Goal: Information Seeking & Learning: Learn about a topic

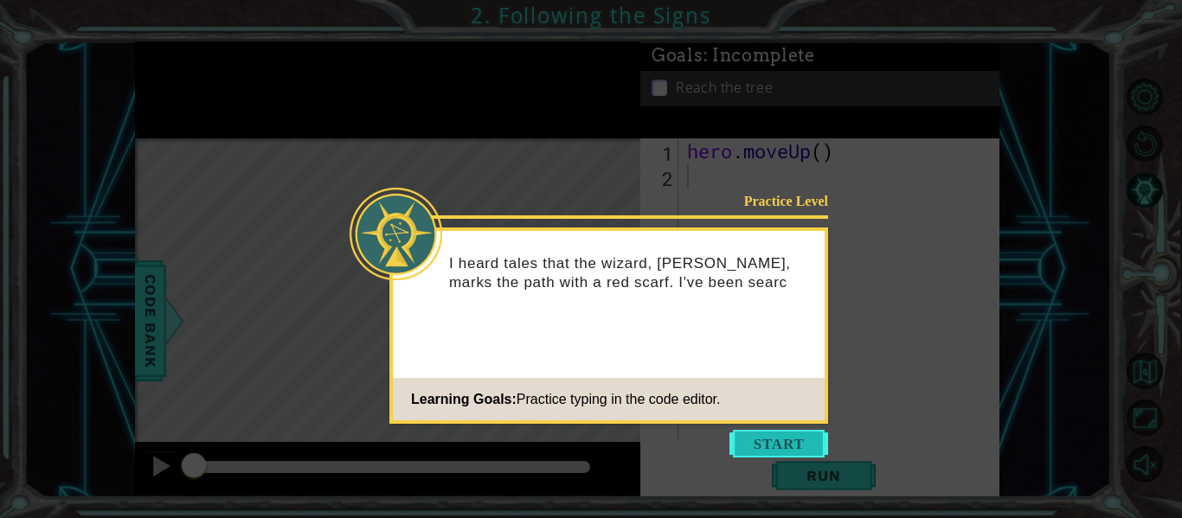
click at [795, 442] on button "Start" at bounding box center [778, 444] width 99 height 28
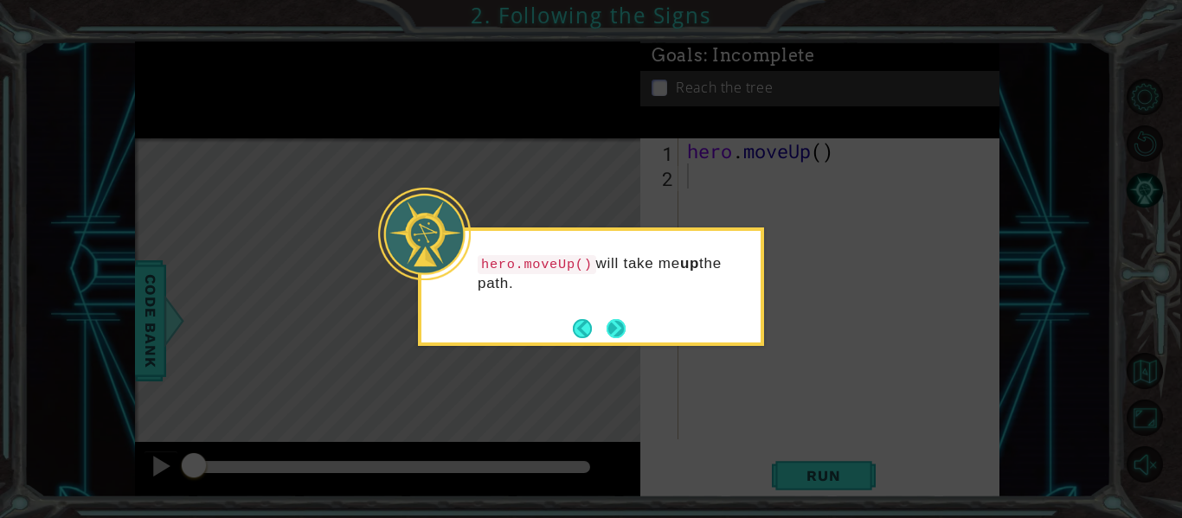
click at [625, 324] on button "Next" at bounding box center [616, 328] width 19 height 19
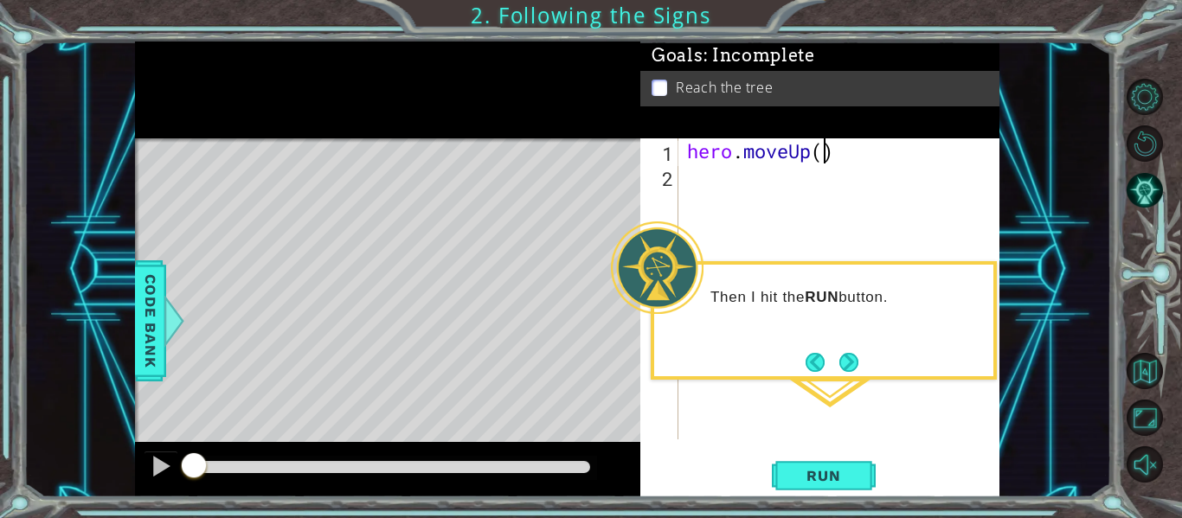
click at [829, 157] on div "hero . moveUp ( )" at bounding box center [844, 313] width 321 height 351
type textarea "hero.moveUp(2)"
click at [832, 466] on button "Run" at bounding box center [824, 476] width 104 height 35
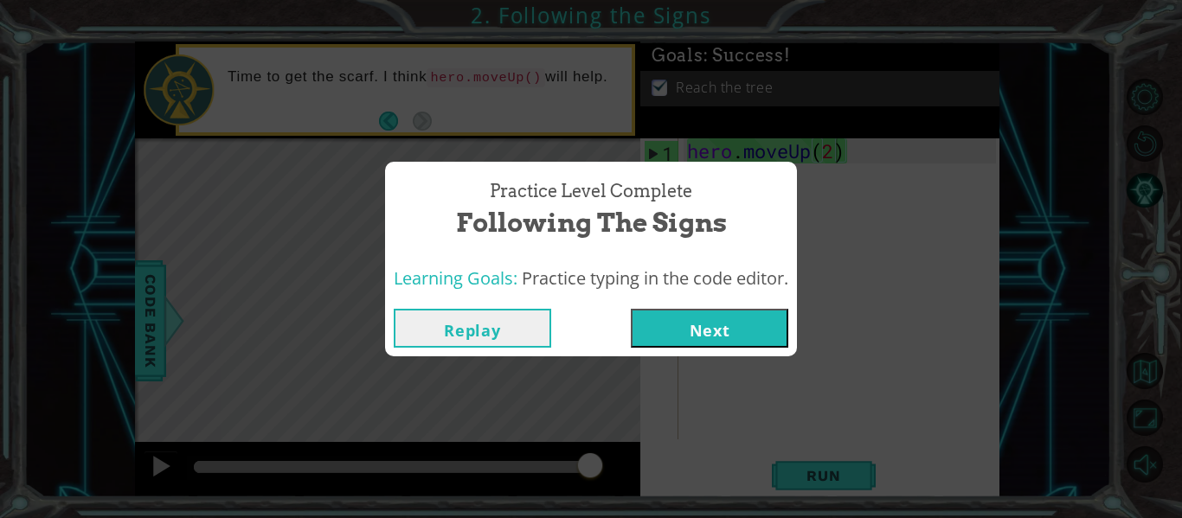
click at [713, 337] on button "Next" at bounding box center [709, 328] width 157 height 39
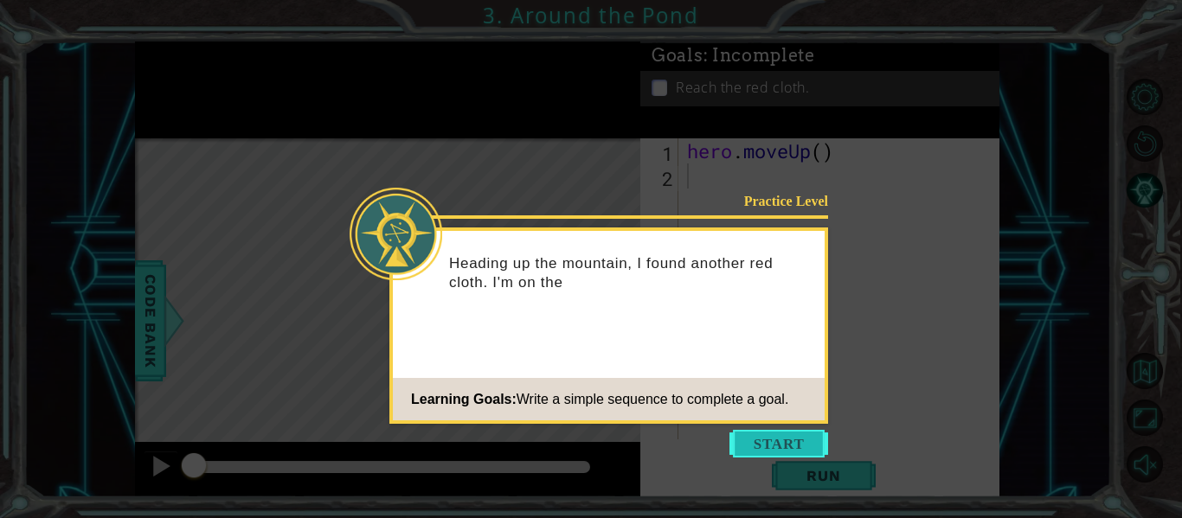
click at [784, 448] on button "Start" at bounding box center [778, 444] width 99 height 28
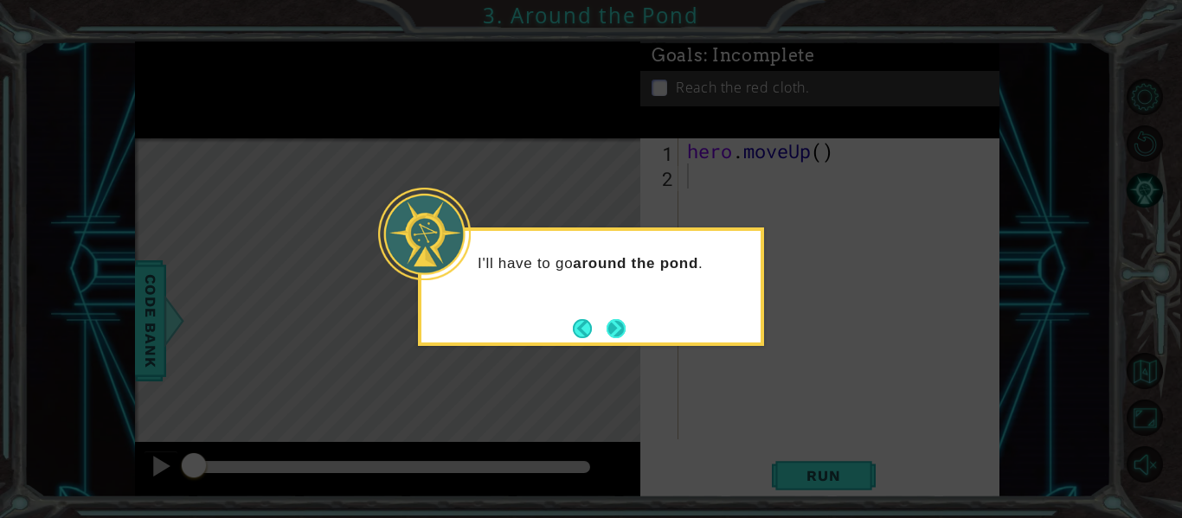
click at [613, 319] on button "Next" at bounding box center [616, 328] width 19 height 19
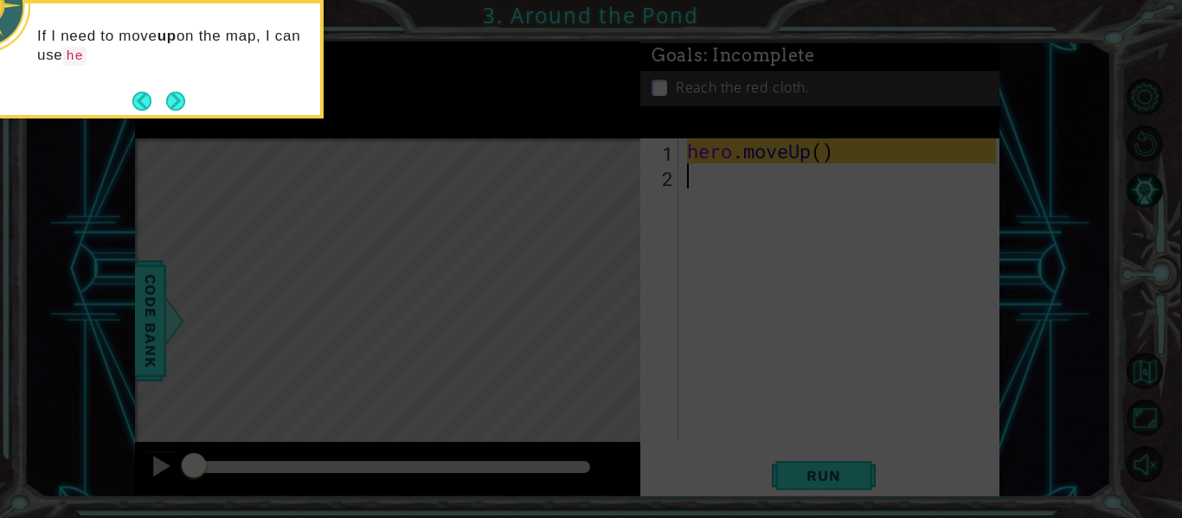
click at [192, 102] on div "If I need to move up on the map, I can use he" at bounding box center [151, 59] width 346 height 119
click at [180, 103] on button "Next" at bounding box center [175, 101] width 19 height 19
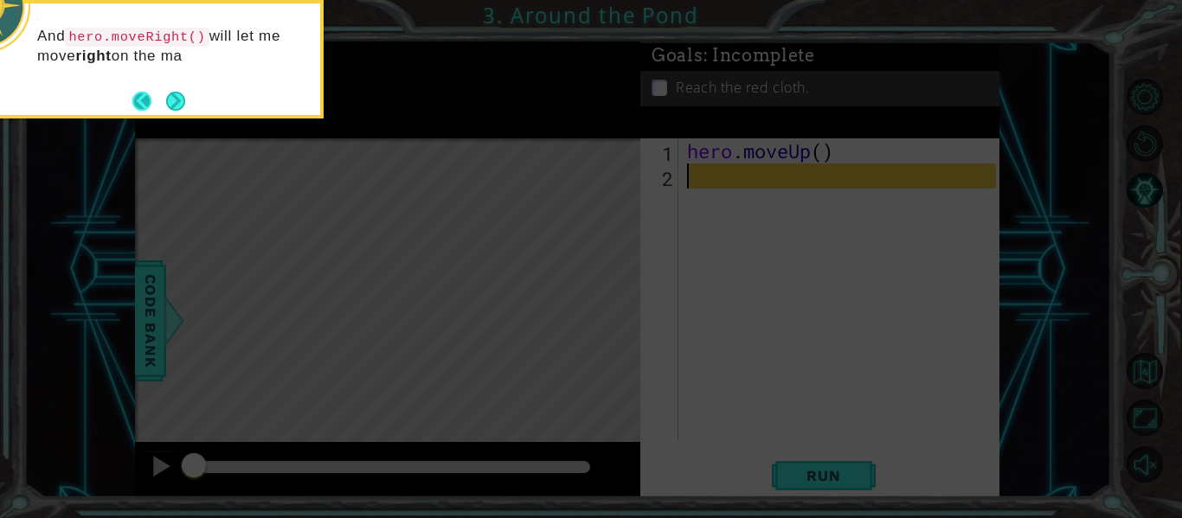
click at [149, 95] on button "Back" at bounding box center [149, 101] width 34 height 19
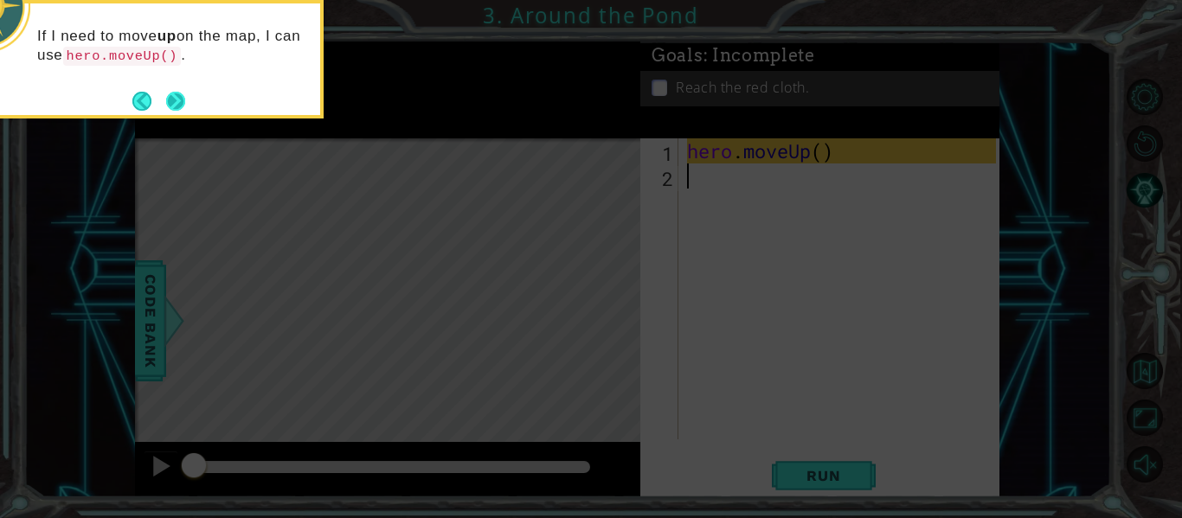
click at [175, 92] on button "Next" at bounding box center [175, 101] width 19 height 19
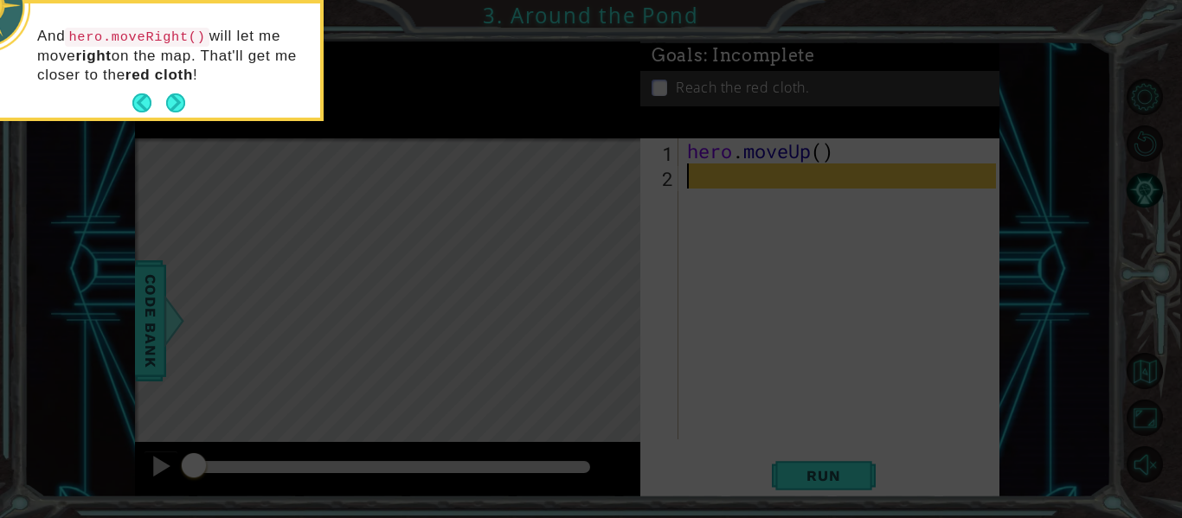
click at [175, 93] on button "Next" at bounding box center [175, 102] width 19 height 19
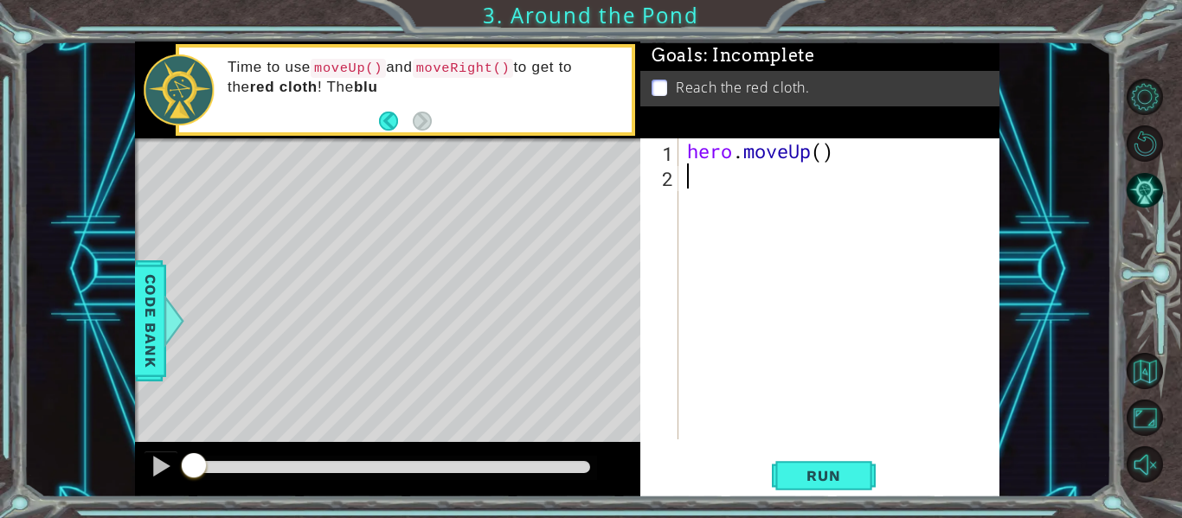
click at [822, 167] on div "hero . moveUp ( )" at bounding box center [844, 313] width 321 height 351
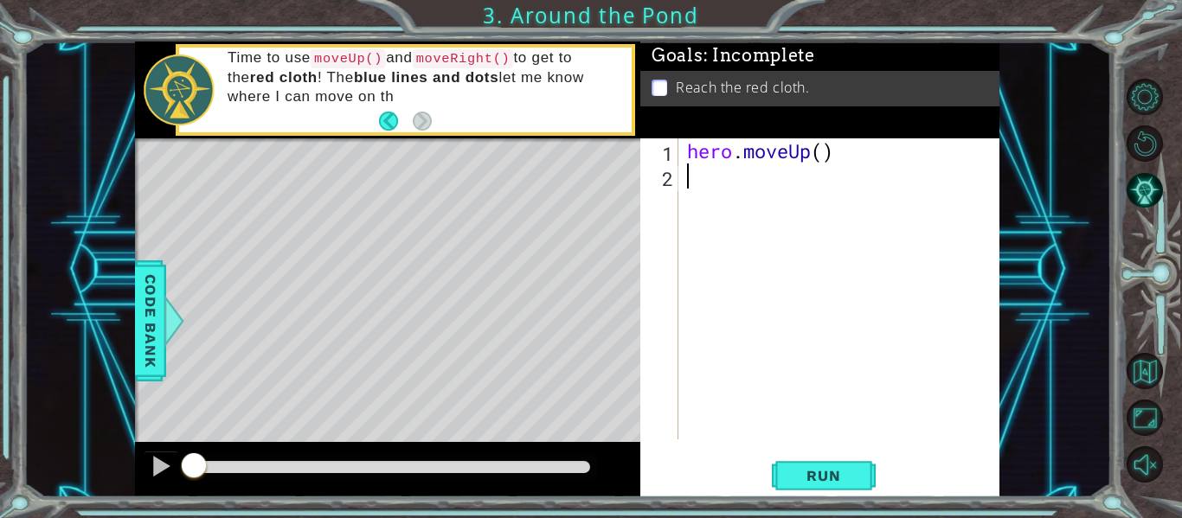
click at [824, 157] on div "hero . moveUp ( )" at bounding box center [844, 313] width 321 height 351
type textarea "hero.moveUp(2)"
click at [700, 183] on div "hero . moveUp ( 2 )" at bounding box center [844, 313] width 321 height 351
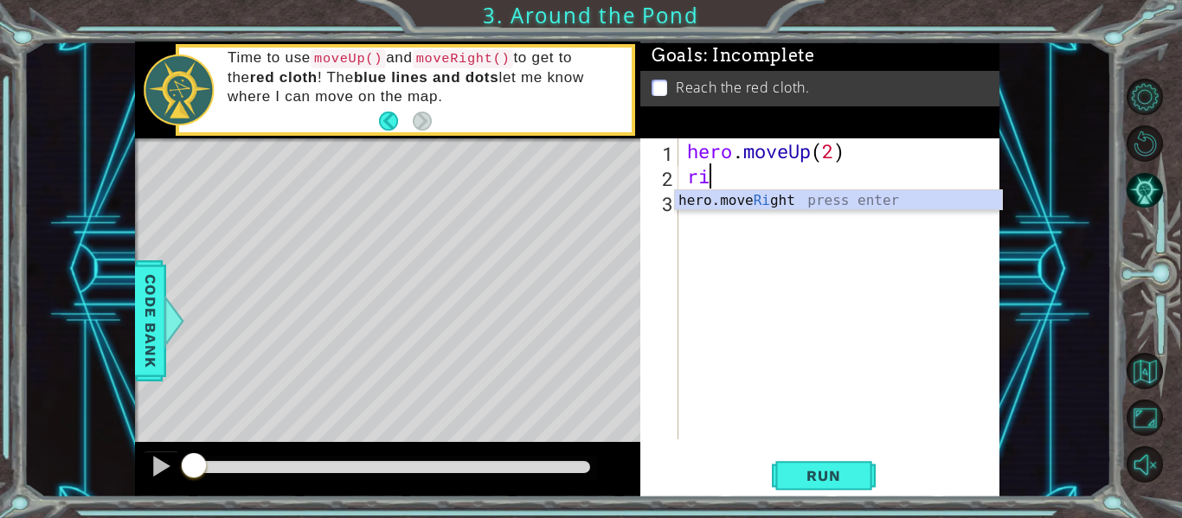
type textarea "r"
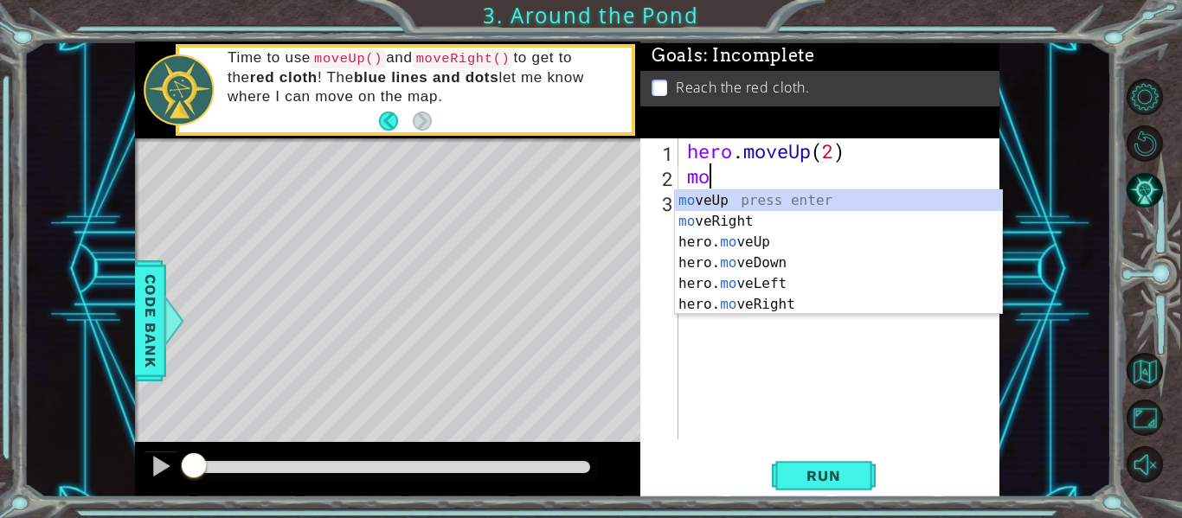
scroll to position [0, 1]
type textarea "move"
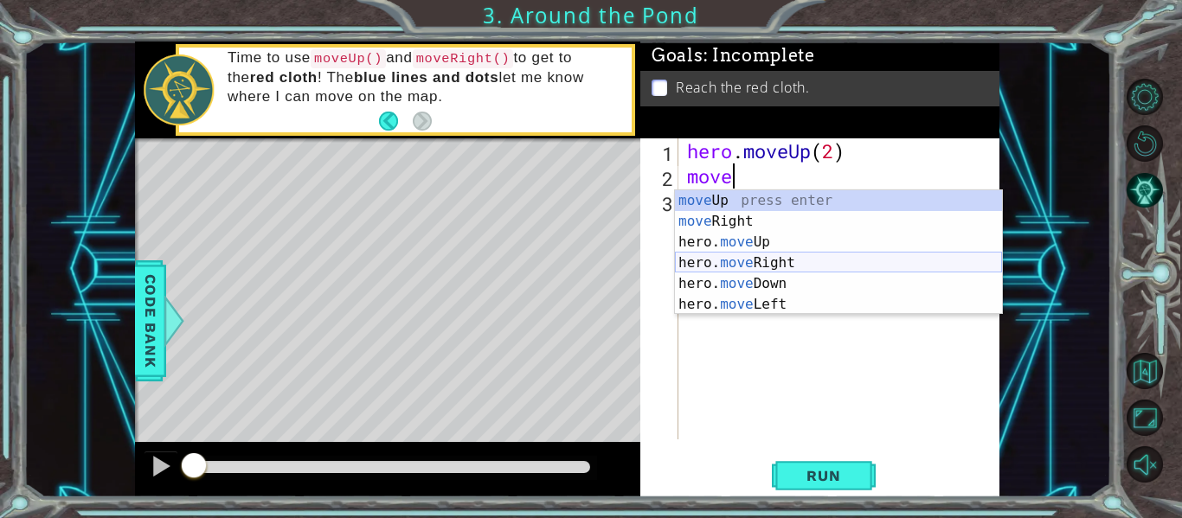
click at [750, 272] on div "move Up press enter move Right press enter hero. move Up press enter hero. move…" at bounding box center [838, 273] width 327 height 166
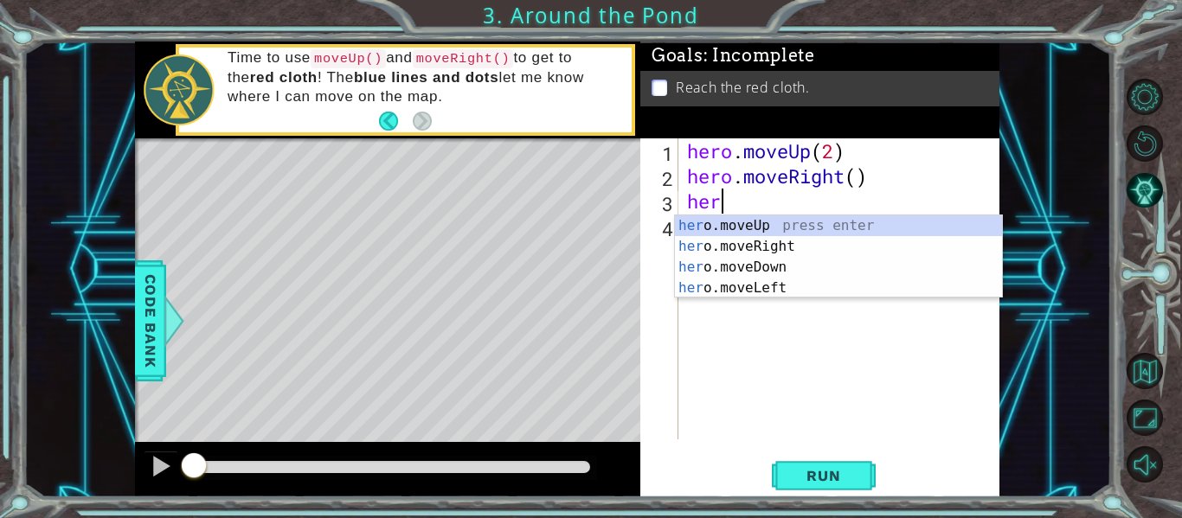
type textarea "hero"
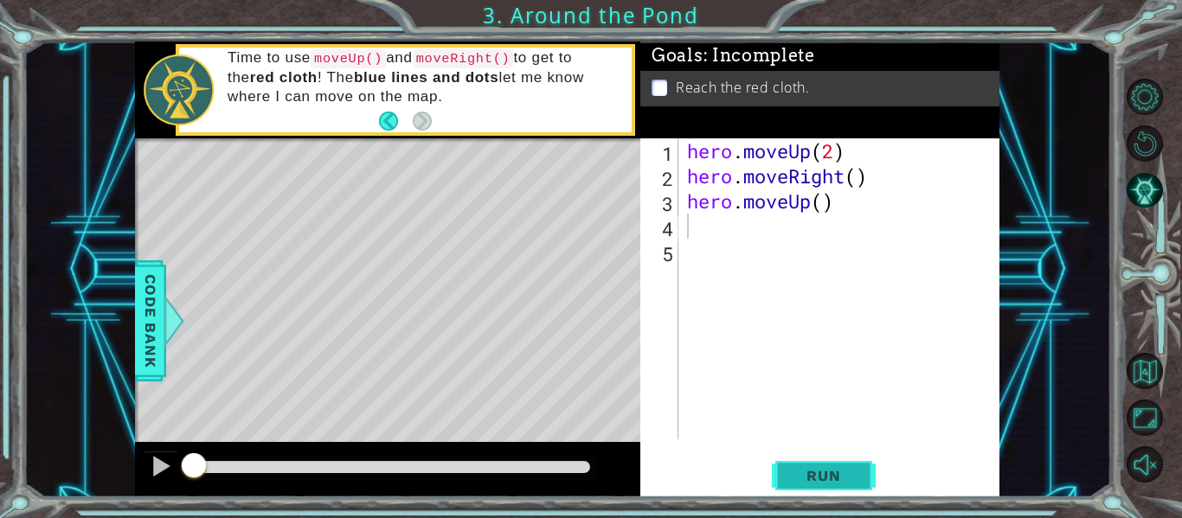
click at [820, 478] on span "Run" at bounding box center [823, 475] width 68 height 17
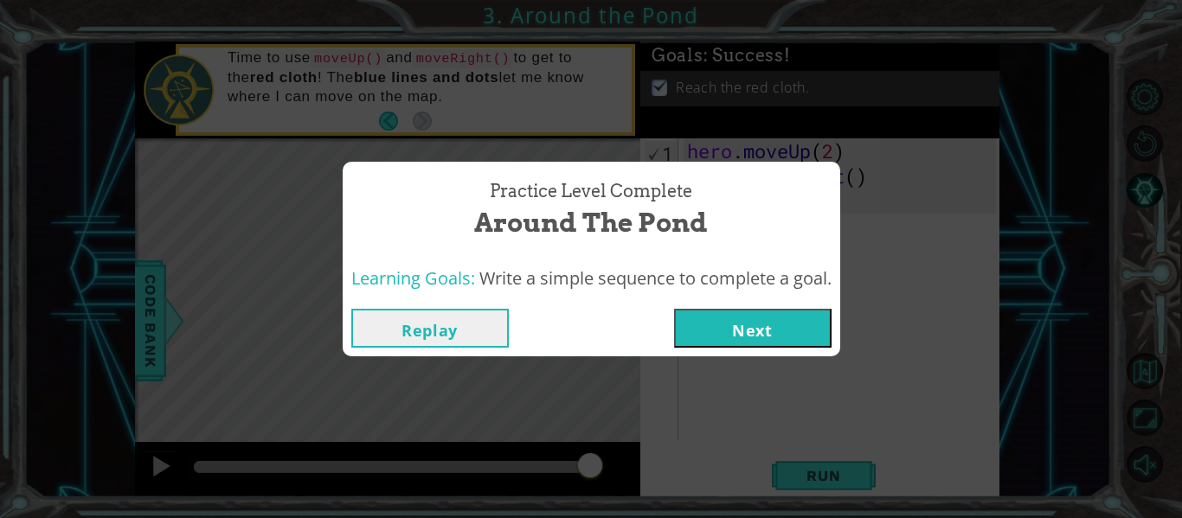
click at [718, 334] on button "Next" at bounding box center [752, 328] width 157 height 39
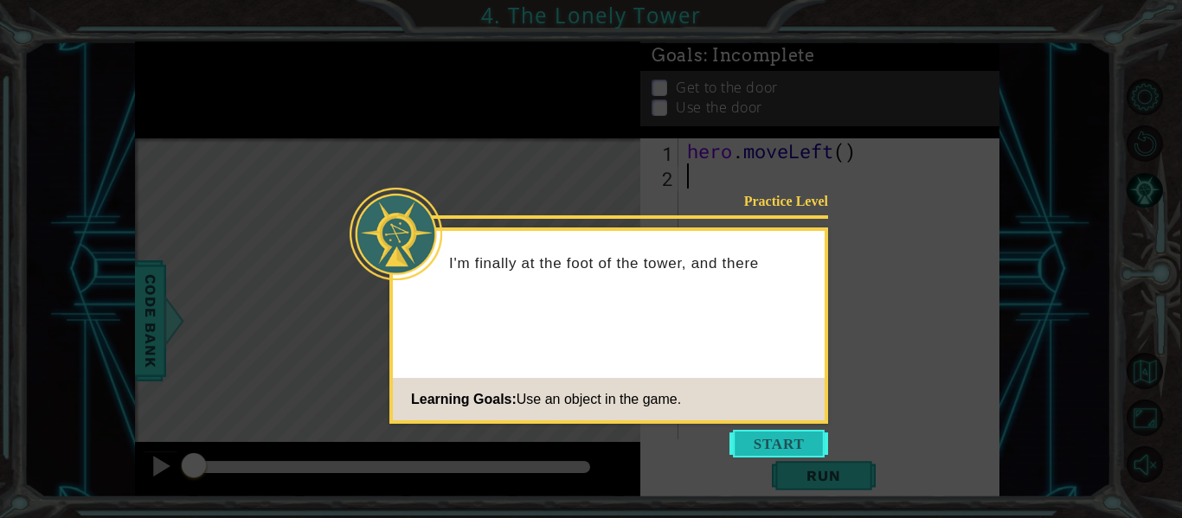
click at [789, 446] on button "Start" at bounding box center [778, 444] width 99 height 28
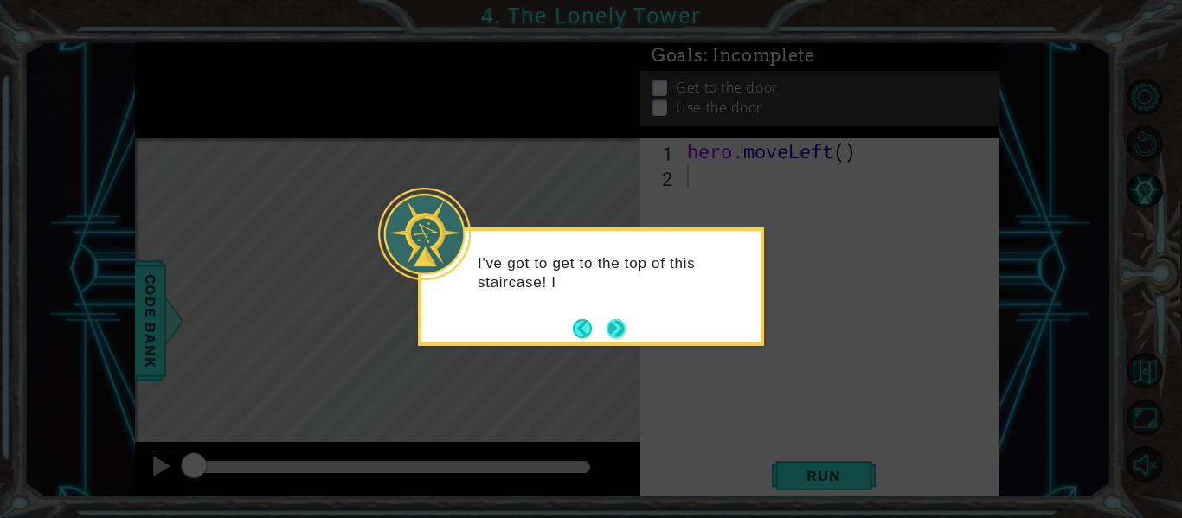
click at [626, 325] on button "Next" at bounding box center [616, 328] width 19 height 19
click at [618, 327] on button "Next" at bounding box center [616, 328] width 19 height 19
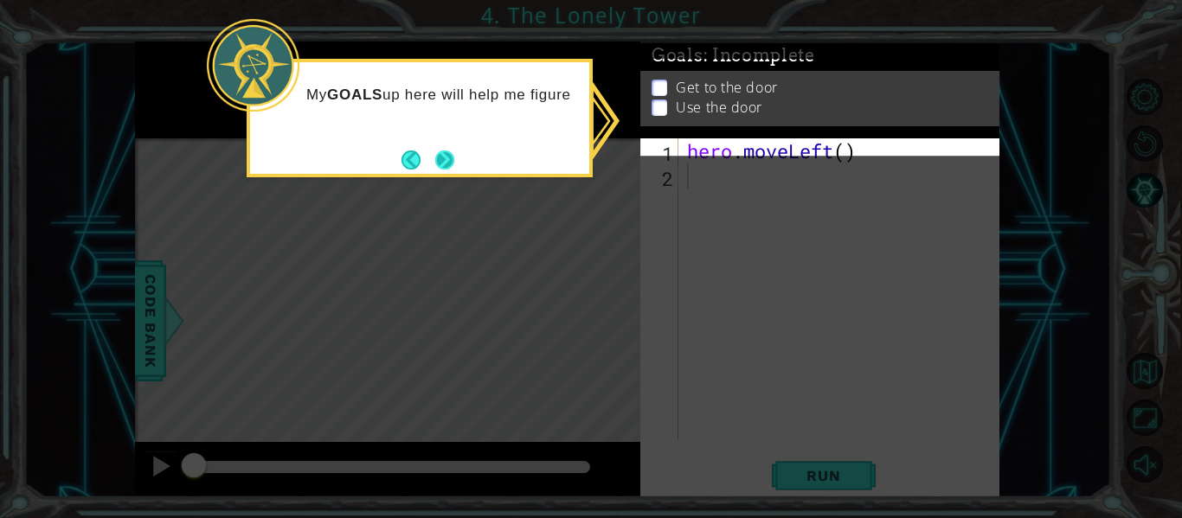
click at [454, 151] on button "Next" at bounding box center [444, 160] width 19 height 19
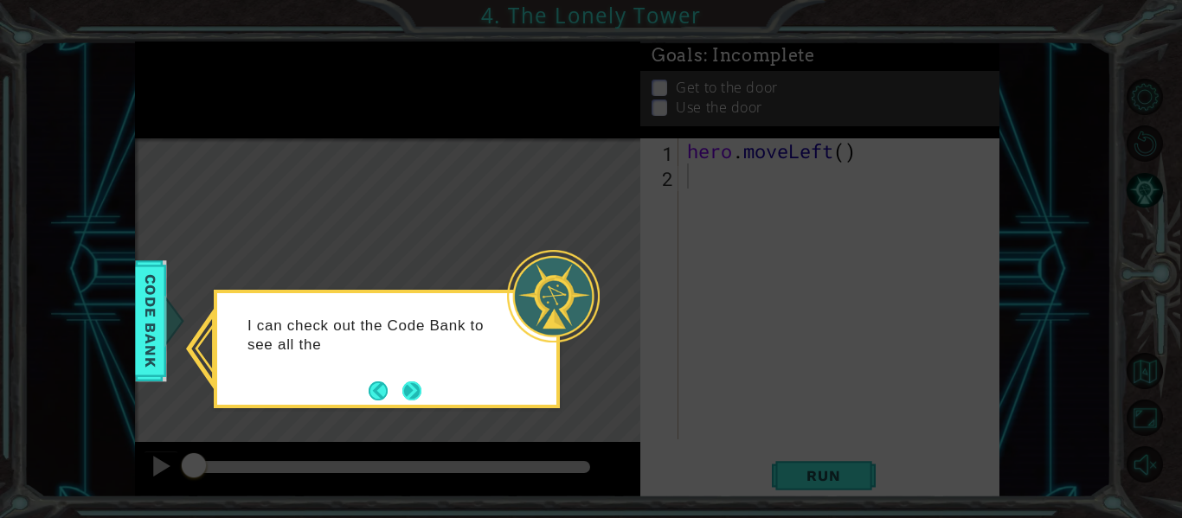
click at [410, 401] on button "Next" at bounding box center [411, 391] width 19 height 19
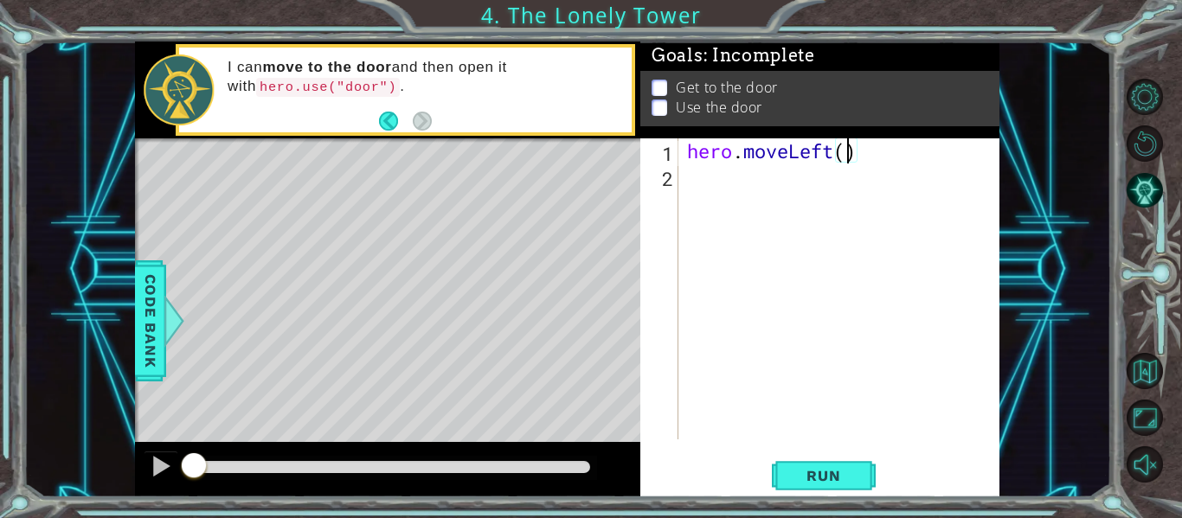
click at [847, 148] on div "hero . moveLeft ( )" at bounding box center [844, 313] width 321 height 351
type textarea "hero.moveLeft(2)"
click at [703, 186] on div "hero . moveLeft ( 2 )" at bounding box center [844, 313] width 321 height 351
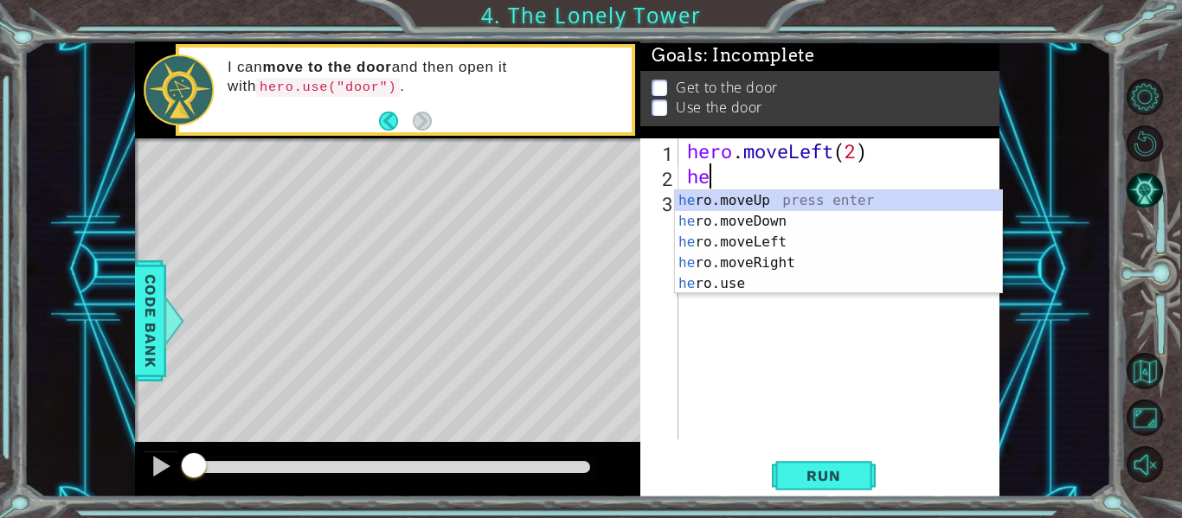
type textarea "her"
click at [756, 200] on div "her o.moveUp press enter her o.moveDown press enter her o.moveLeft press enter …" at bounding box center [838, 262] width 327 height 145
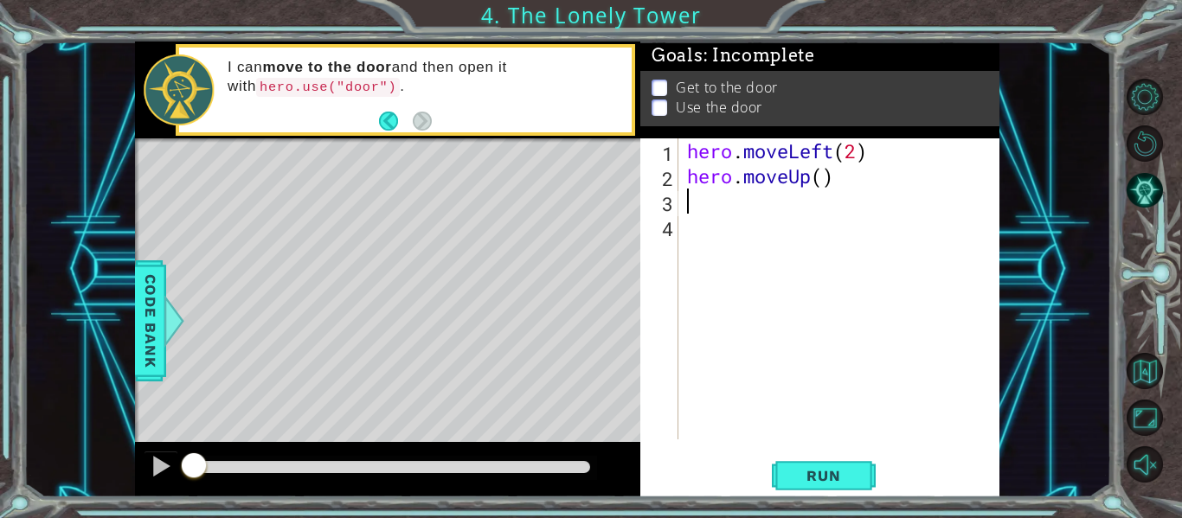
scroll to position [0, 0]
click at [824, 174] on div "hero . moveLeft ( 2 ) hero . moveUp ( )" at bounding box center [844, 313] width 321 height 351
type textarea "hero.moveUp(2)"
click at [684, 209] on div "hero . moveLeft ( 2 ) hero . moveUp ( 2 )" at bounding box center [844, 313] width 321 height 351
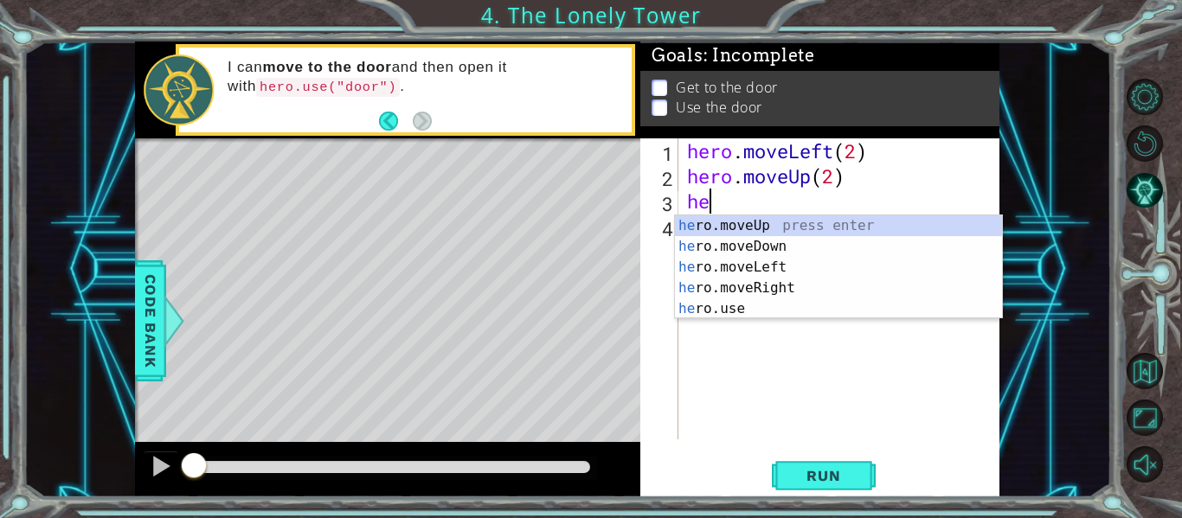
scroll to position [0, 1]
type textarea "hero"
click at [735, 285] on div "hero .moveUp press enter hero .moveDown press enter hero .moveLeft press enter …" at bounding box center [838, 287] width 327 height 145
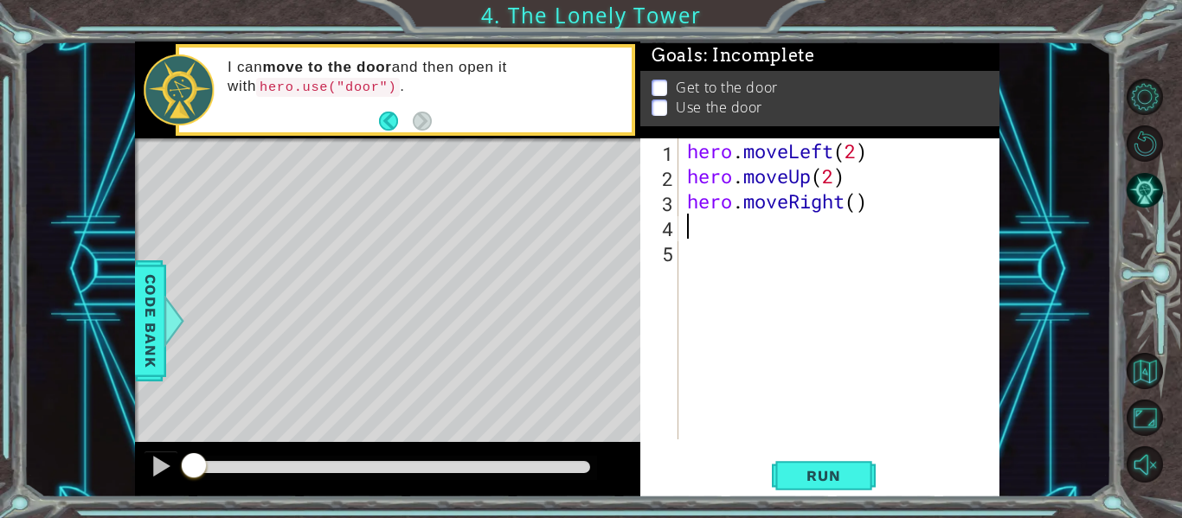
scroll to position [0, 0]
click at [890, 209] on div "hero . moveLeft ( 2 ) hero . moveUp ( 2 ) hero . moveRight ( )" at bounding box center [844, 313] width 321 height 351
click at [860, 210] on div "hero . moveLeft ( 2 ) hero . moveUp ( 2 ) hero . moveRight ( )" at bounding box center [844, 313] width 321 height 351
type textarea "hero.moveRight(2)"
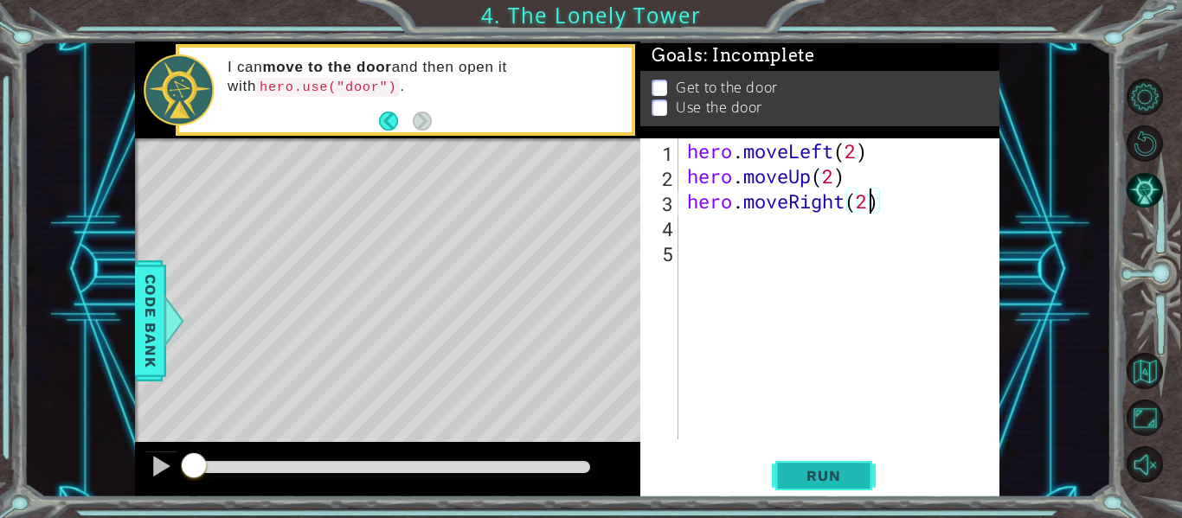
click at [826, 472] on span "Run" at bounding box center [823, 475] width 68 height 17
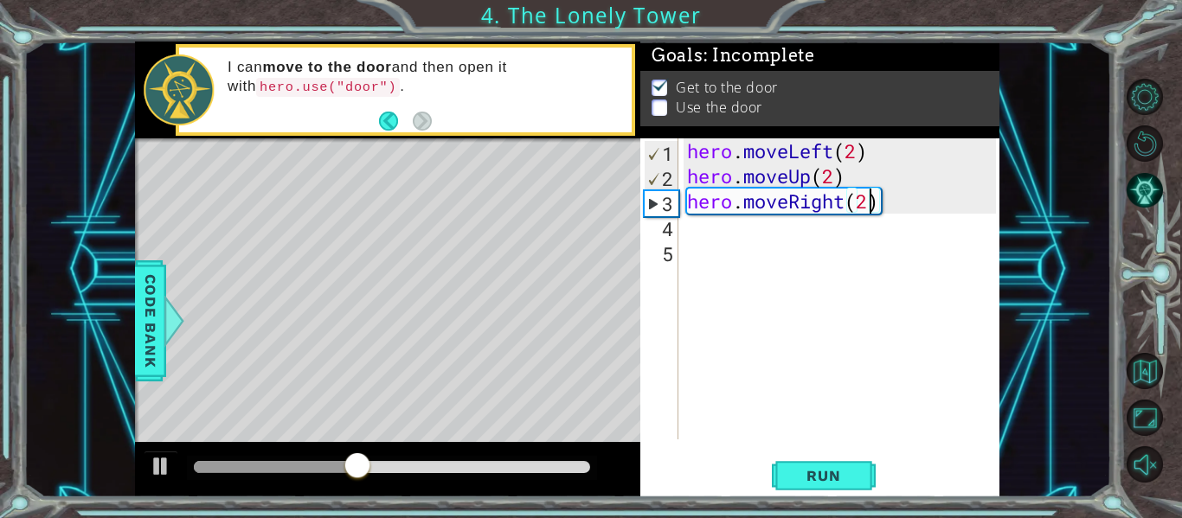
click at [697, 227] on div "hero . moveLeft ( 2 ) hero . moveUp ( 2 ) hero . moveRight ( 2 )" at bounding box center [844, 313] width 321 height 351
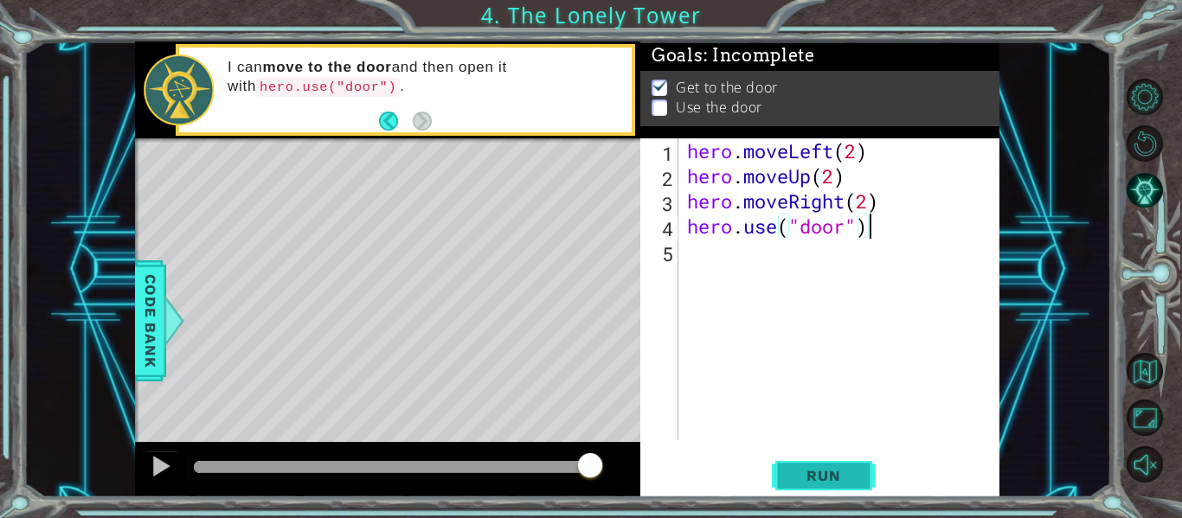
type textarea "hero.use("door")"
click at [780, 492] on button "Run" at bounding box center [824, 476] width 104 height 35
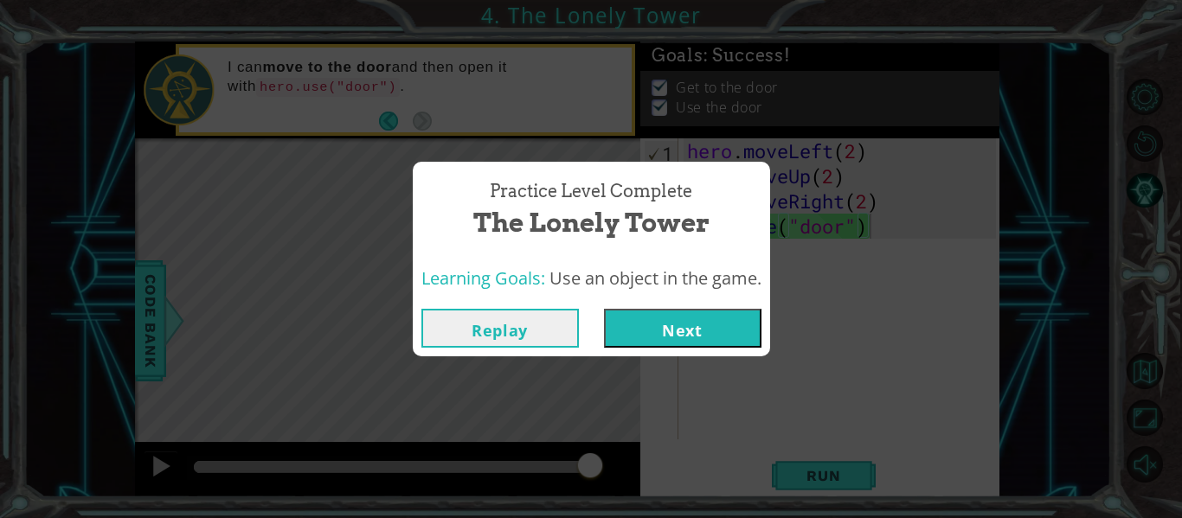
click at [690, 342] on button "Next" at bounding box center [682, 328] width 157 height 39
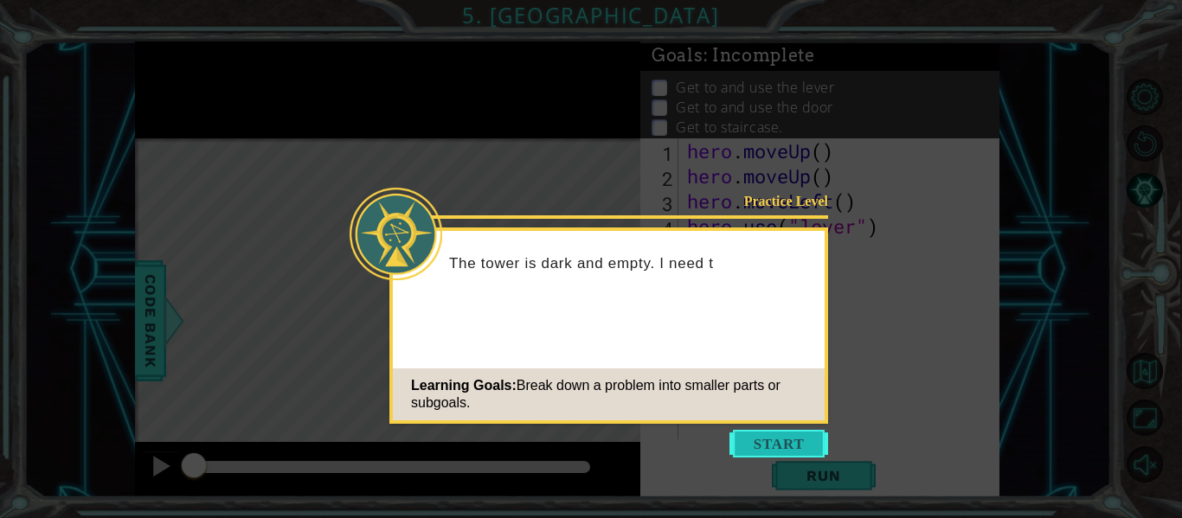
drag, startPoint x: 777, startPoint y: 459, endPoint x: 730, endPoint y: 442, distance: 49.8
drag, startPoint x: 730, startPoint y: 442, endPoint x: 710, endPoint y: 451, distance: 22.5
click at [716, 451] on icon at bounding box center [591, 259] width 1182 height 518
click at [767, 434] on button "Start" at bounding box center [778, 444] width 99 height 28
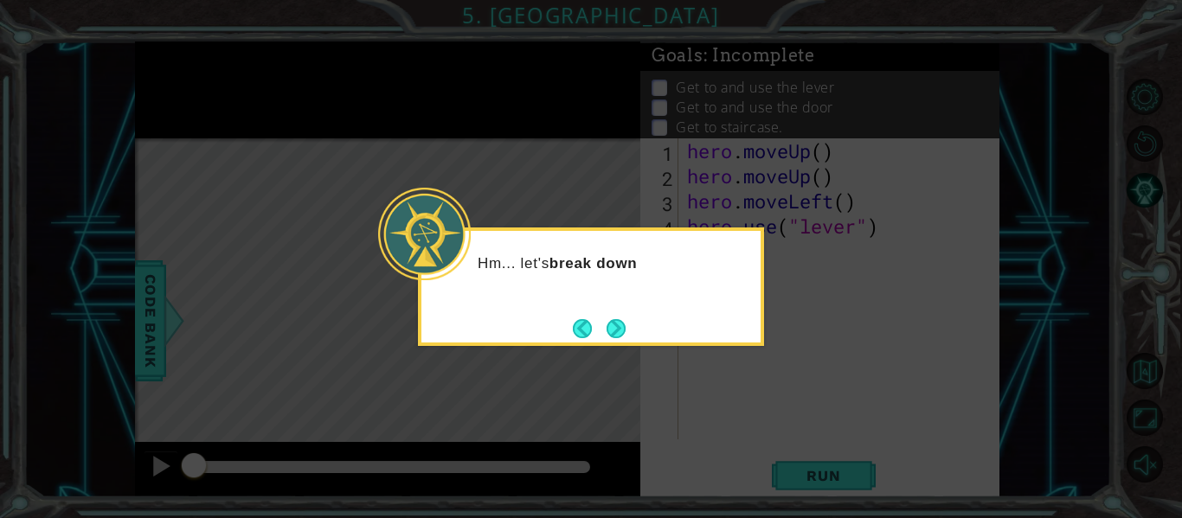
click at [604, 311] on div "Hm... let's break down" at bounding box center [591, 287] width 346 height 119
drag, startPoint x: 608, startPoint y: 321, endPoint x: 613, endPoint y: 329, distance: 9.4
click at [613, 329] on button "Next" at bounding box center [616, 328] width 19 height 19
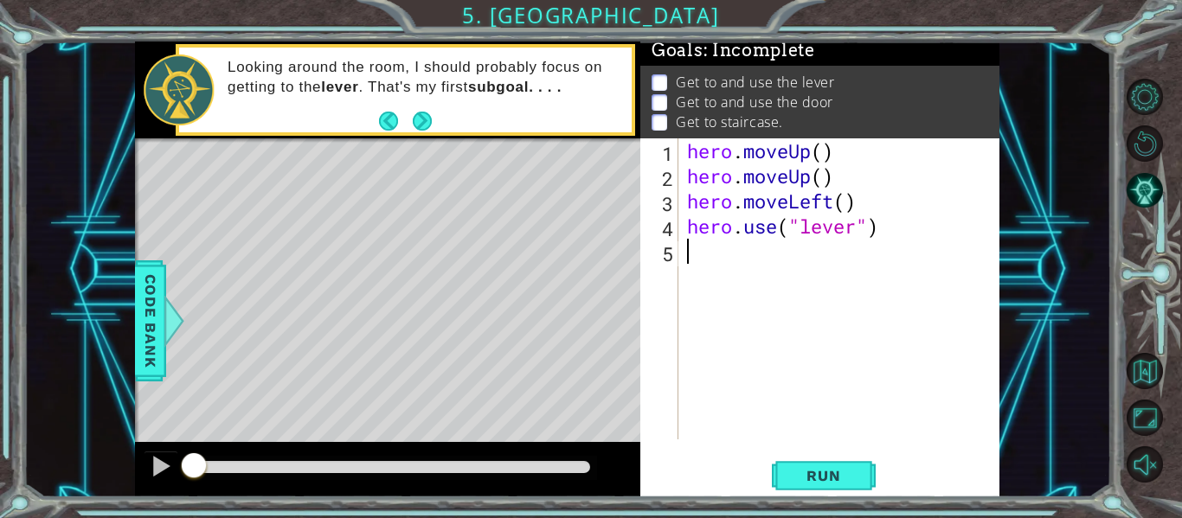
scroll to position [5, 0]
click at [832, 158] on div "hero . moveUp ( ) hero . moveUp ( ) hero . moveLeft ( ) hero . use ( "lever" )" at bounding box center [844, 313] width 321 height 351
click at [857, 176] on div "hero . moveUp ( ) hero . moveUp ( ) hero . moveLeft ( ) hero . use ( "lever" )" at bounding box center [844, 313] width 321 height 351
click at [817, 147] on div "hero . moveUp ( ) hero . moveUp ( ) hero . moveLeft ( ) hero . use ( "lever" )" at bounding box center [844, 313] width 321 height 351
click at [835, 148] on div "hero . moveUp ( ) hero . moveUp ( ) hero . moveLeft ( ) hero . use ( "lever" )" at bounding box center [844, 313] width 321 height 351
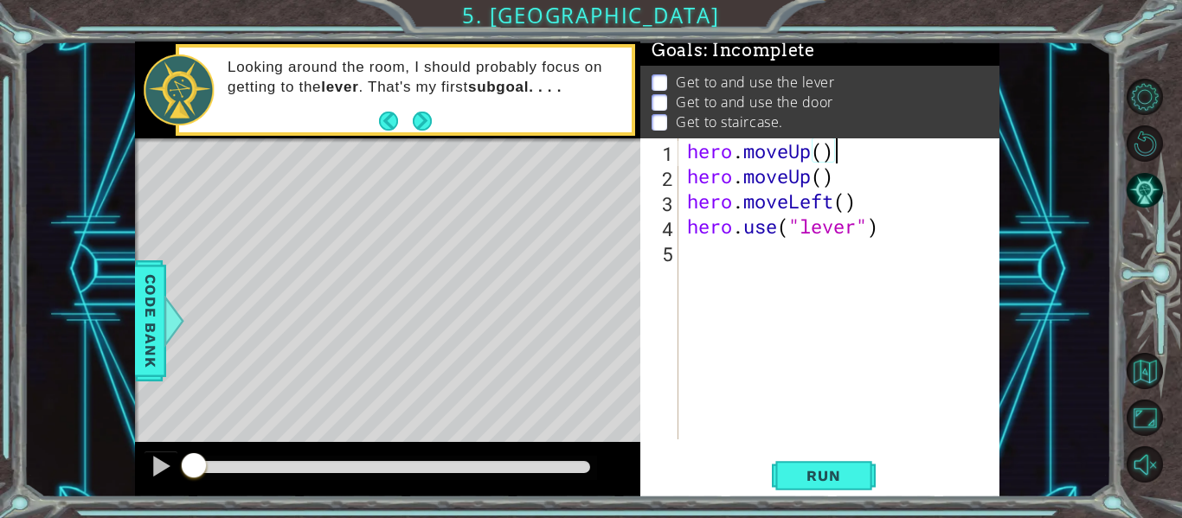
click at [827, 152] on div "hero . moveUp ( ) hero . moveUp ( ) hero . moveLeft ( ) hero . use ( "lever" )" at bounding box center [844, 313] width 321 height 351
click at [827, 180] on div "hero . moveUp ( 1 ) hero . moveUp ( ) hero . moveLeft ( ) hero . use ( "lever" )" at bounding box center [844, 313] width 321 height 351
click at [830, 147] on div "hero . moveUp ( 1 ) hero . moveUp ( ) hero . moveLeft ( ) hero . use ( "lever" )" at bounding box center [844, 313] width 321 height 351
click at [837, 145] on div "hero . moveUp ( 1 ) hero . moveUp ( ) hero . moveLeft ( ) hero . use ( "lever" )" at bounding box center [844, 313] width 321 height 351
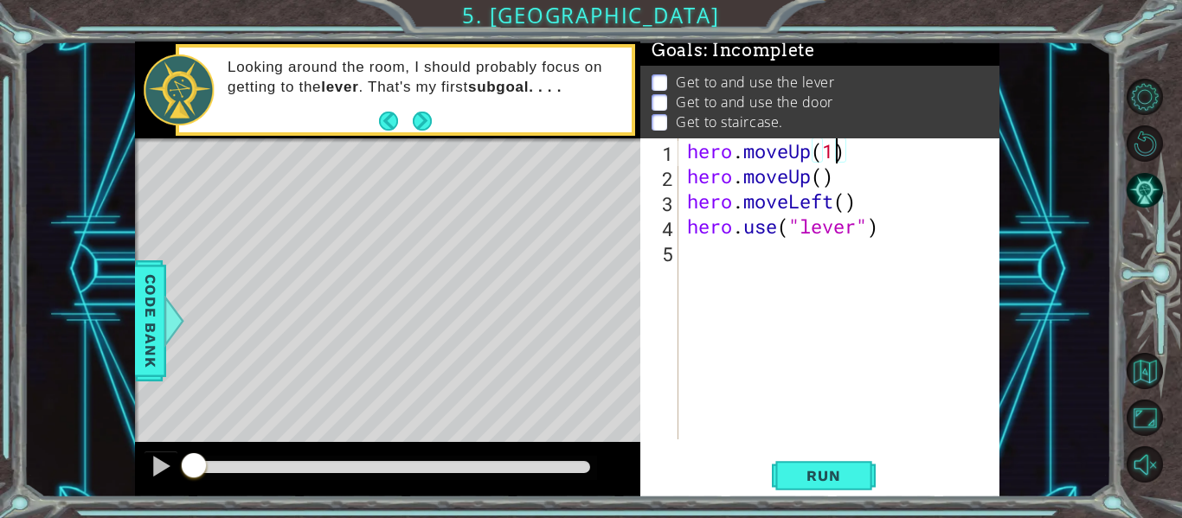
type textarea "hero.moveUp()"
drag, startPoint x: 836, startPoint y: 474, endPoint x: 825, endPoint y: 451, distance: 25.9
drag, startPoint x: 825, startPoint y: 451, endPoint x: 816, endPoint y: 469, distance: 20.1
click at [816, 469] on span "Run" at bounding box center [823, 475] width 68 height 17
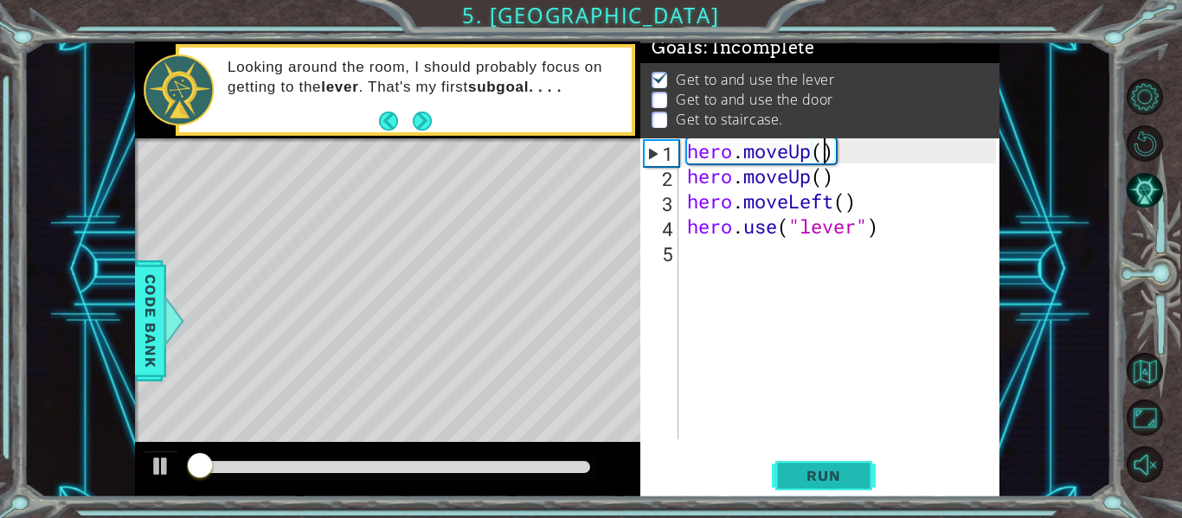
scroll to position [15, 0]
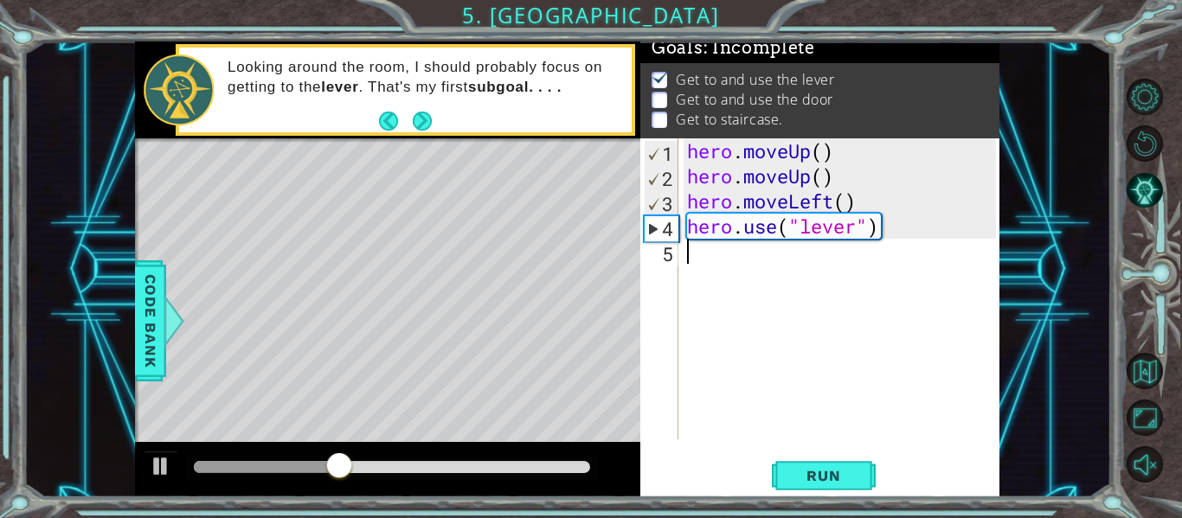
drag, startPoint x: 694, startPoint y: 249, endPoint x: 664, endPoint y: 256, distance: 31.1
click at [664, 256] on div "hero.moveUp() 1 2 3 4 5 hero . moveUp ( ) hero . moveUp ( ) hero . moveLeft ( )…" at bounding box center [818, 288] width 356 height 301
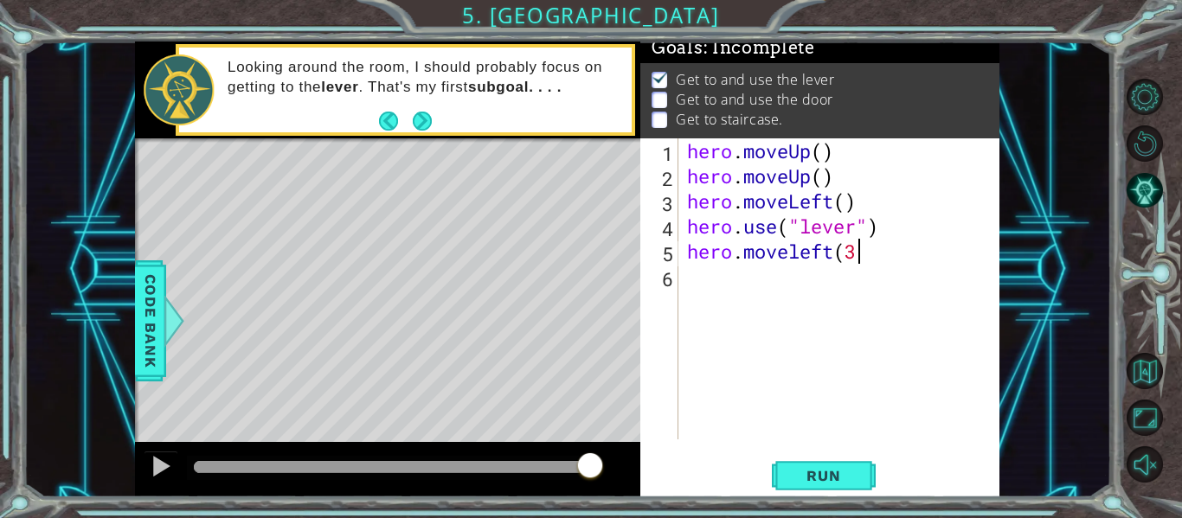
scroll to position [0, 7]
type textarea "hero.moveleft(3)"
click at [687, 280] on div "hero . moveUp ( ) hero . moveUp ( ) hero . moveLeft ( ) hero . use ( "lever" ) …" at bounding box center [844, 313] width 321 height 351
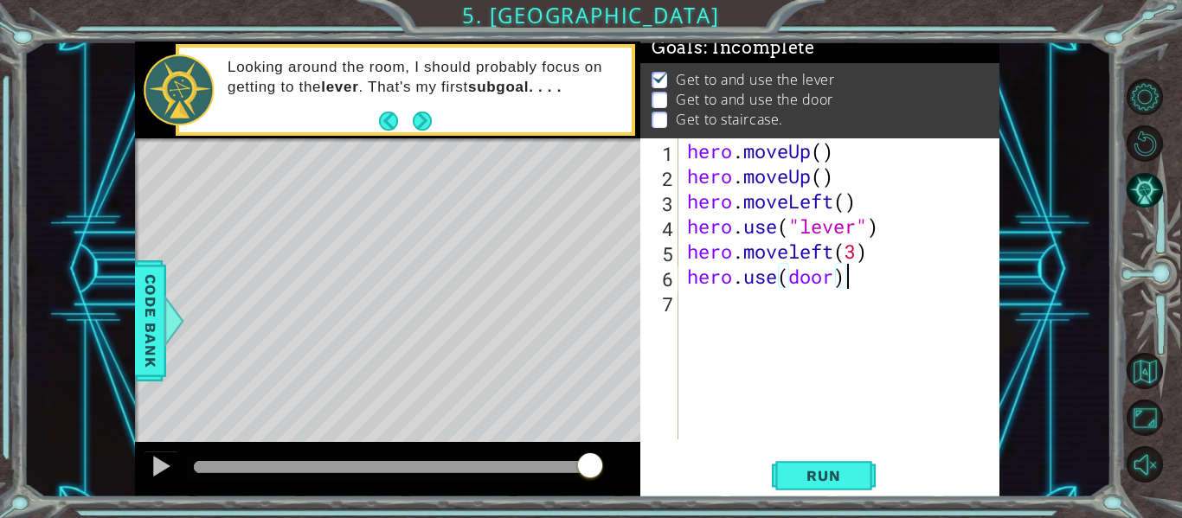
click at [789, 278] on div "hero . moveUp ( ) hero . moveUp ( ) hero . moveLeft ( ) hero . use ( "lever" ) …" at bounding box center [844, 313] width 321 height 351
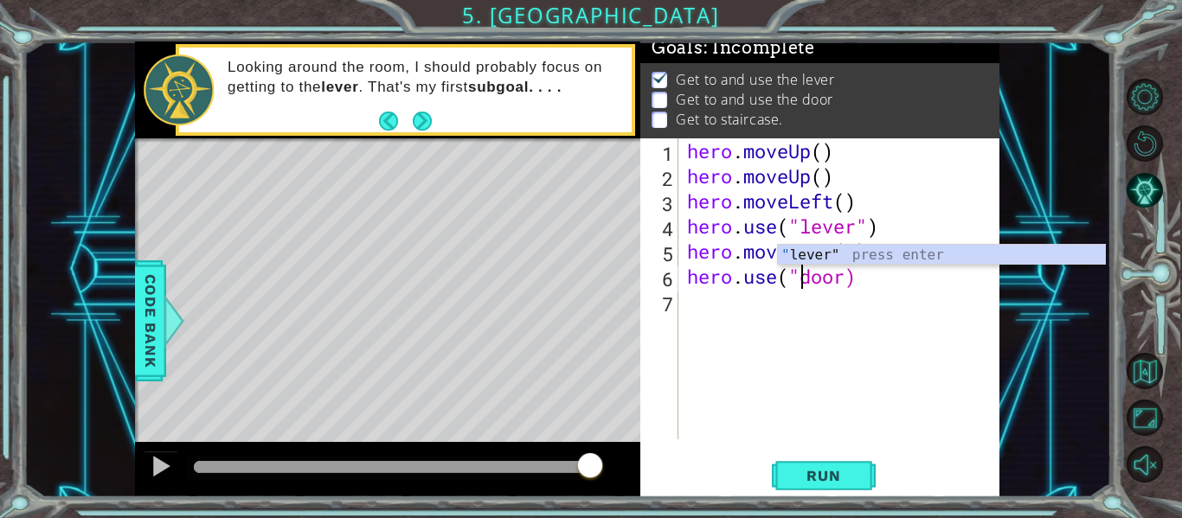
click at [846, 287] on div "hero . moveUp ( ) hero . moveUp ( ) hero . moveLeft ( ) hero . use ( "lever" ) …" at bounding box center [844, 313] width 321 height 351
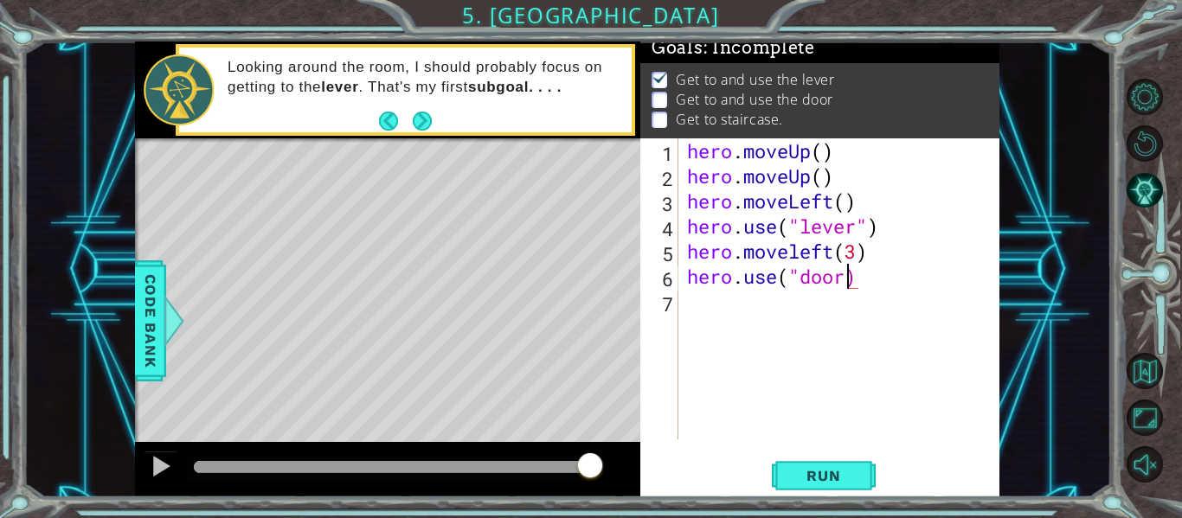
type textarea "hero.use("door")"
click at [705, 304] on div "hero . moveUp ( ) hero . moveUp ( ) hero . moveLeft ( ) hero . use ( "lever" ) …" at bounding box center [844, 313] width 321 height 351
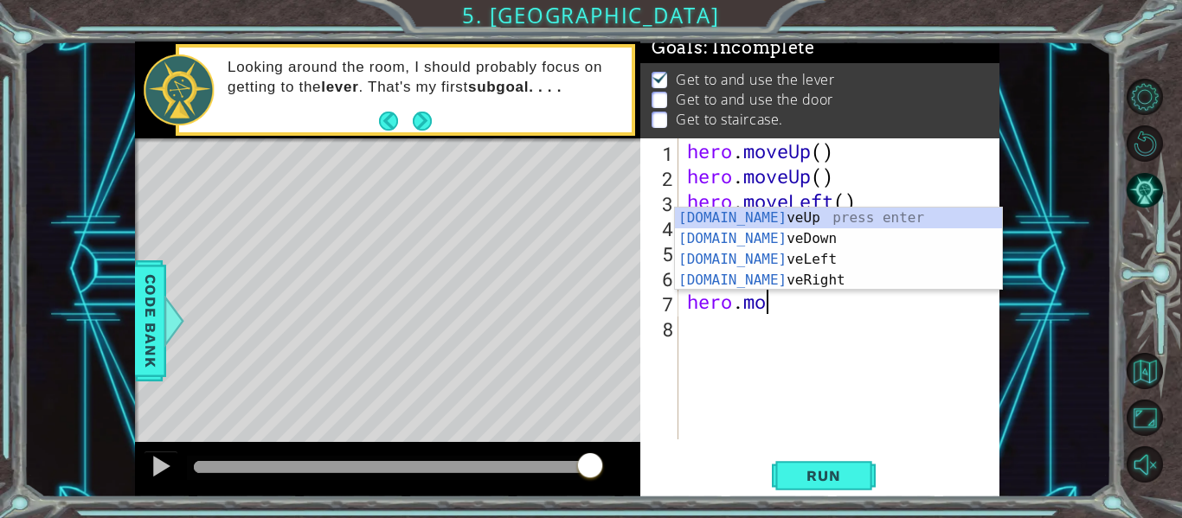
scroll to position [0, 3]
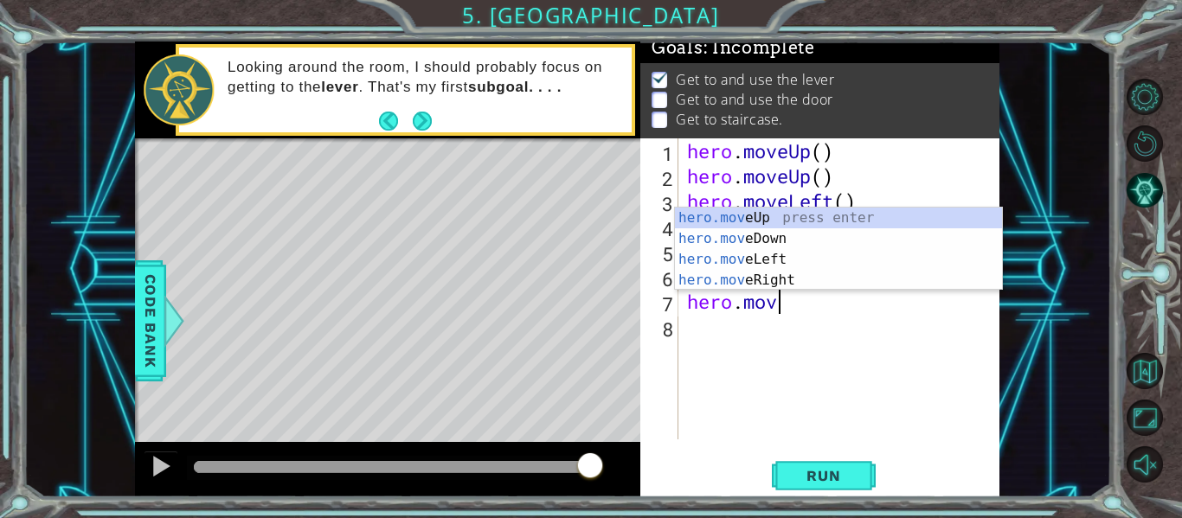
type textarea "hero.move"
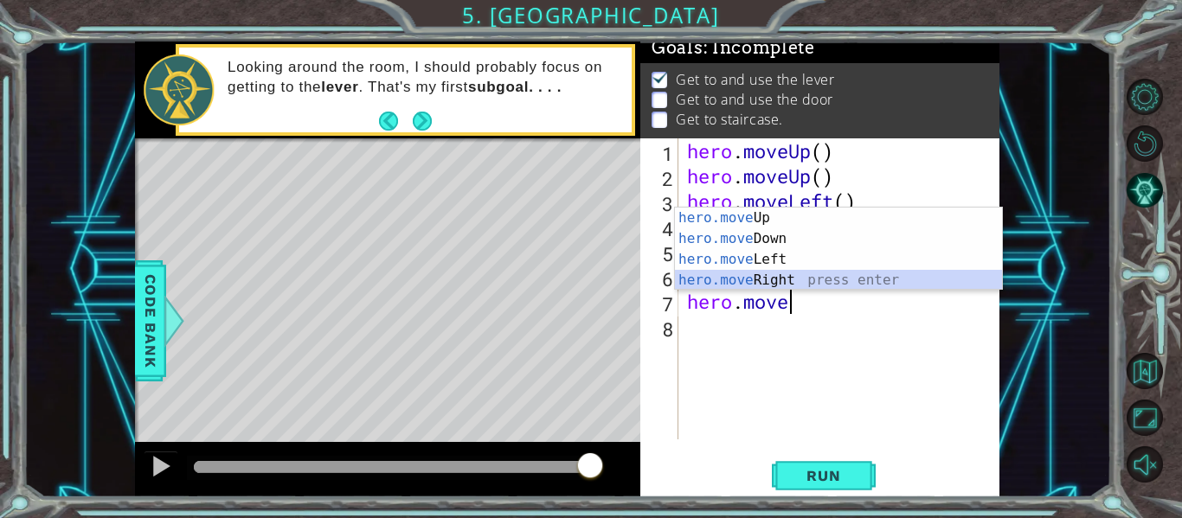
click at [752, 286] on div "hero.move Up press enter hero.move Down press enter hero.move Left press enter …" at bounding box center [838, 270] width 327 height 125
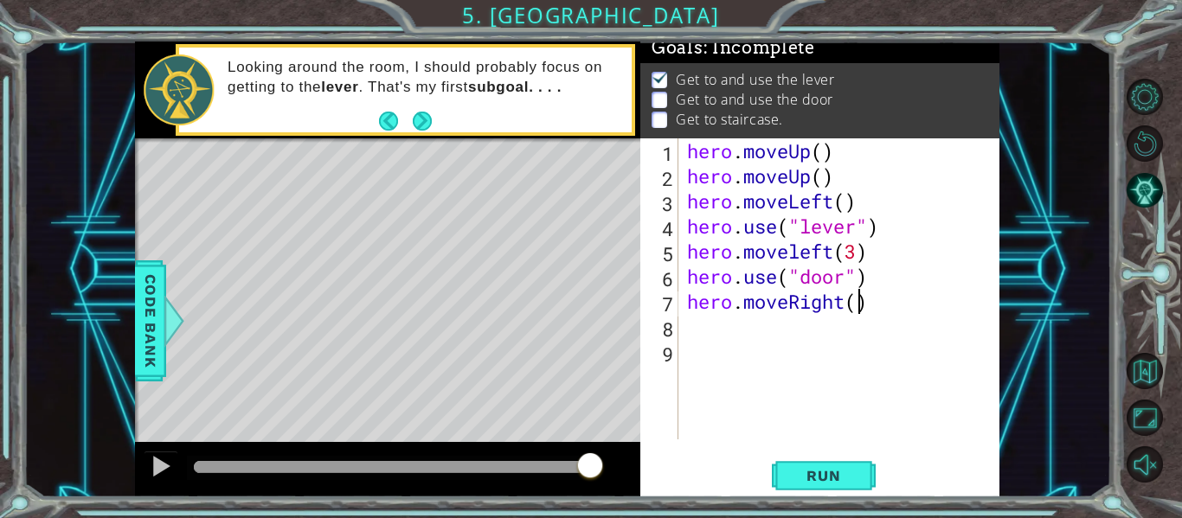
click at [863, 307] on div "hero . moveUp ( ) hero . moveUp ( ) hero . moveLeft ( ) hero . use ( "lever" ) …" at bounding box center [844, 313] width 321 height 351
type textarea "hero.moveRight(4)"
click at [704, 339] on div "hero . moveUp ( ) hero . moveUp ( ) hero . moveLeft ( ) hero . use ( "lever" ) …" at bounding box center [844, 313] width 321 height 351
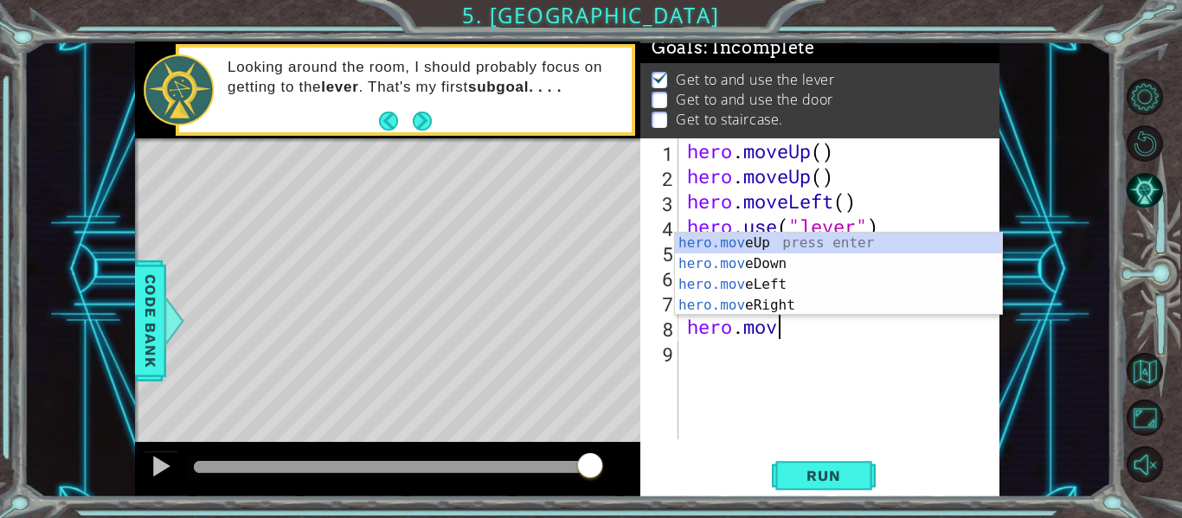
scroll to position [0, 3]
type textarea "hero.move"
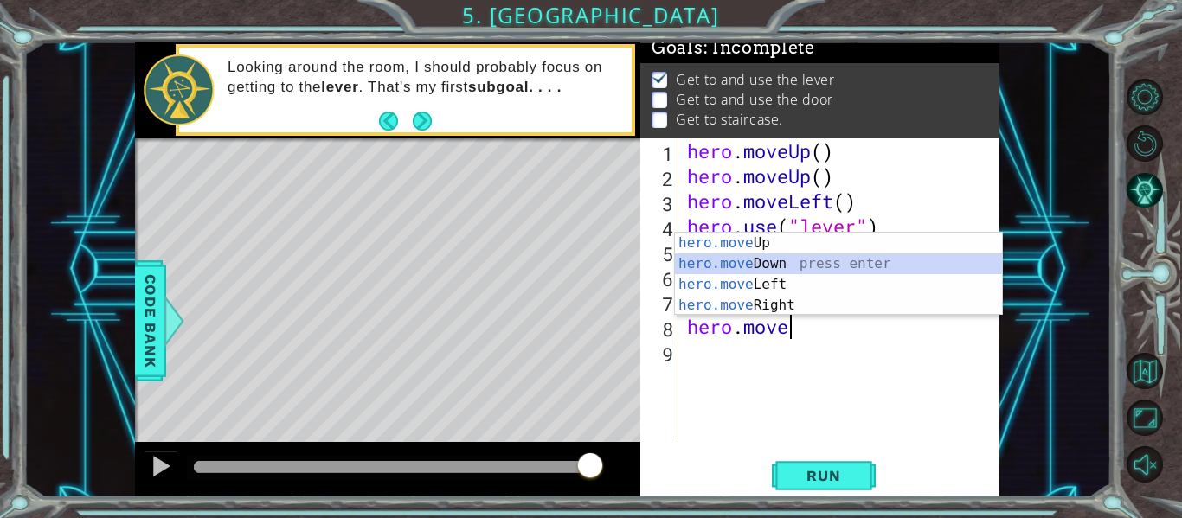
click at [737, 261] on div "hero.move Up press enter hero.move Down press enter hero.move Left press enter …" at bounding box center [838, 295] width 327 height 125
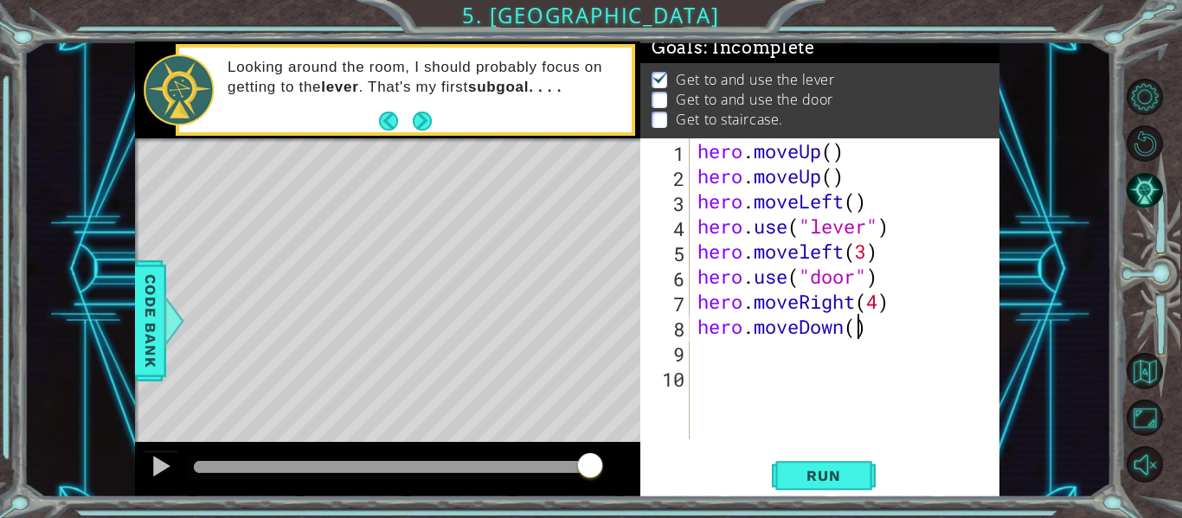
click at [862, 331] on div "hero . moveUp ( ) hero . moveUp ( ) hero . moveLeft ( ) hero . use ( "lever" ) …" at bounding box center [849, 313] width 311 height 351
type textarea "hero.moveDown()"
click at [825, 472] on span "Run" at bounding box center [823, 475] width 68 height 17
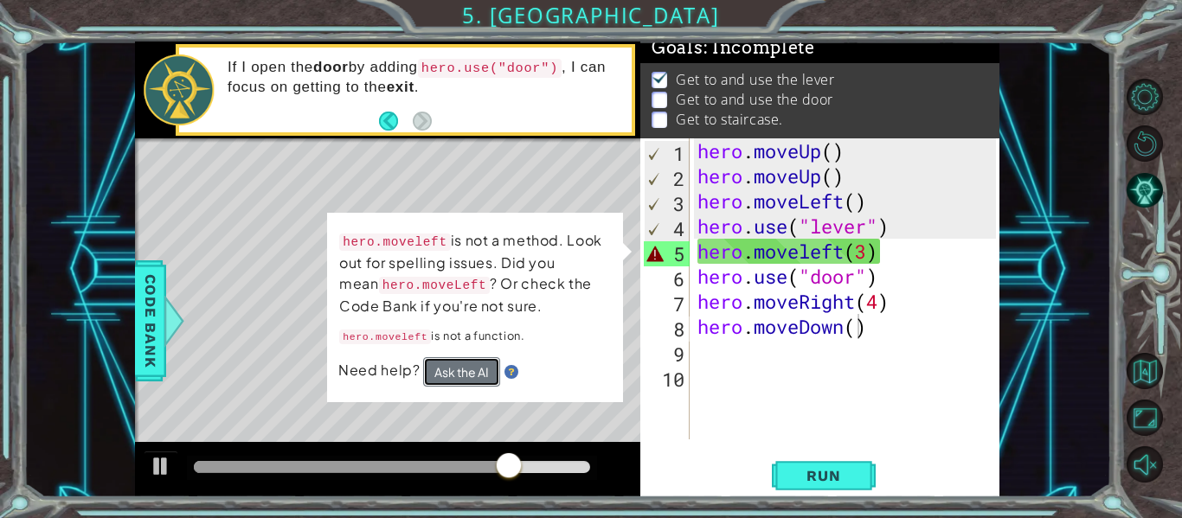
click at [489, 374] on button "Ask the AI" at bounding box center [461, 371] width 77 height 30
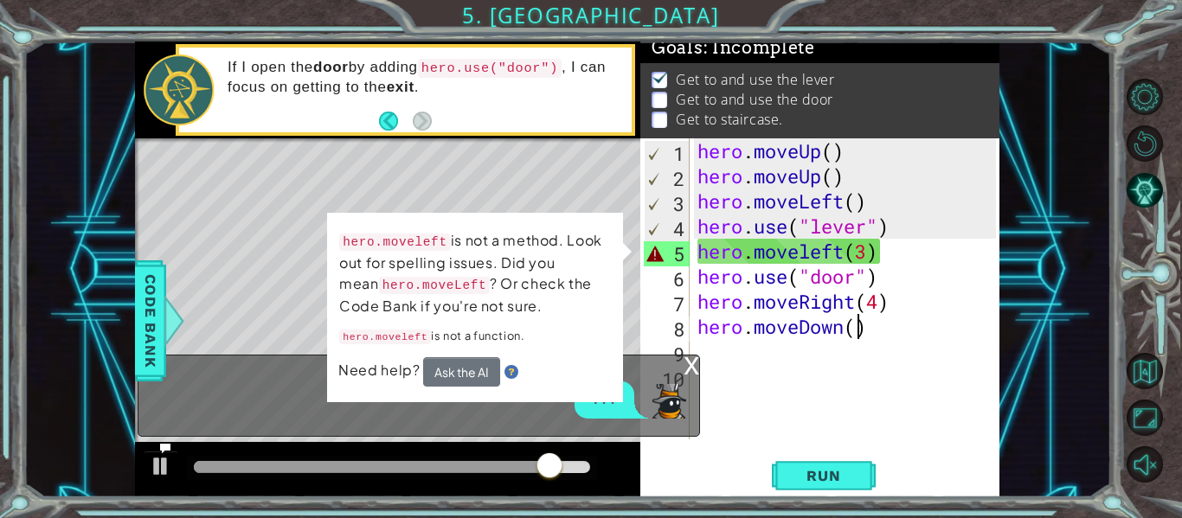
click at [873, 378] on div "hero . moveUp ( ) hero . moveUp ( ) hero . moveLeft ( ) hero . use ( "lever" ) …" at bounding box center [849, 313] width 311 height 351
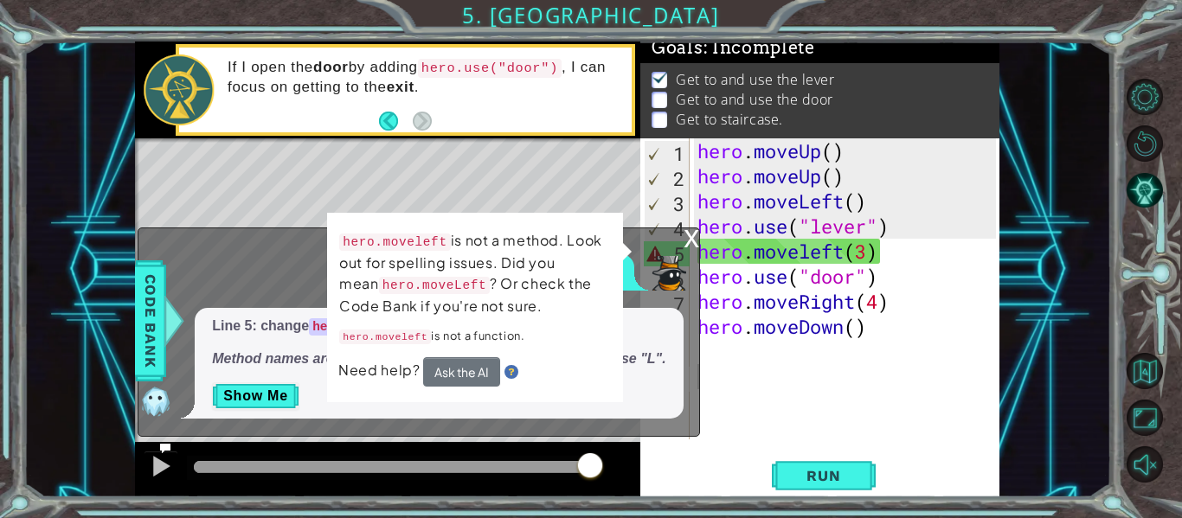
click at [696, 236] on div "x" at bounding box center [692, 236] width 16 height 17
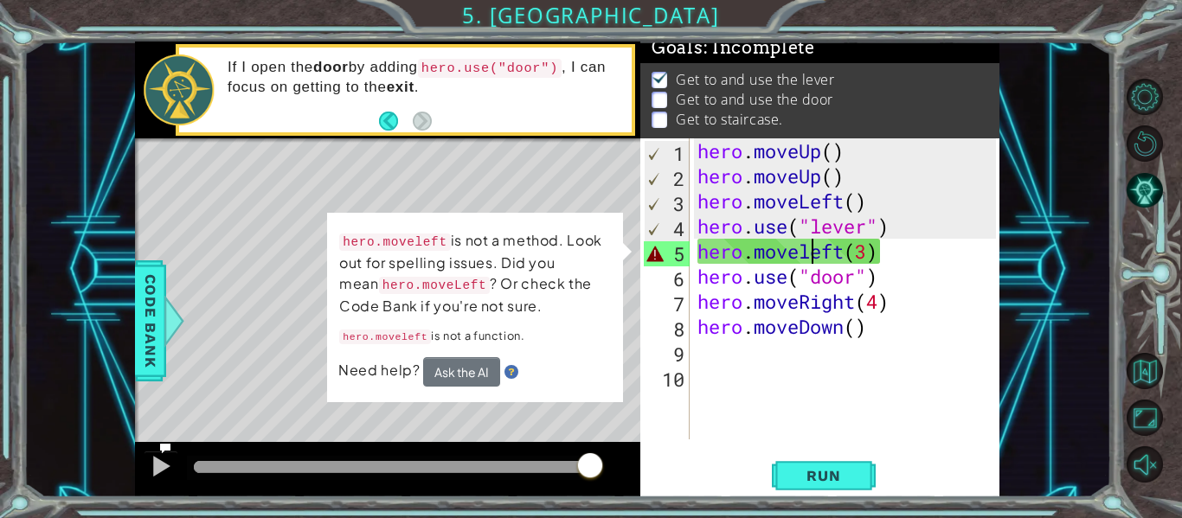
click at [818, 254] on div "hero . moveUp ( ) hero . moveUp ( ) hero . moveLeft ( ) hero . use ( "lever" ) …" at bounding box center [849, 313] width 311 height 351
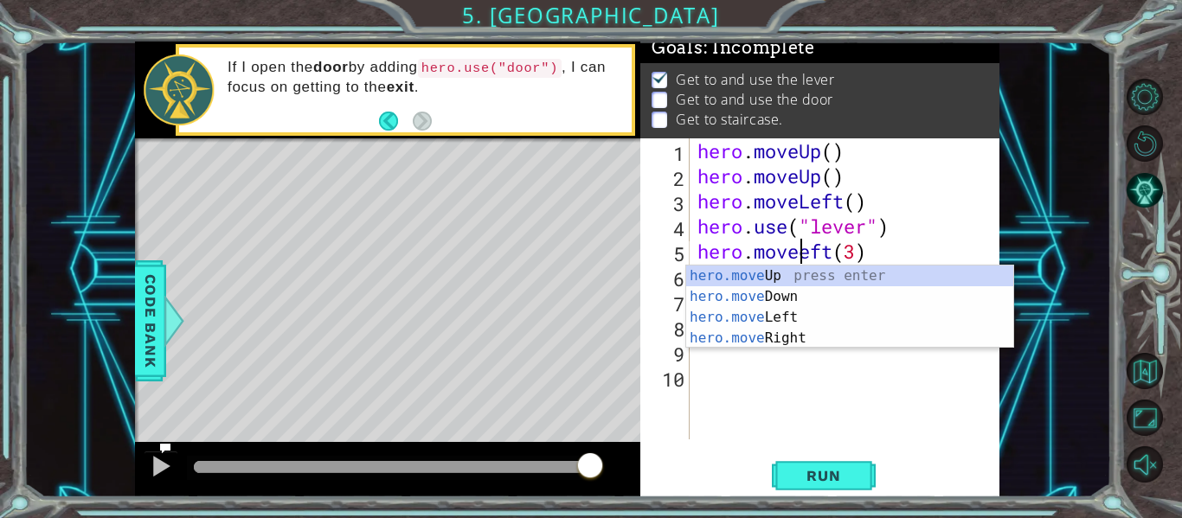
scroll to position [0, 6]
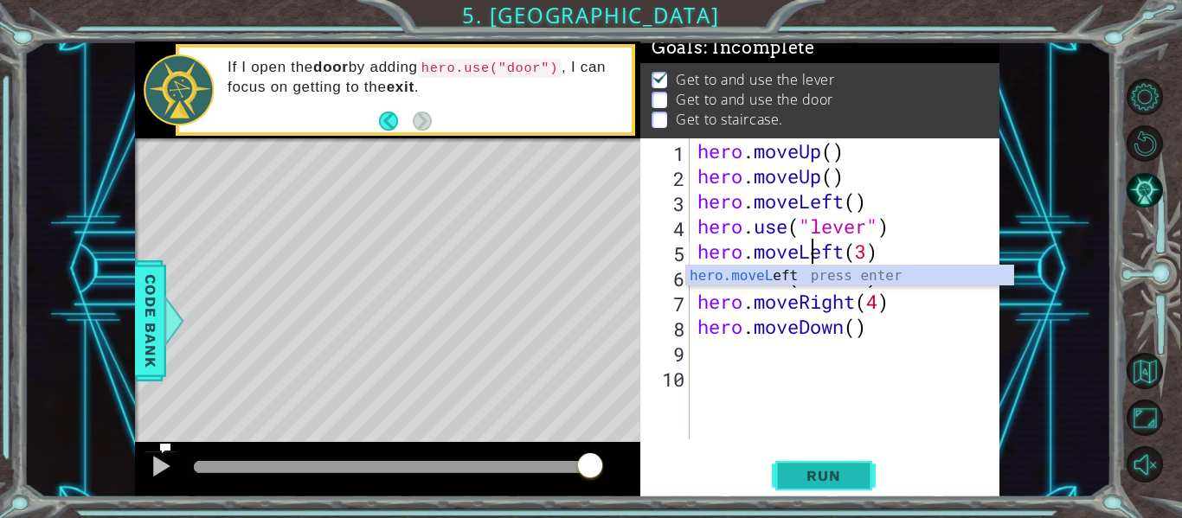
click at [830, 471] on span "Run" at bounding box center [823, 475] width 68 height 17
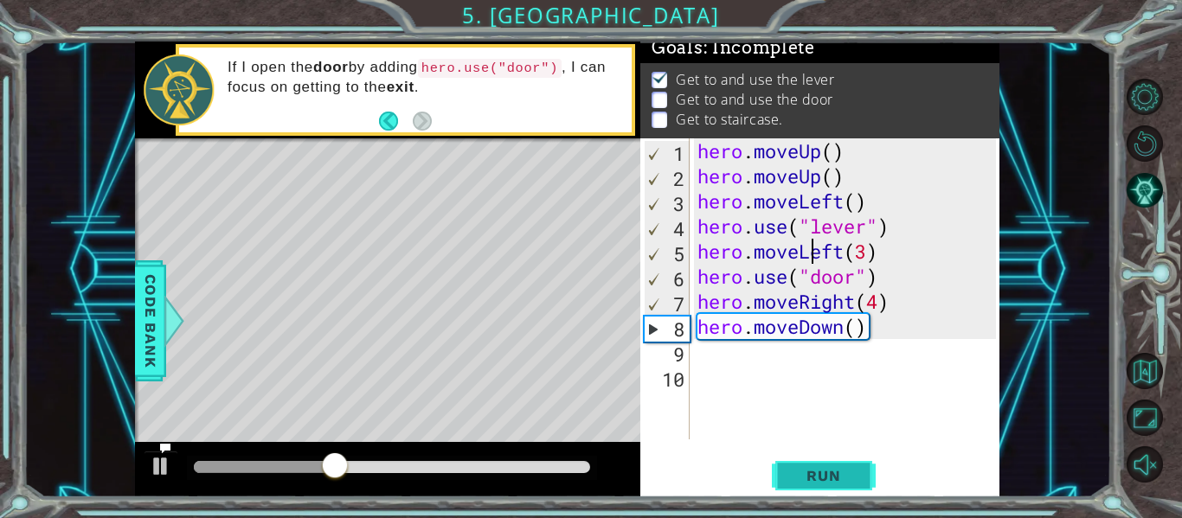
click at [831, 471] on span "Run" at bounding box center [823, 475] width 68 height 17
click at [862, 478] on button "Run" at bounding box center [824, 476] width 104 height 35
click at [817, 466] on button "Run" at bounding box center [824, 476] width 104 height 35
click at [890, 290] on div "hero . moveUp ( ) hero . moveUp ( ) hero . moveLeft ( ) hero . use ( "lever" ) …" at bounding box center [849, 313] width 311 height 351
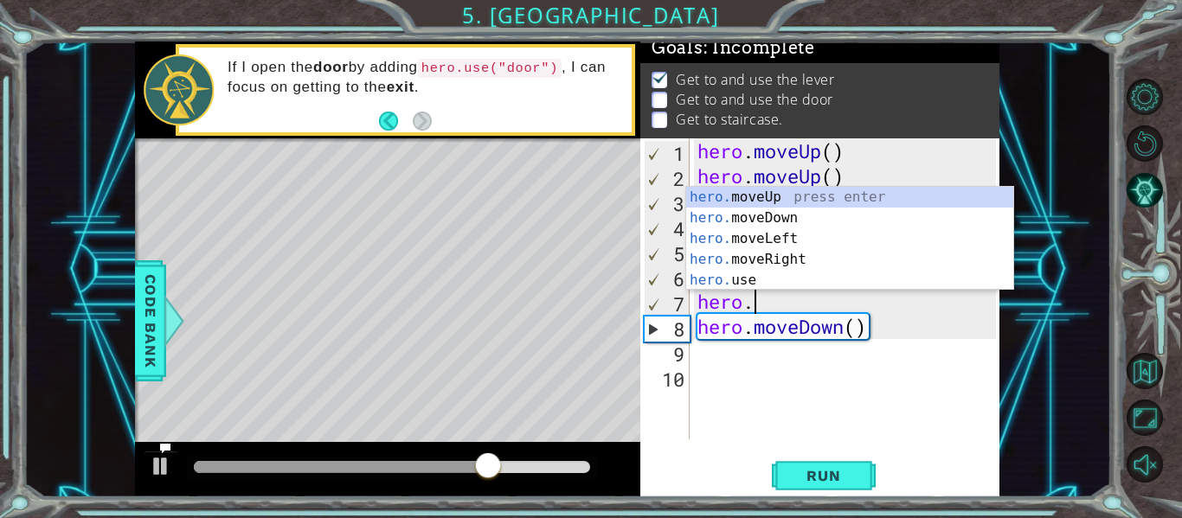
scroll to position [0, 1]
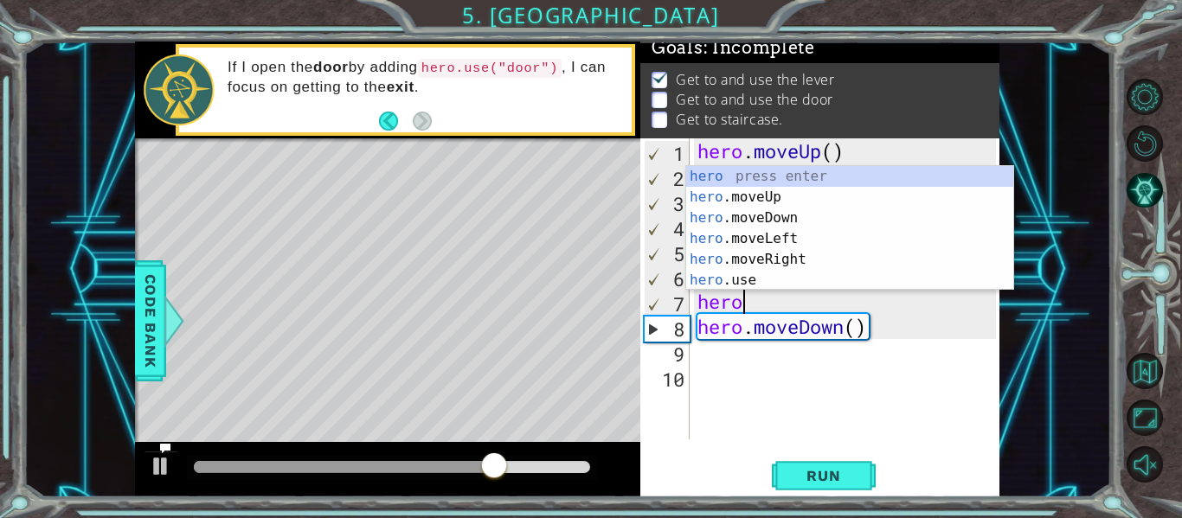
type textarea "h"
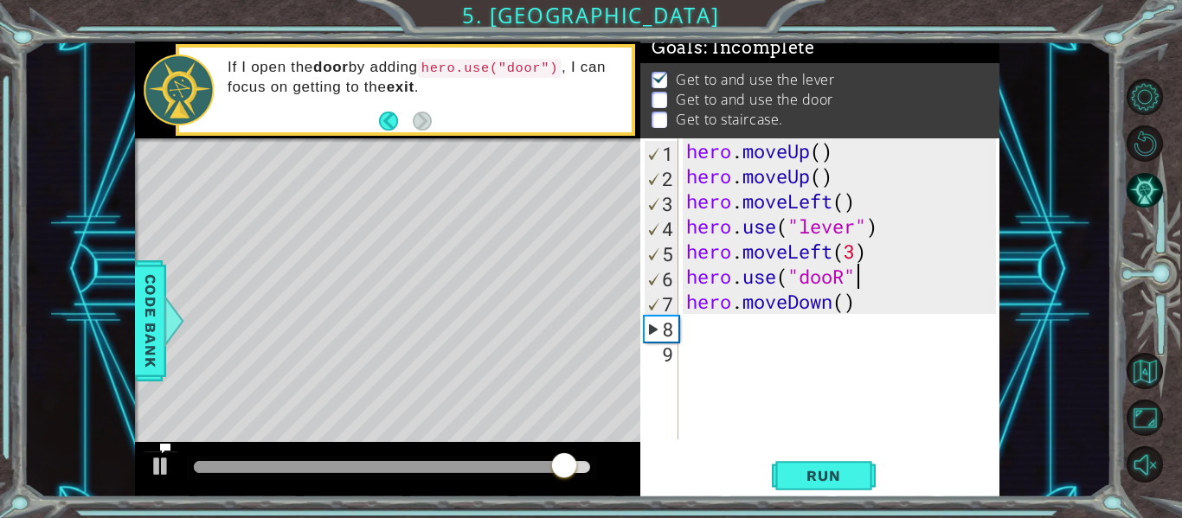
scroll to position [0, 8]
click at [838, 282] on div "hero . moveUp ( ) hero . moveUp ( ) hero . moveLeft ( ) hero . use ( "lever" ) …" at bounding box center [844, 313] width 322 height 351
click at [55, 472] on div "1 2 3 4 5 6 7 8 hero . moveUp ( ) hero . moveUp ( ) hero . moveLeft ( ) hero . …" at bounding box center [567, 270] width 1088 height 456
click at [846, 279] on div "hero . moveUp ( ) hero . moveUp ( ) hero . moveLeft ( ) hero . use ( "lever" ) …" at bounding box center [844, 313] width 322 height 351
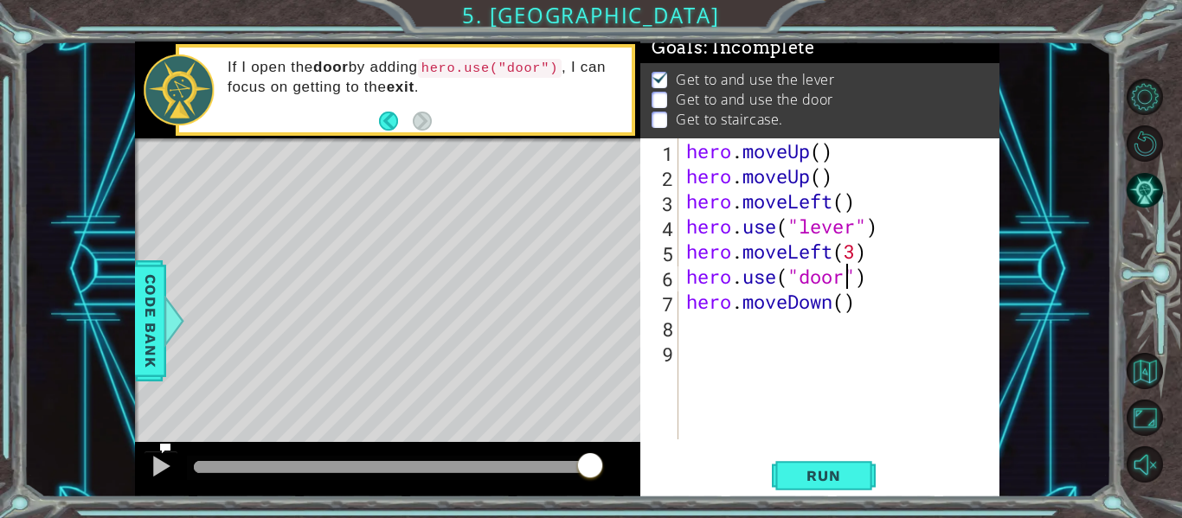
click at [859, 312] on div "hero . moveUp ( ) hero . moveUp ( ) hero . moveLeft ( ) hero . use ( "lever" ) …" at bounding box center [844, 313] width 322 height 351
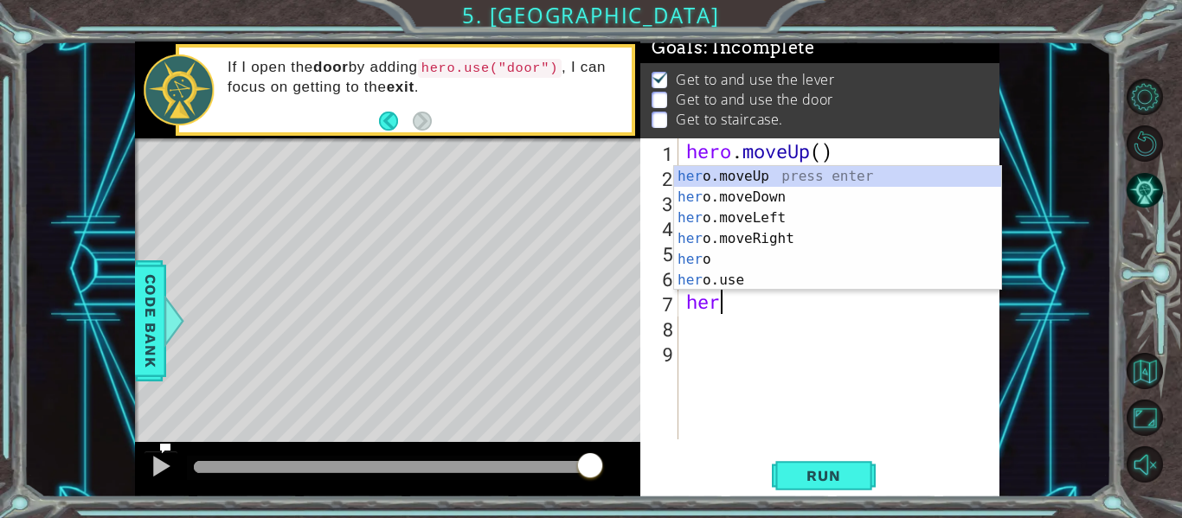
scroll to position [0, 0]
type textarea "h"
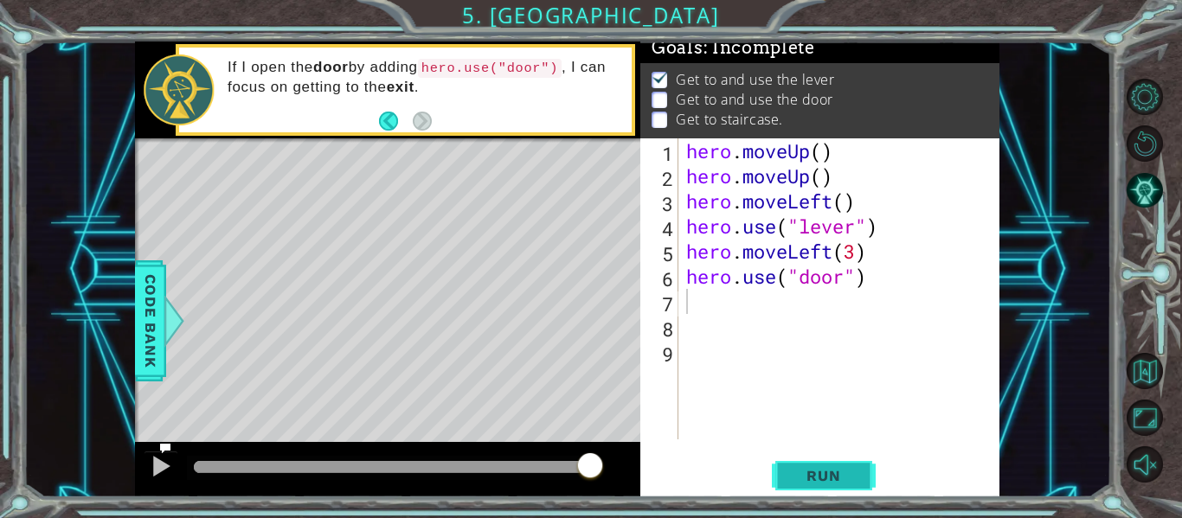
click at [865, 477] on button "Run" at bounding box center [824, 476] width 104 height 35
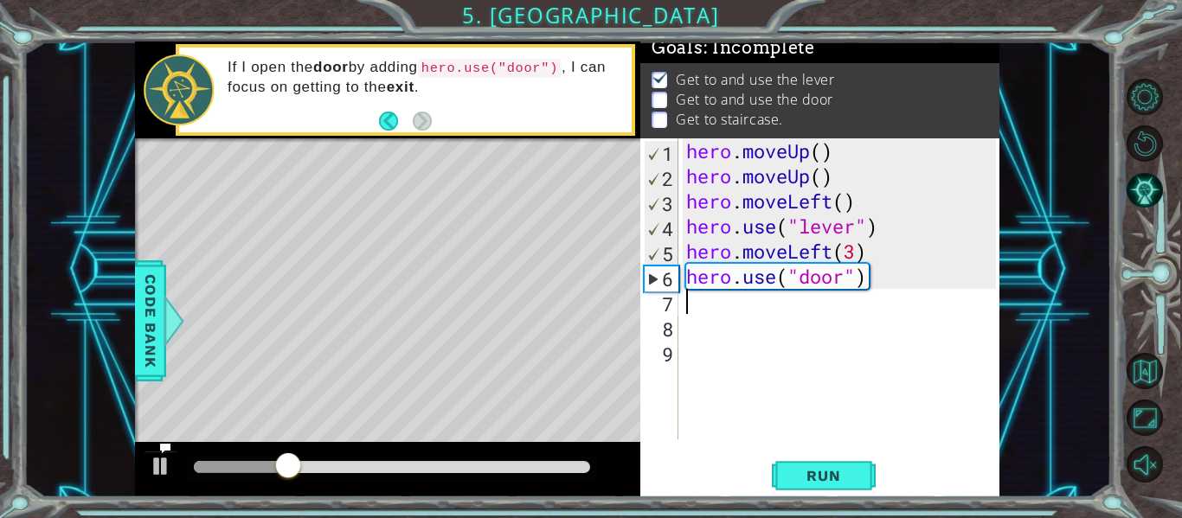
click at [880, 279] on div "hero . moveUp ( ) hero . moveUp ( ) hero . moveLeft ( ) hero . use ( "lever" ) …" at bounding box center [844, 313] width 322 height 351
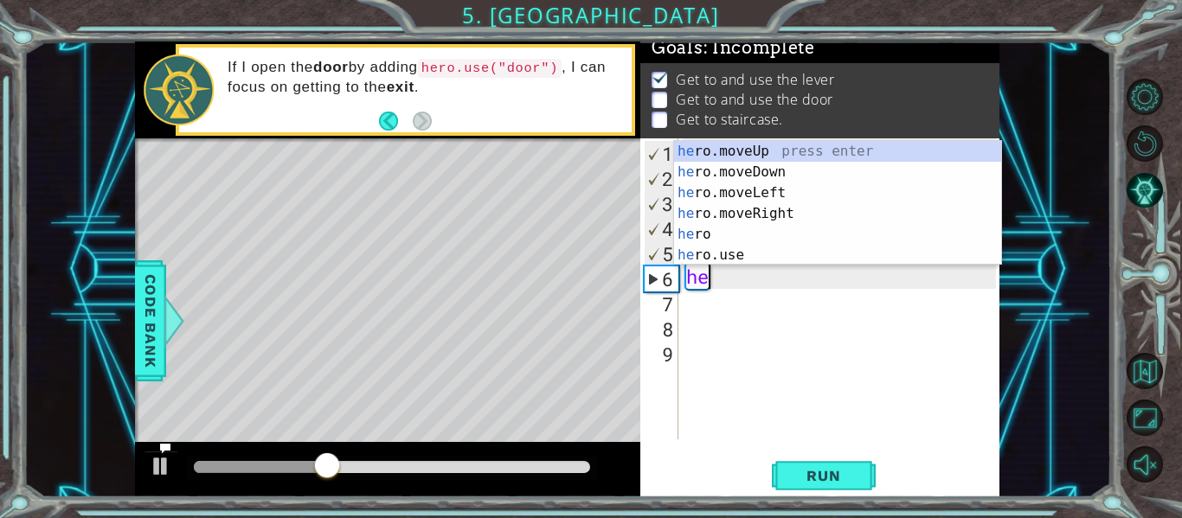
type textarea "h"
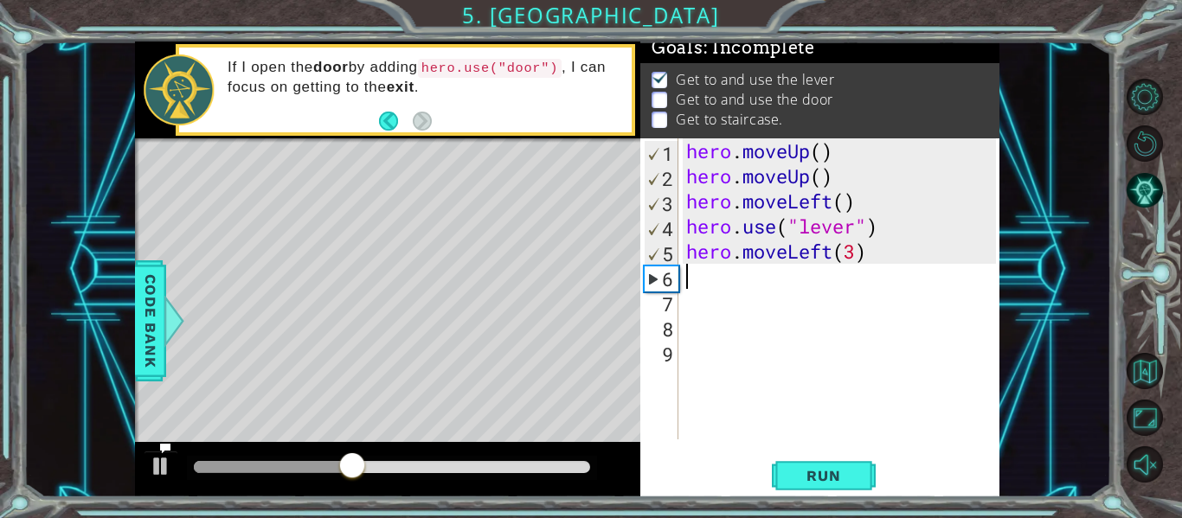
click at [854, 260] on div "hero . moveUp ( ) hero . moveUp ( ) hero . moveLeft ( ) hero . use ( "lever" ) …" at bounding box center [844, 313] width 322 height 351
click at [832, 256] on div "hero . moveUp ( ) hero . moveUp ( ) hero . moveLeft ( ) hero . use ( "lever" ) …" at bounding box center [844, 313] width 322 height 351
click at [770, 348] on body "1 2 3 4 5 6 7 8 hero . moveUp ( ) hero . moveUp ( ) hero . moveLeft ( ) hero . …" at bounding box center [591, 259] width 1182 height 518
click at [794, 255] on div "hero . moveUp ( ) hero . moveUp ( ) hero . moveLeft ( ) hero . use ( "lever" ) …" at bounding box center [844, 313] width 322 height 351
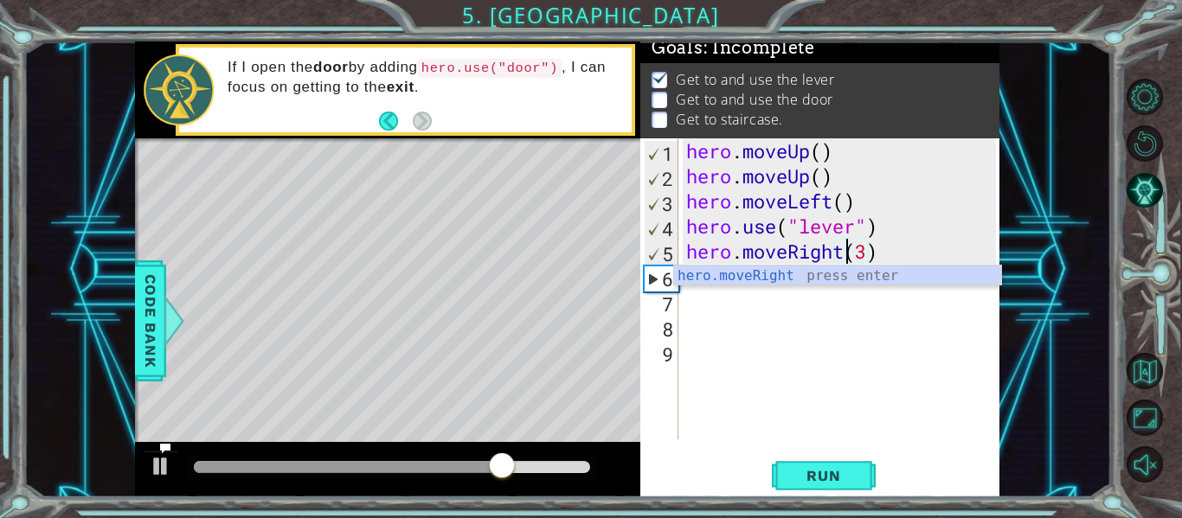
scroll to position [0, 8]
type textarea "hero.moveRight(3)"
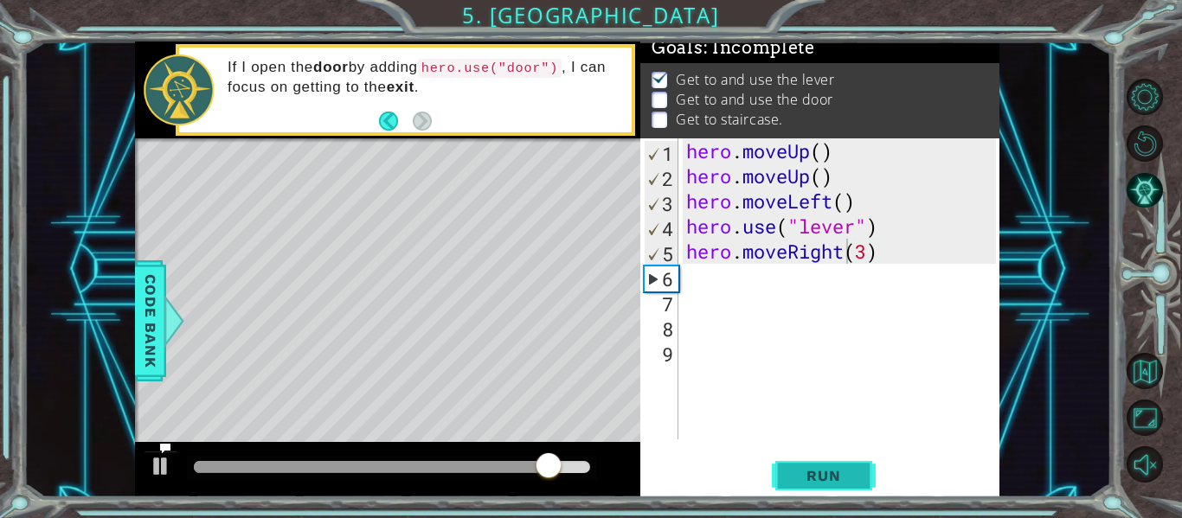
click at [858, 481] on button "Run" at bounding box center [824, 476] width 104 height 35
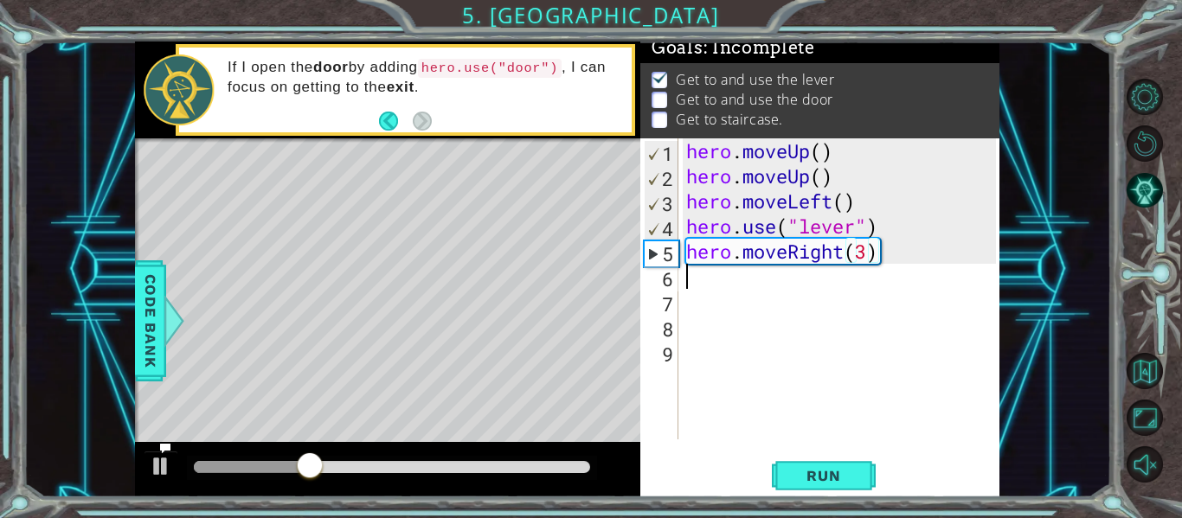
click at [694, 281] on div "hero . moveUp ( ) hero . moveUp ( ) hero . moveLeft ( ) hero . use ( "lever" ) …" at bounding box center [844, 313] width 322 height 351
click at [786, 279] on div "hero . moveUp ( ) hero . moveUp ( ) hero . moveLeft ( ) hero . use ( "lever" ) …" at bounding box center [844, 313] width 322 height 351
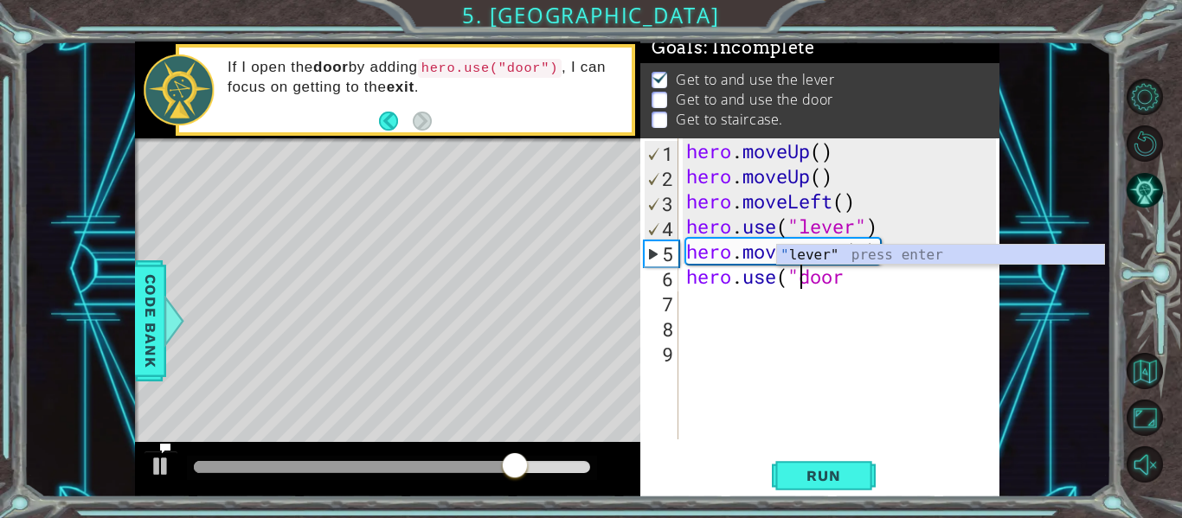
click at [846, 280] on div "hero . moveUp ( ) hero . moveUp ( ) hero . moveLeft ( ) hero . use ( "lever" ) …" at bounding box center [844, 313] width 322 height 351
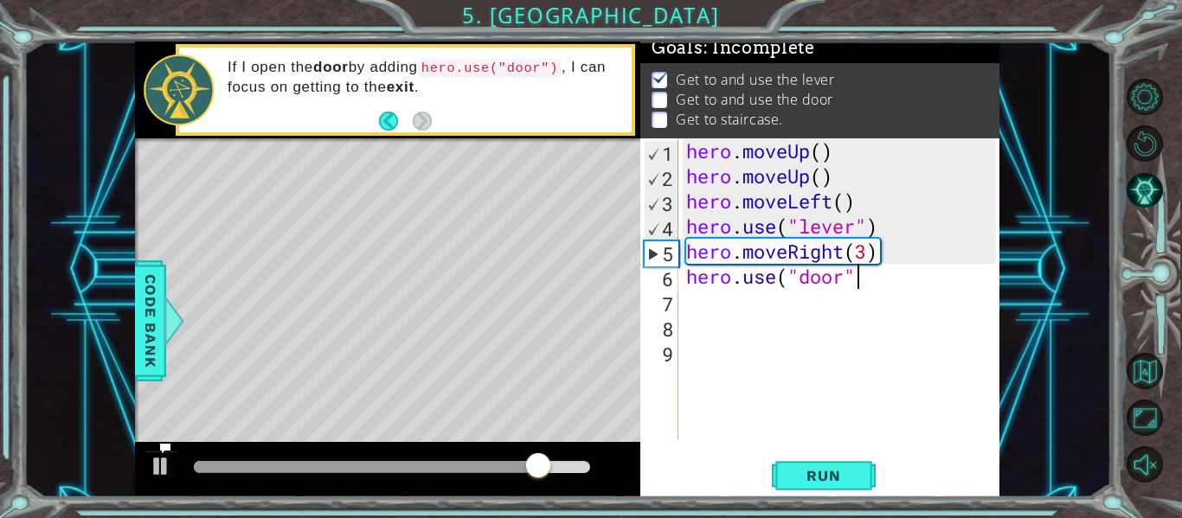
scroll to position [0, 8]
type textarea "hero.use("door")"
click at [823, 473] on span "Run" at bounding box center [823, 475] width 68 height 17
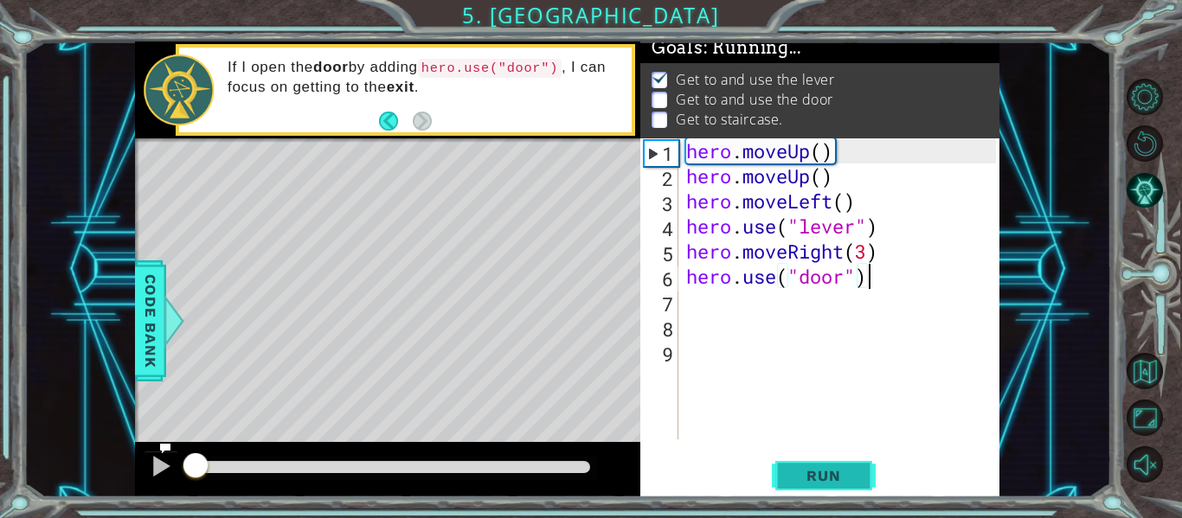
scroll to position [15, 0]
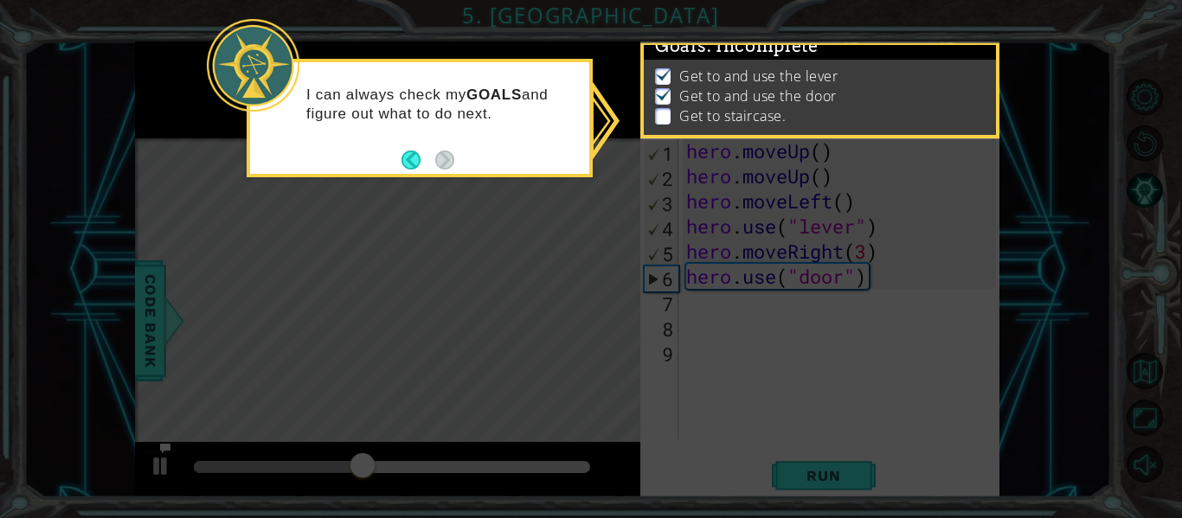
click at [512, 236] on icon at bounding box center [591, 259] width 1182 height 518
click at [406, 149] on footer at bounding box center [427, 160] width 53 height 26
click at [411, 162] on button "Back" at bounding box center [418, 160] width 34 height 19
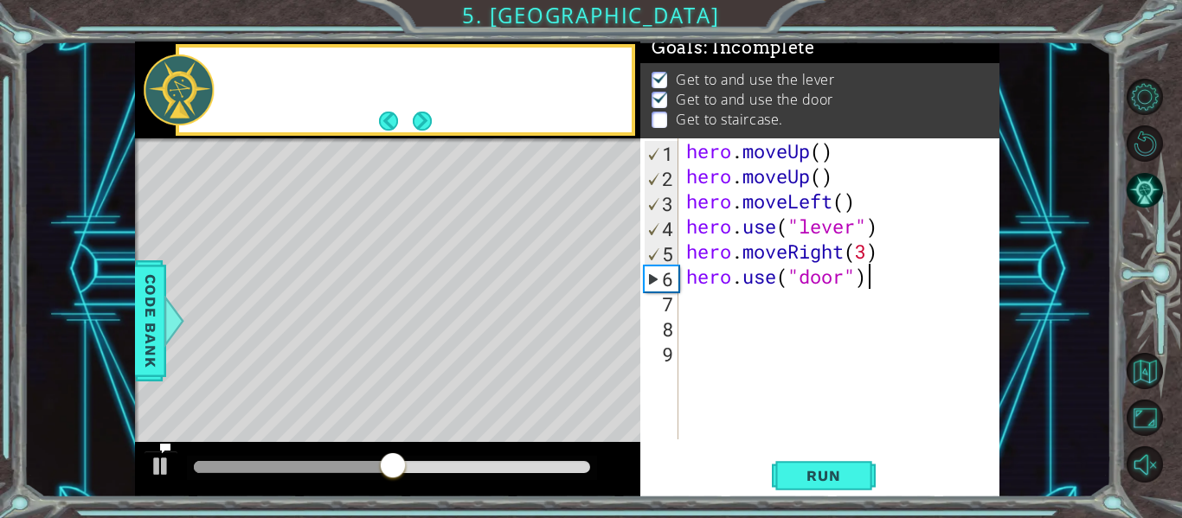
scroll to position [12, 0]
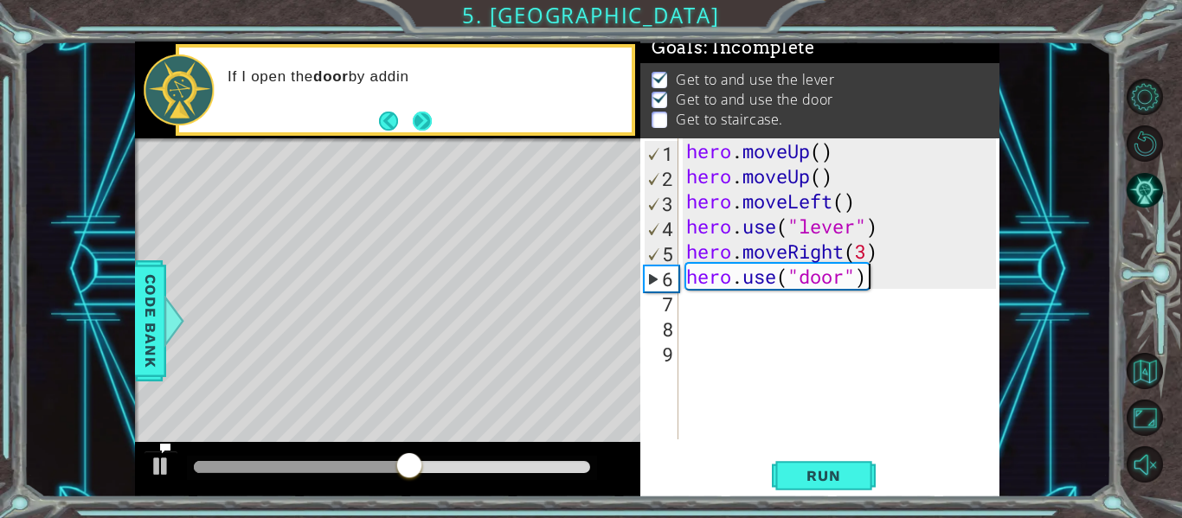
click at [424, 131] on button "Next" at bounding box center [422, 121] width 19 height 19
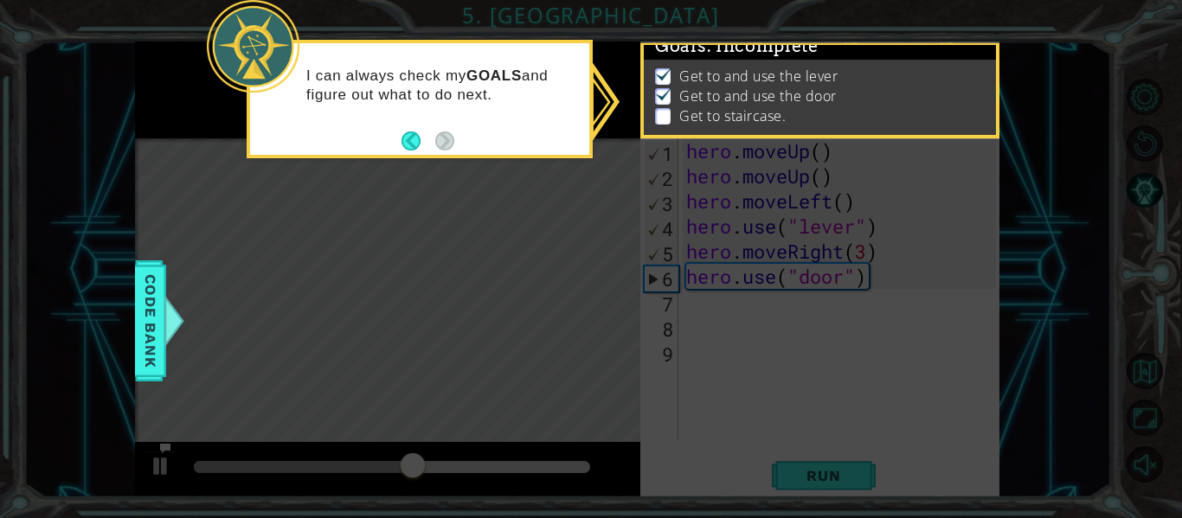
scroll to position [15, 0]
click at [408, 145] on button "Back" at bounding box center [418, 141] width 34 height 19
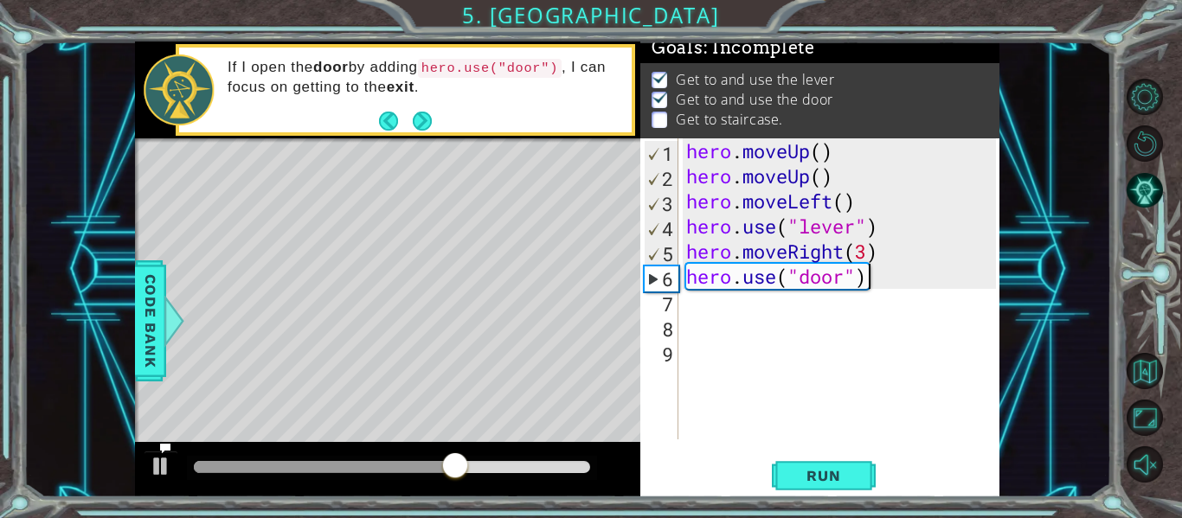
click at [737, 311] on div "hero . moveUp ( ) hero . moveUp ( ) hero . moveLeft ( ) hero . use ( "lever" ) …" at bounding box center [844, 313] width 322 height 351
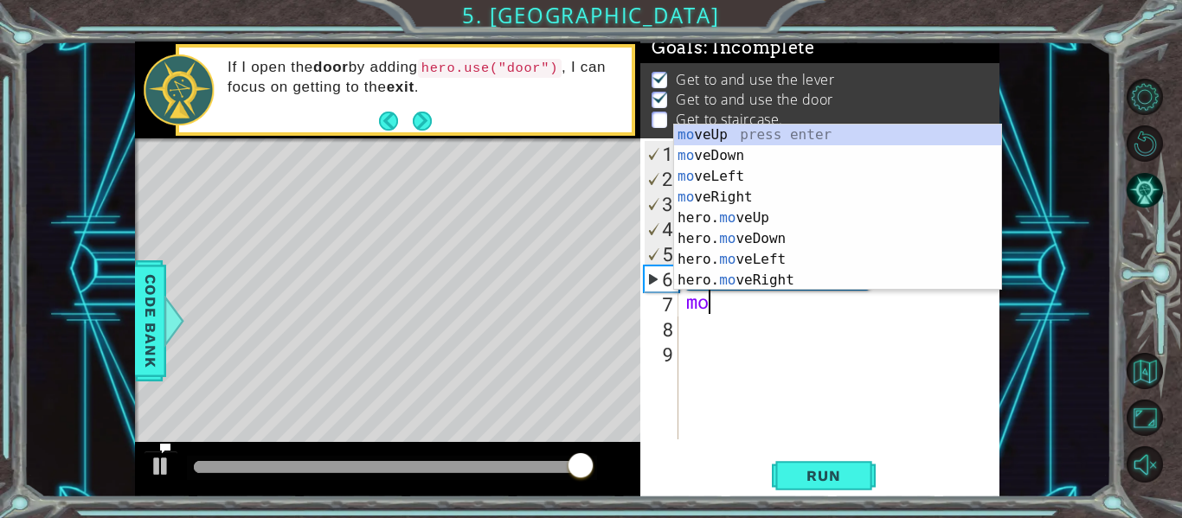
scroll to position [0, 0]
type textarea "m"
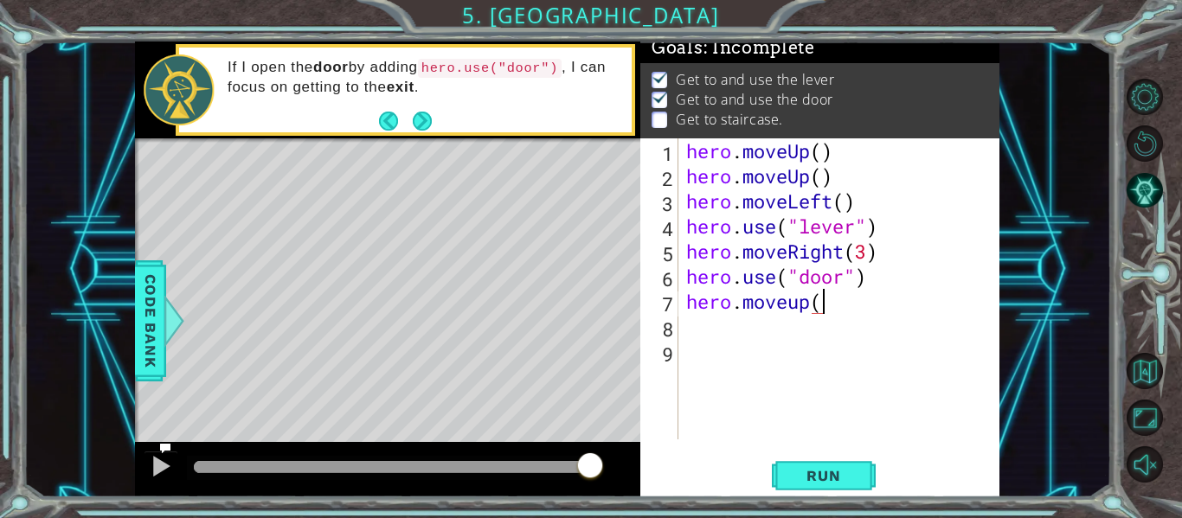
scroll to position [0, 6]
type textarea "hero.moveup(2)"
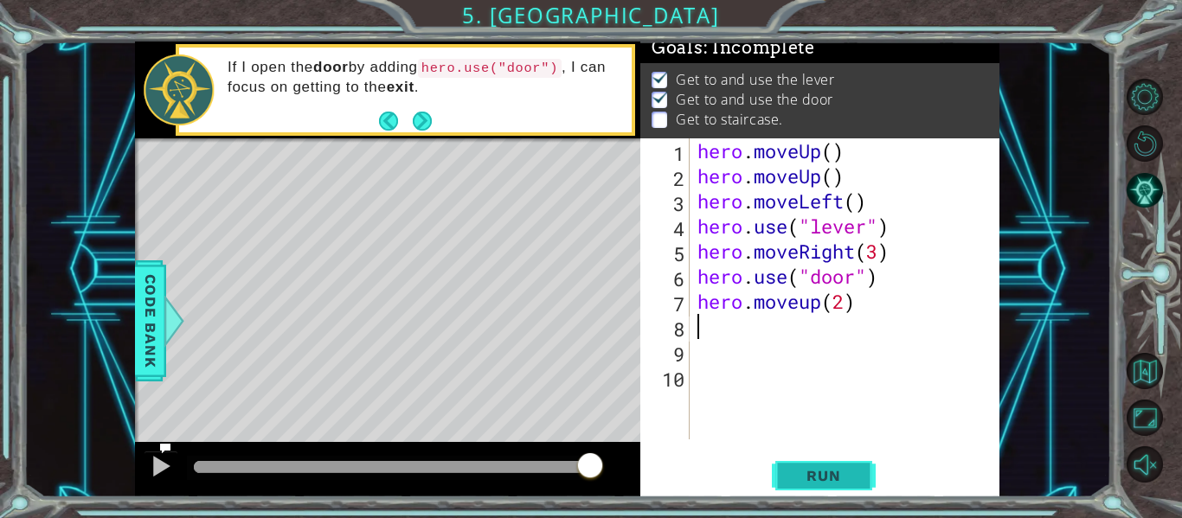
click at [822, 461] on button "Run" at bounding box center [824, 476] width 104 height 35
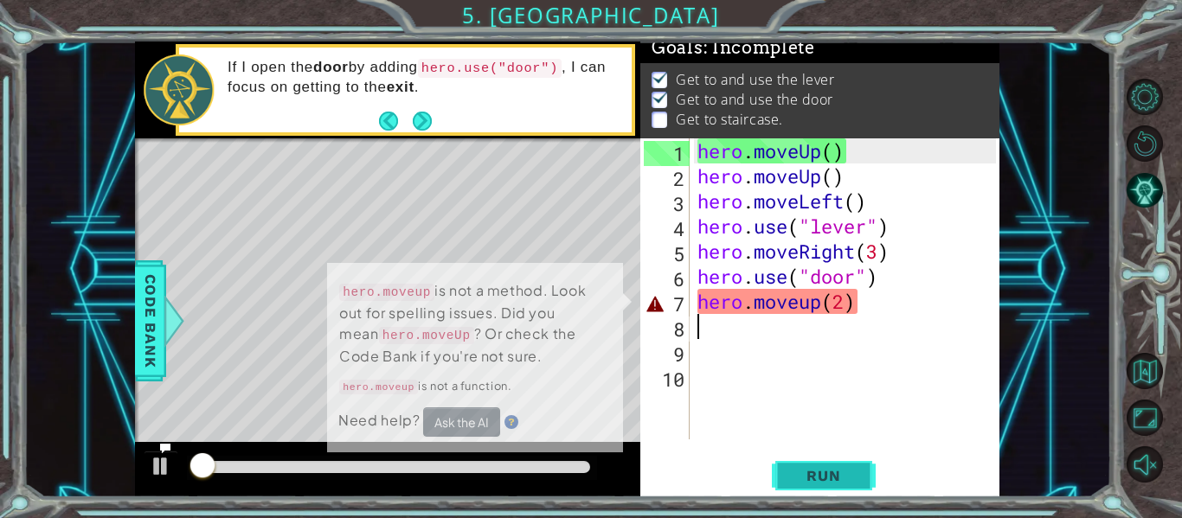
scroll to position [15, 0]
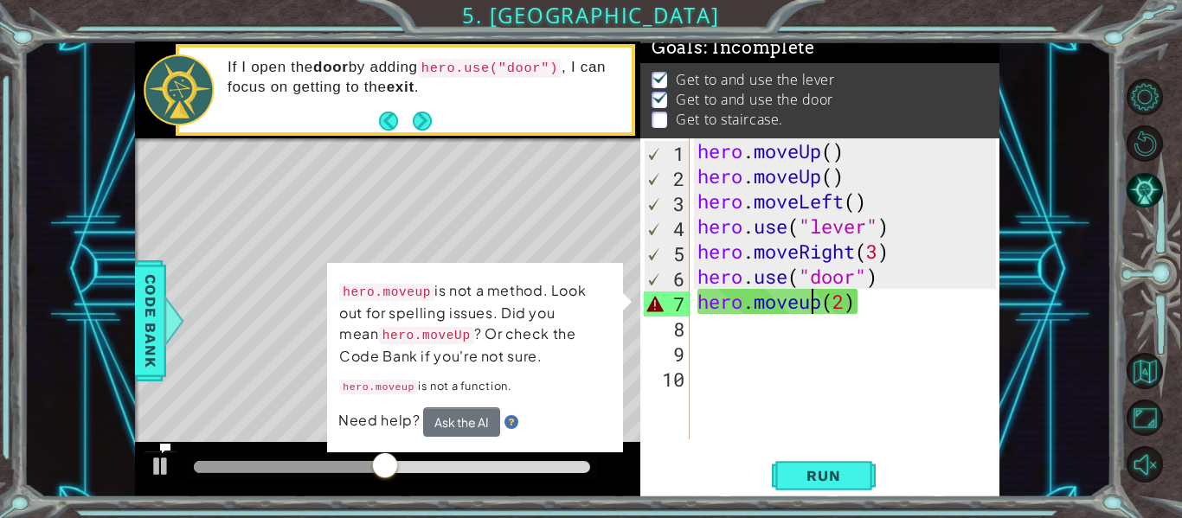
click at [809, 304] on div "hero . moveUp ( ) hero . moveUp ( ) hero . moveLeft ( ) hero . use ( "lever" ) …" at bounding box center [849, 313] width 311 height 351
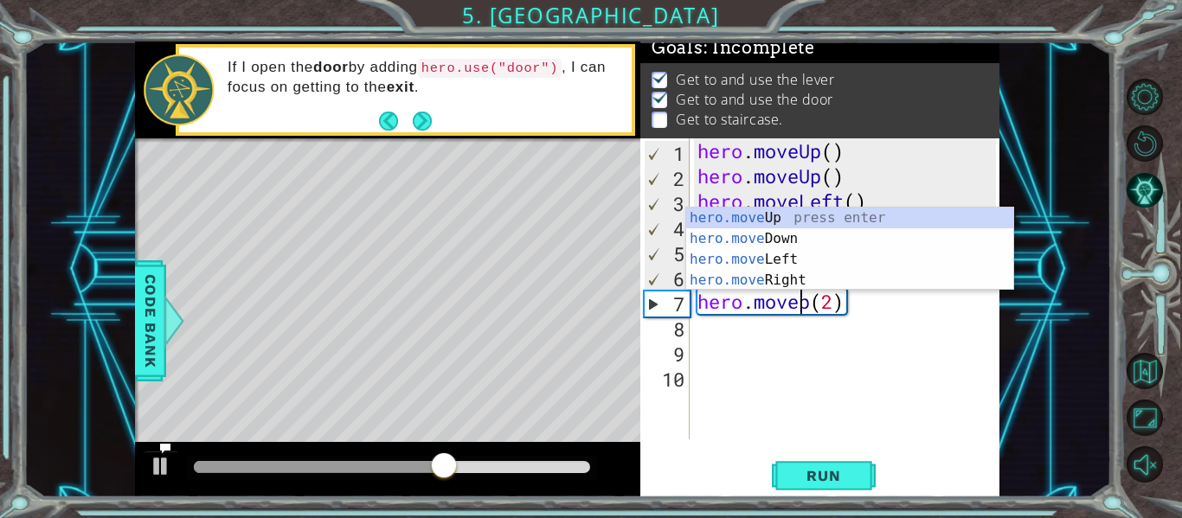
scroll to position [0, 6]
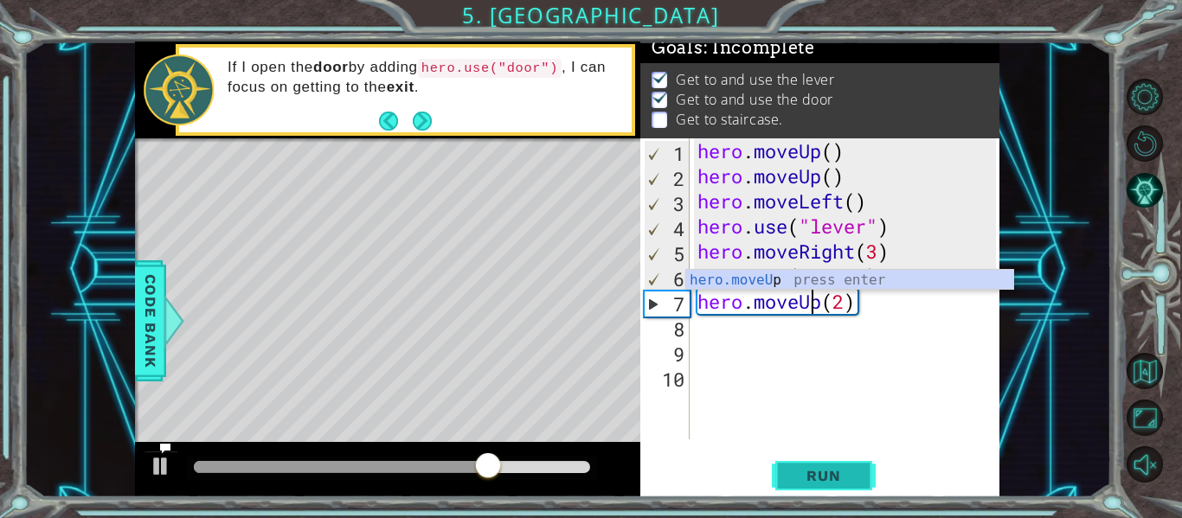
type textarea "hero.moveUp(2)"
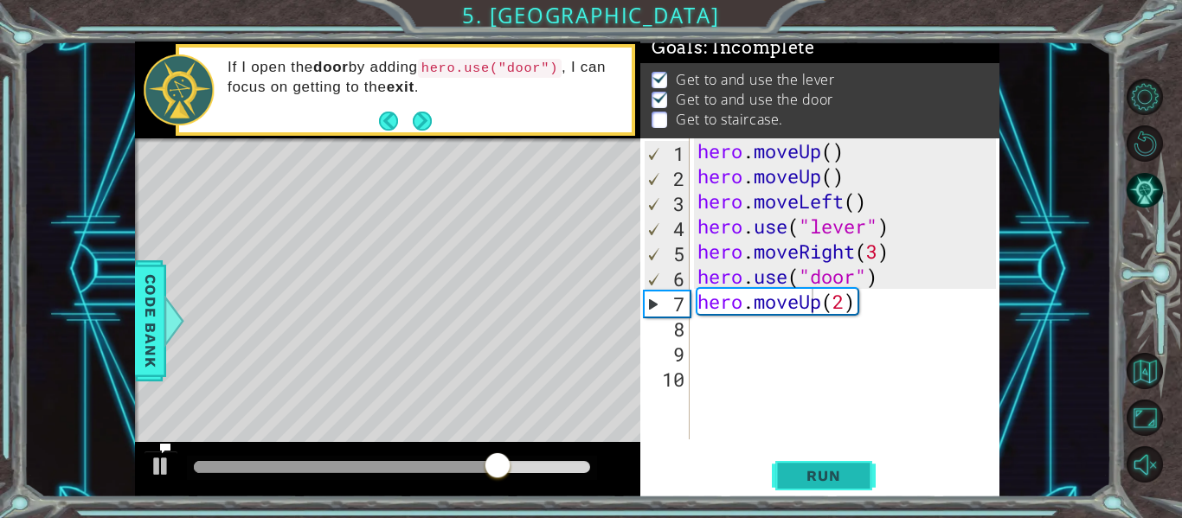
click at [832, 489] on button "Run" at bounding box center [824, 476] width 104 height 35
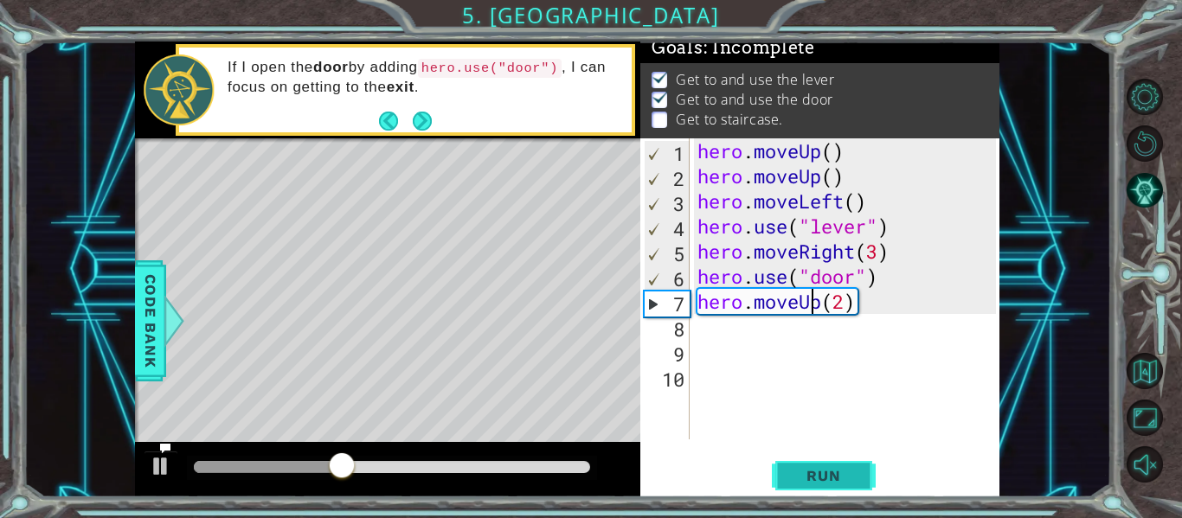
click at [806, 485] on button "Run" at bounding box center [824, 476] width 104 height 35
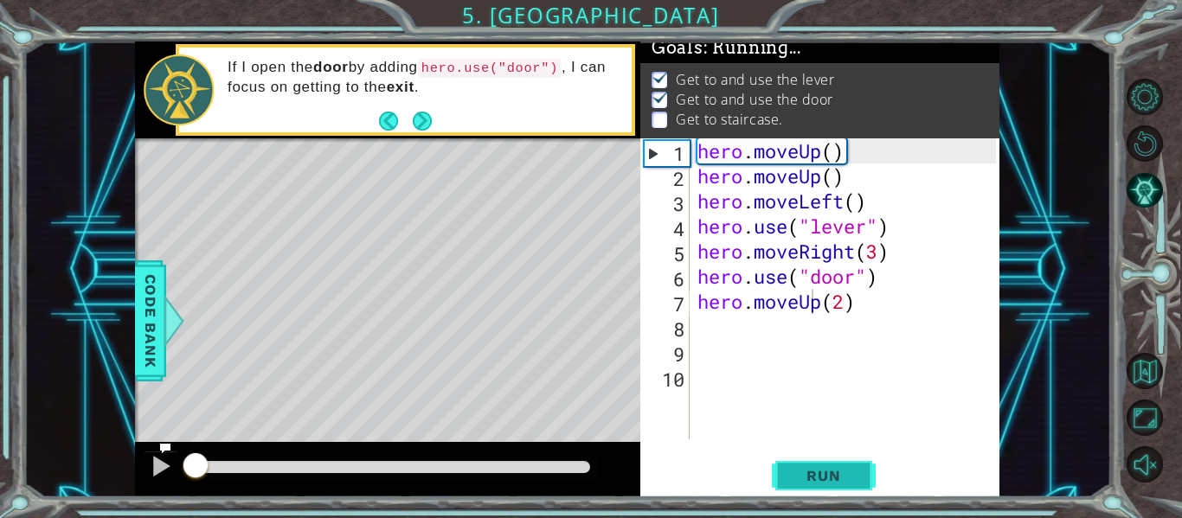
click at [806, 485] on button "Run" at bounding box center [824, 476] width 104 height 35
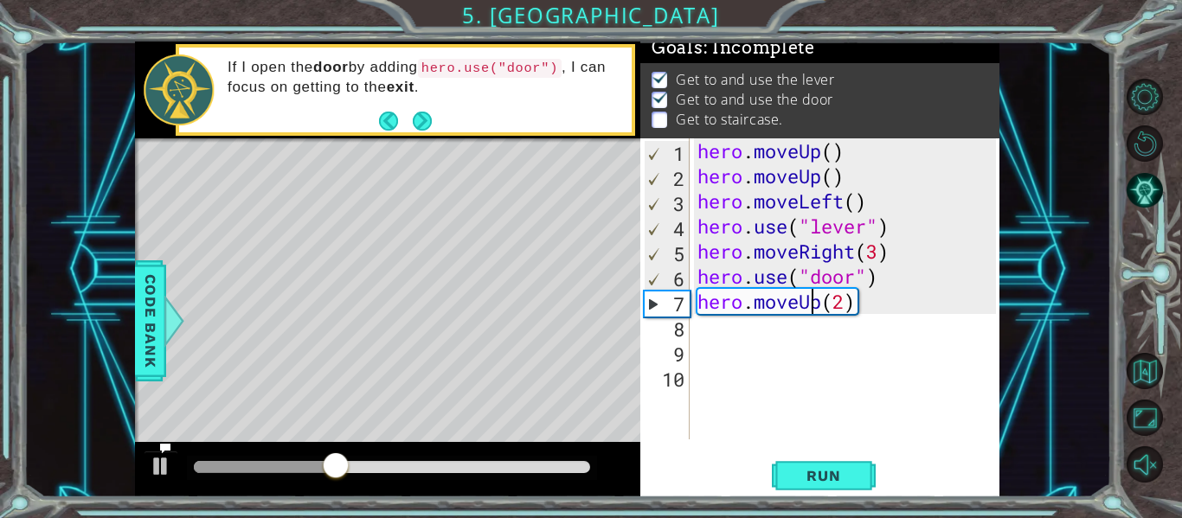
click at [700, 337] on div "hero . moveUp ( ) hero . moveUp ( ) hero . moveLeft ( ) hero . use ( "lever" ) …" at bounding box center [849, 313] width 311 height 351
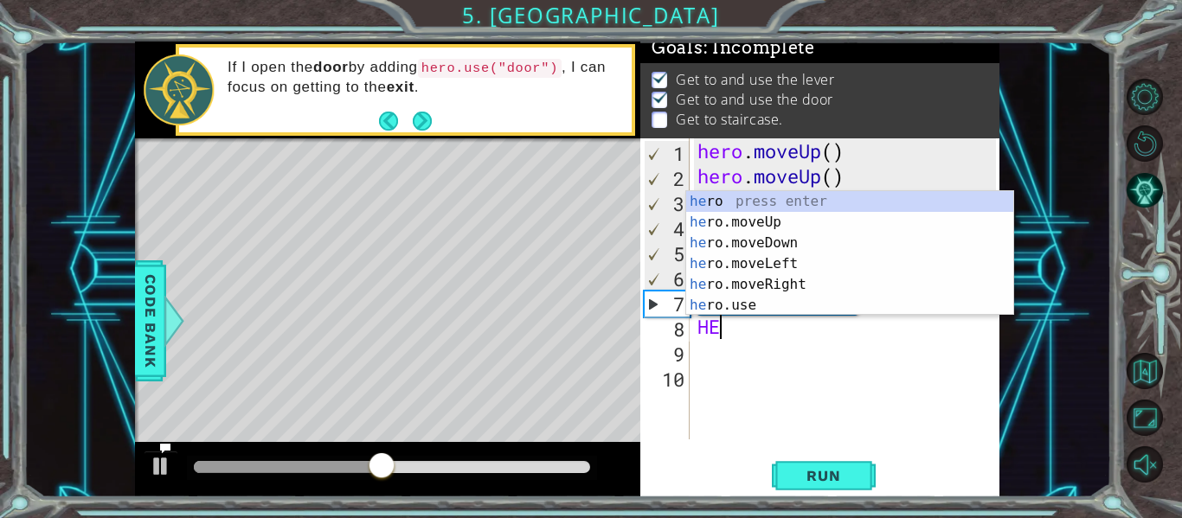
scroll to position [0, 0]
type textarea "H"
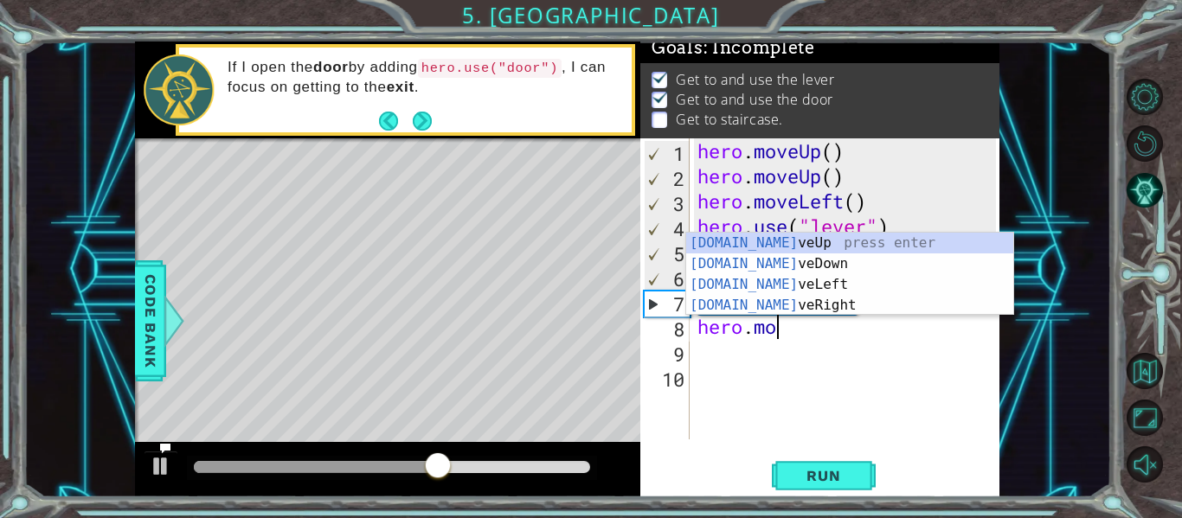
scroll to position [0, 3]
type textarea "hero.move"
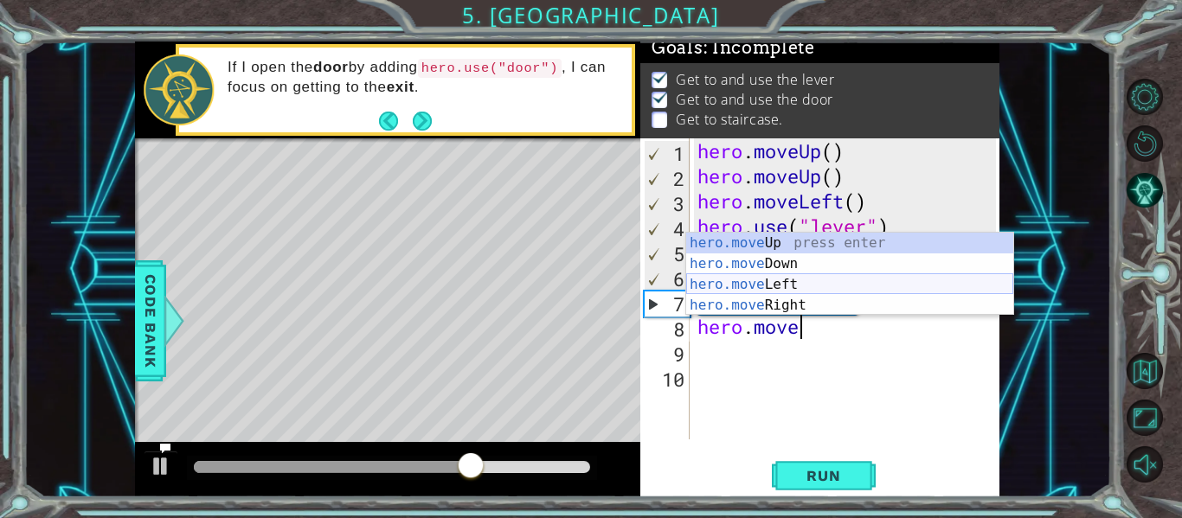
click at [721, 288] on div "hero.move Up press enter hero.move Down press enter hero.move Left press enter …" at bounding box center [849, 295] width 327 height 125
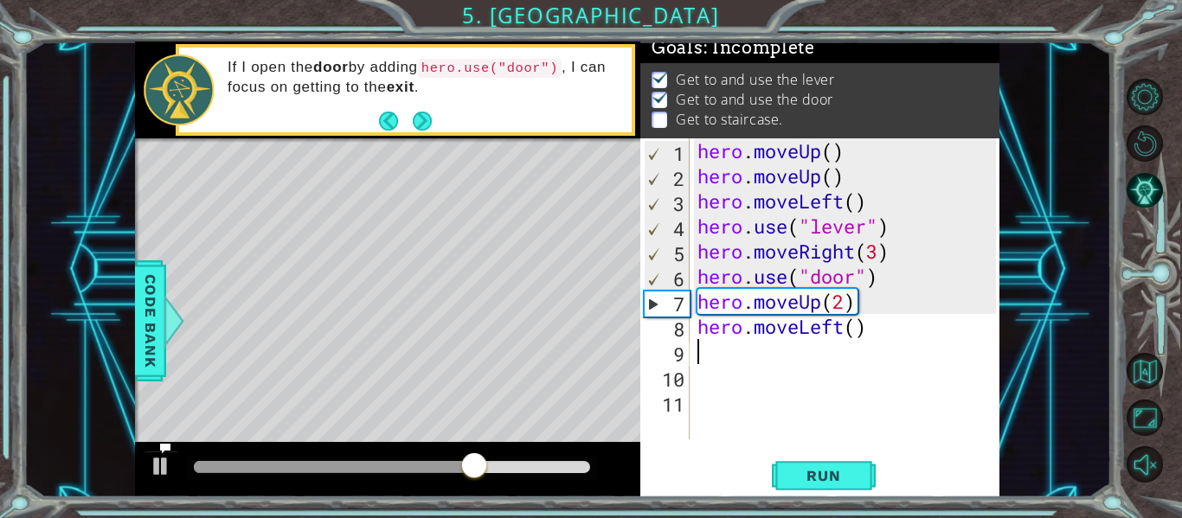
scroll to position [0, 0]
click at [860, 331] on div "hero . moveUp ( ) hero . moveUp ( ) hero . moveLeft ( ) hero . use ( "lever" ) …" at bounding box center [849, 313] width 311 height 351
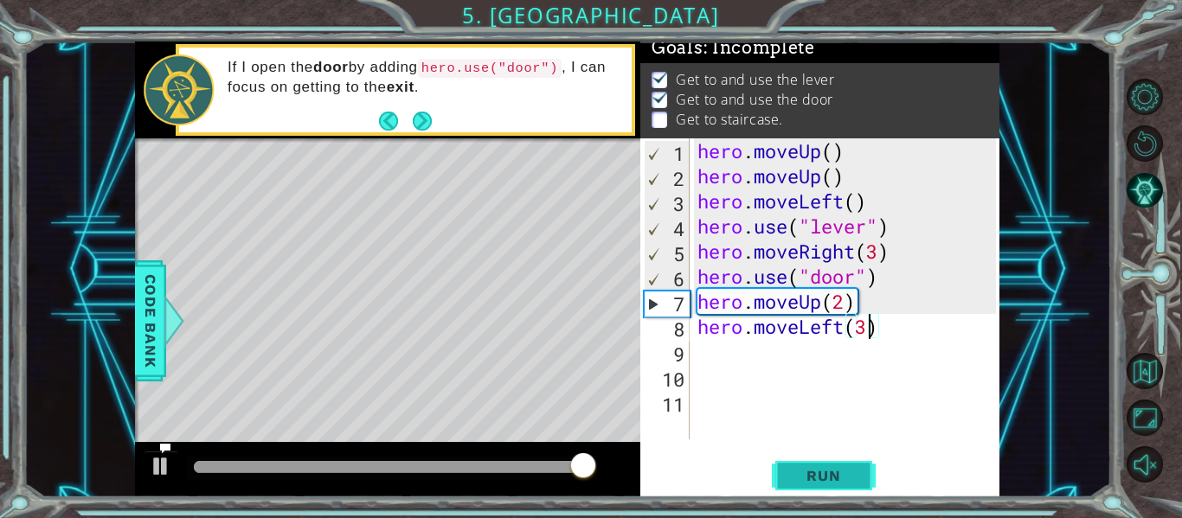
type textarea "hero.moveLeft(3)"
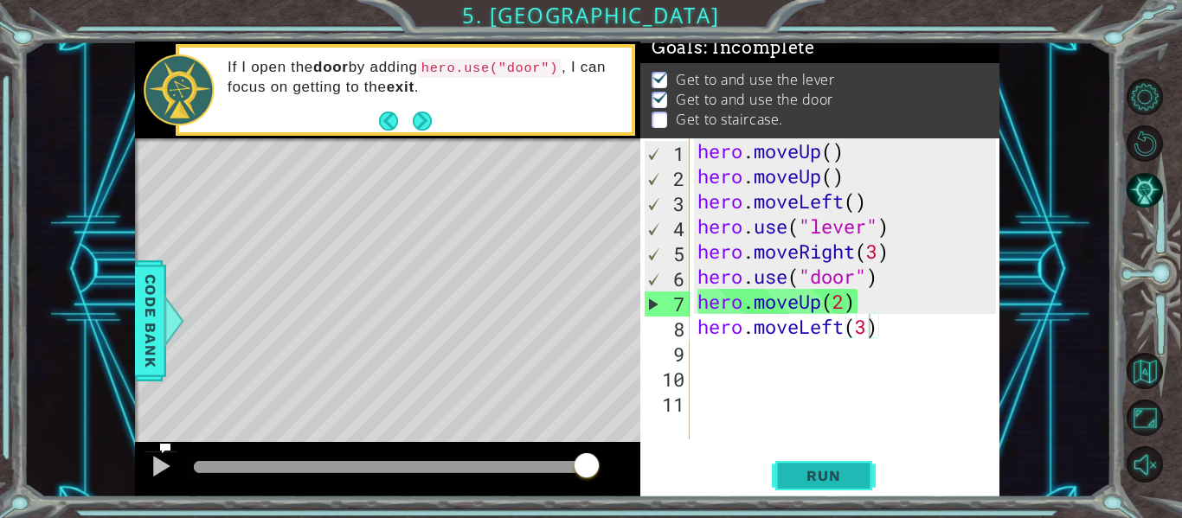
click at [820, 478] on span "Run" at bounding box center [823, 475] width 68 height 17
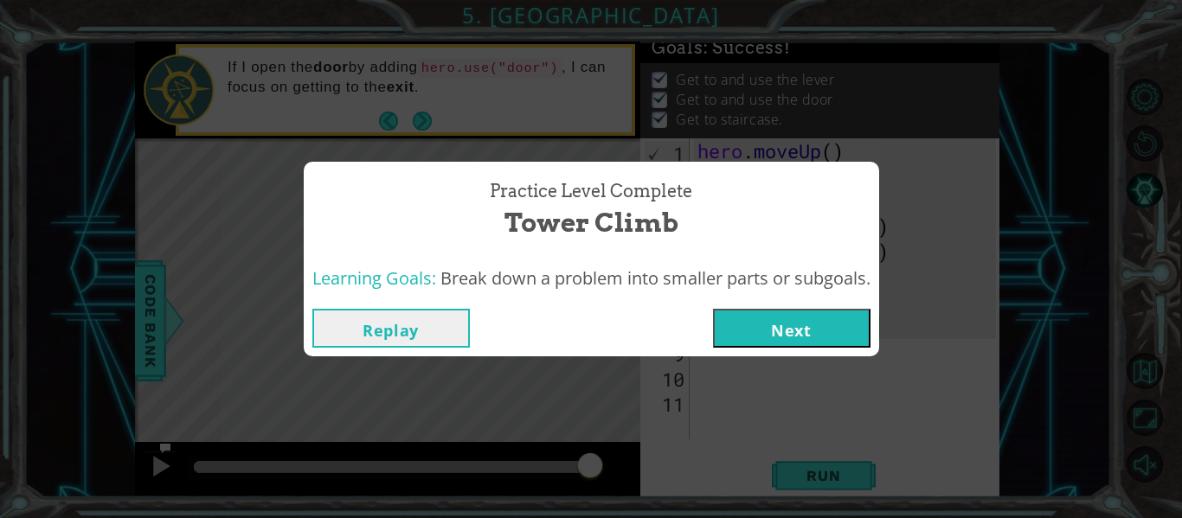
drag, startPoint x: 787, startPoint y: 321, endPoint x: 770, endPoint y: 318, distance: 17.5
click at [770, 318] on button "Next" at bounding box center [791, 328] width 157 height 39
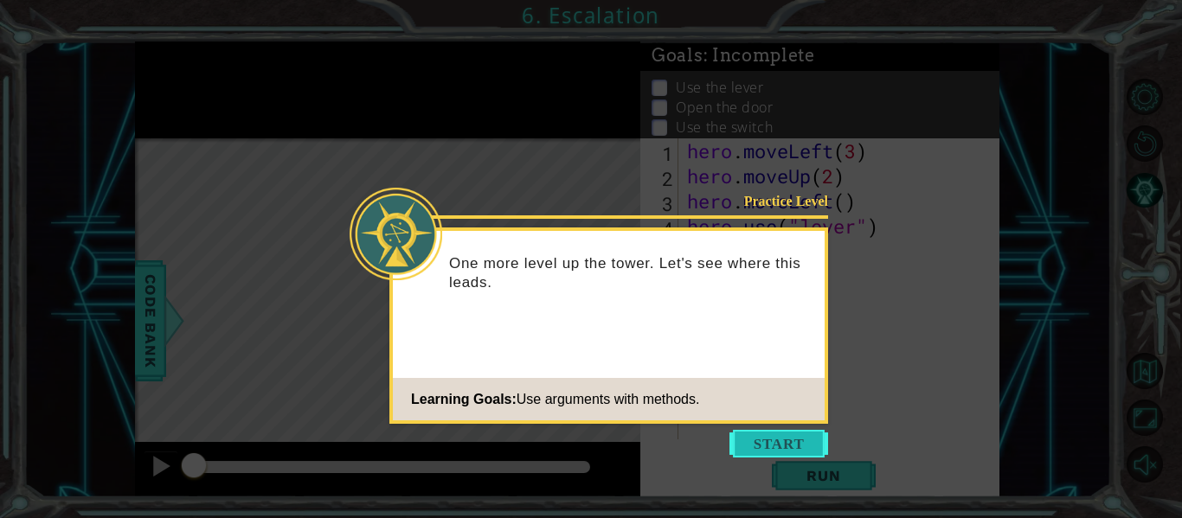
click at [757, 455] on button "Start" at bounding box center [778, 444] width 99 height 28
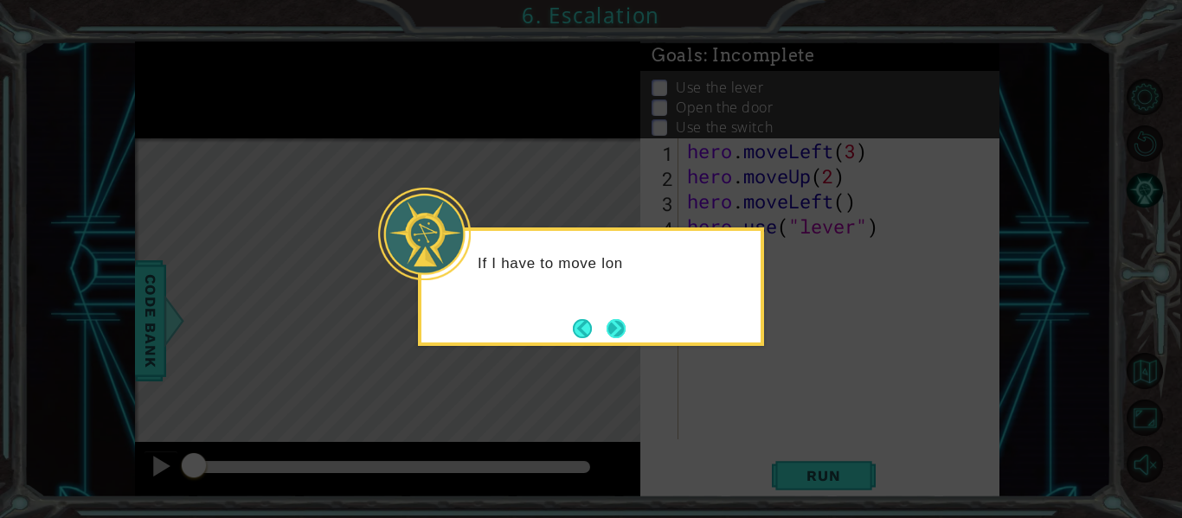
click at [607, 319] on button "Next" at bounding box center [616, 328] width 19 height 19
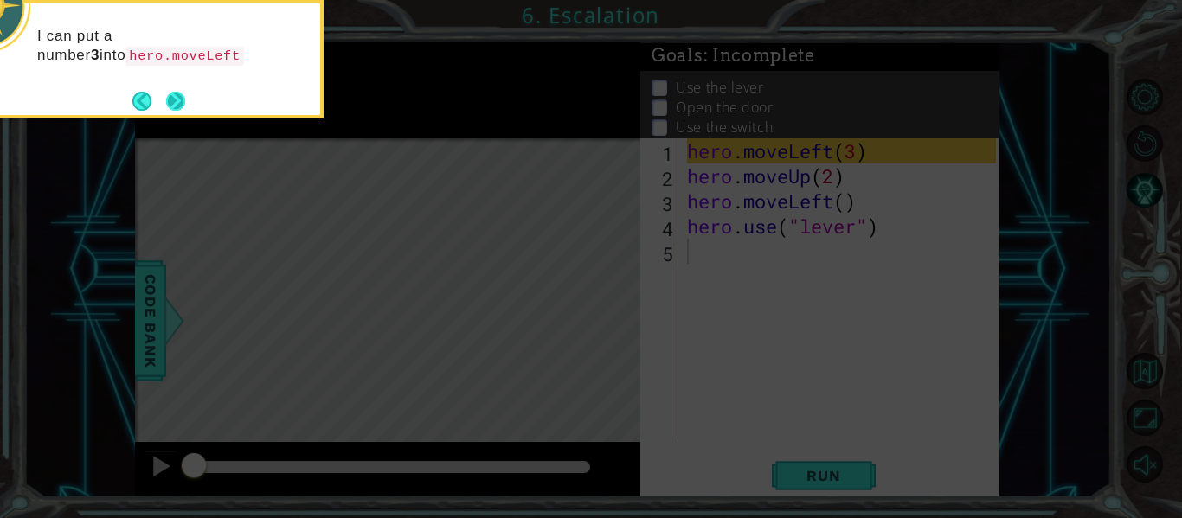
click at [168, 111] on button "Next" at bounding box center [175, 101] width 19 height 19
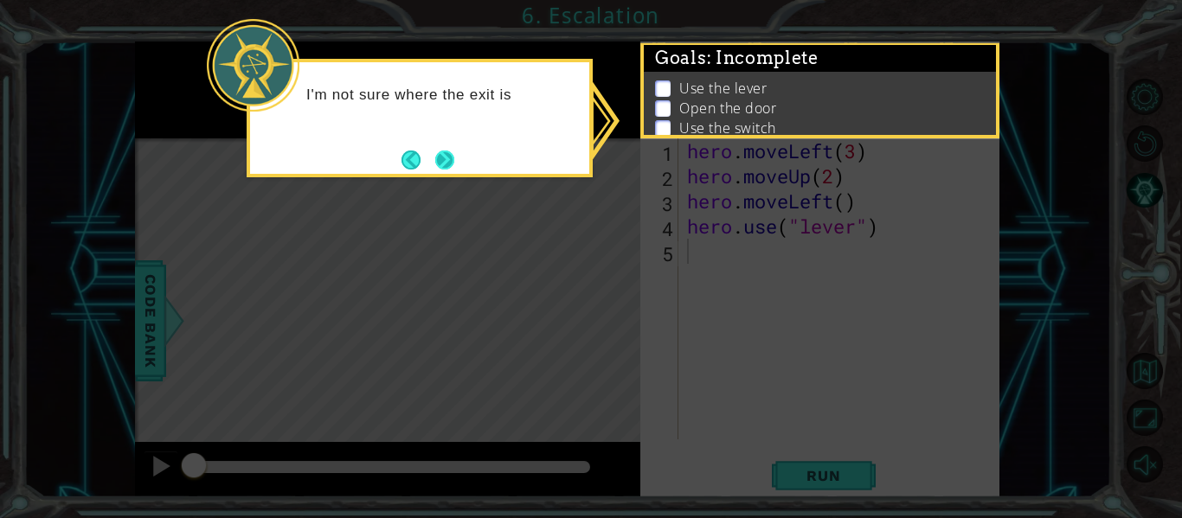
click at [454, 156] on button "Next" at bounding box center [444, 160] width 19 height 19
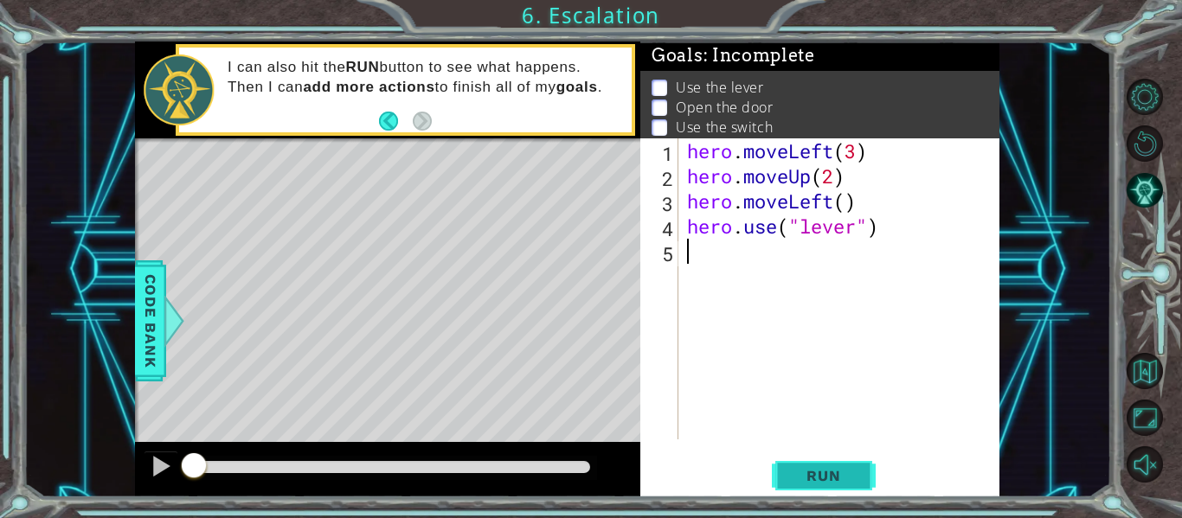
click at [830, 459] on button "Run" at bounding box center [824, 476] width 104 height 35
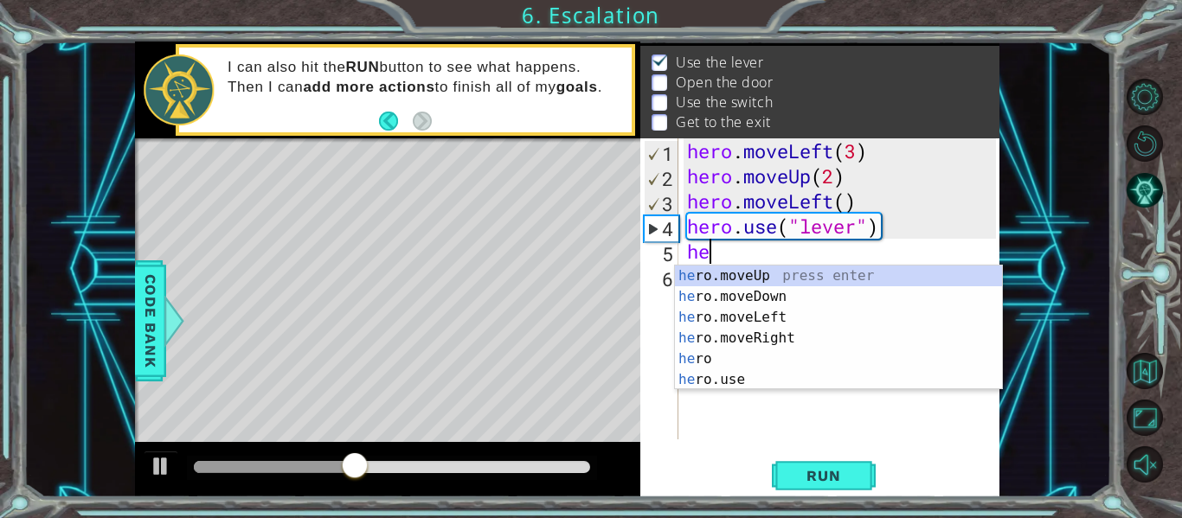
scroll to position [0, 1]
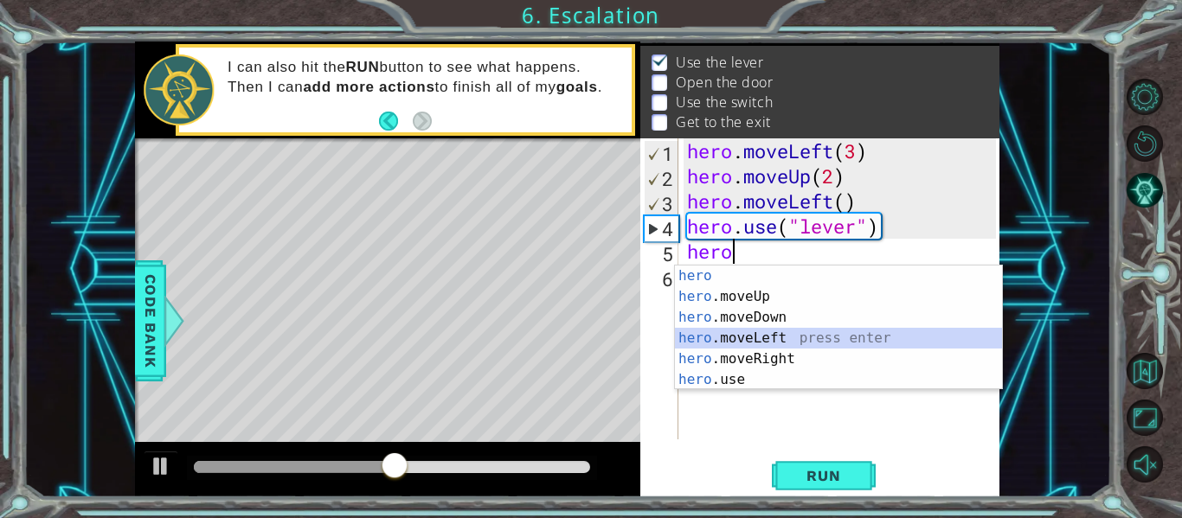
click at [716, 336] on div "hero press enter hero .moveUp press enter hero .moveDown press enter hero .move…" at bounding box center [838, 349] width 327 height 166
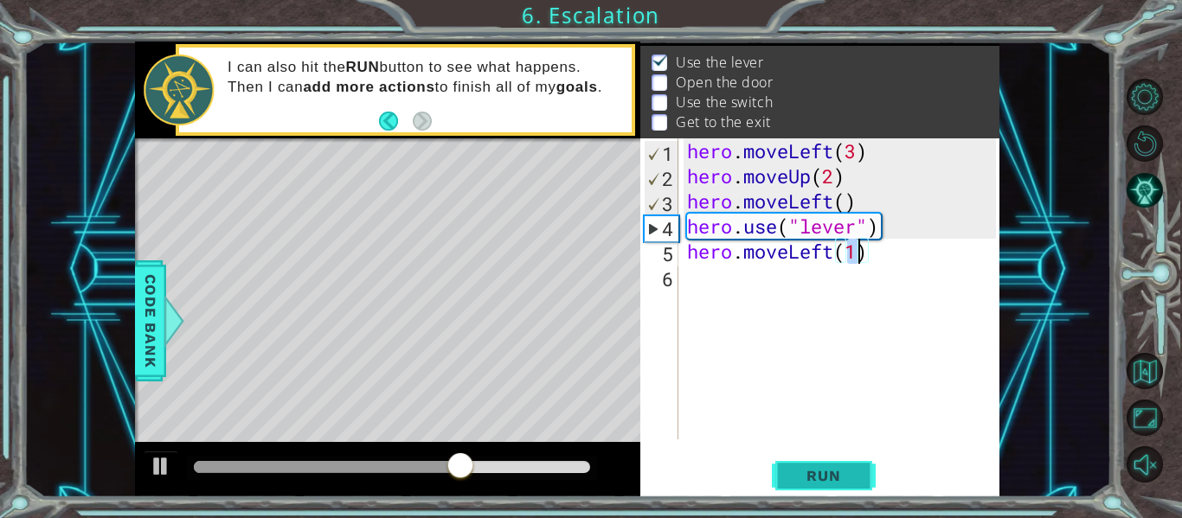
type textarea "hero.moveLeft(1)"
click at [792, 472] on span "Run" at bounding box center [823, 475] width 68 height 17
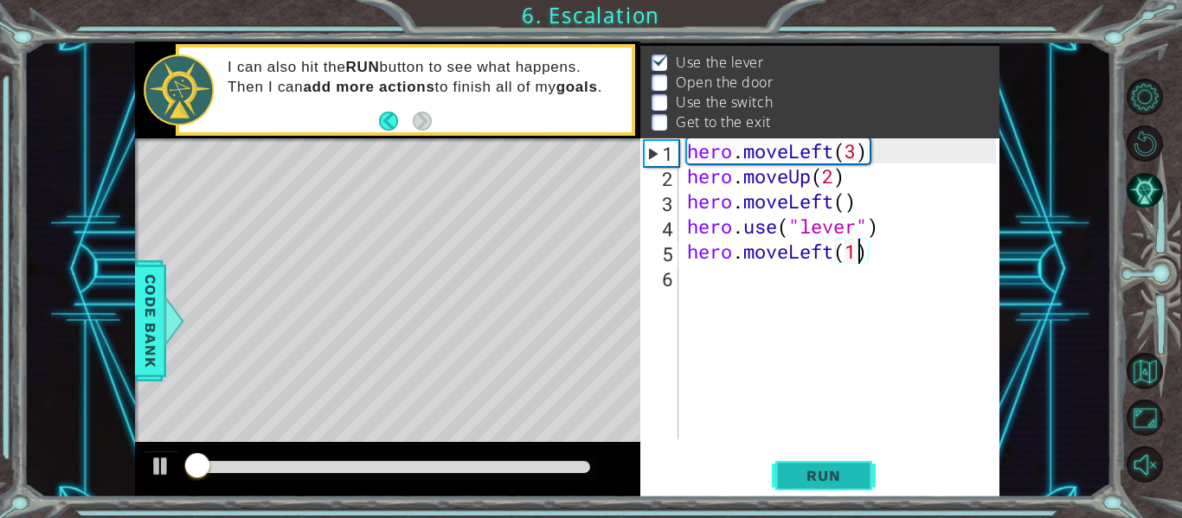
click at [792, 472] on span "Run" at bounding box center [823, 475] width 68 height 17
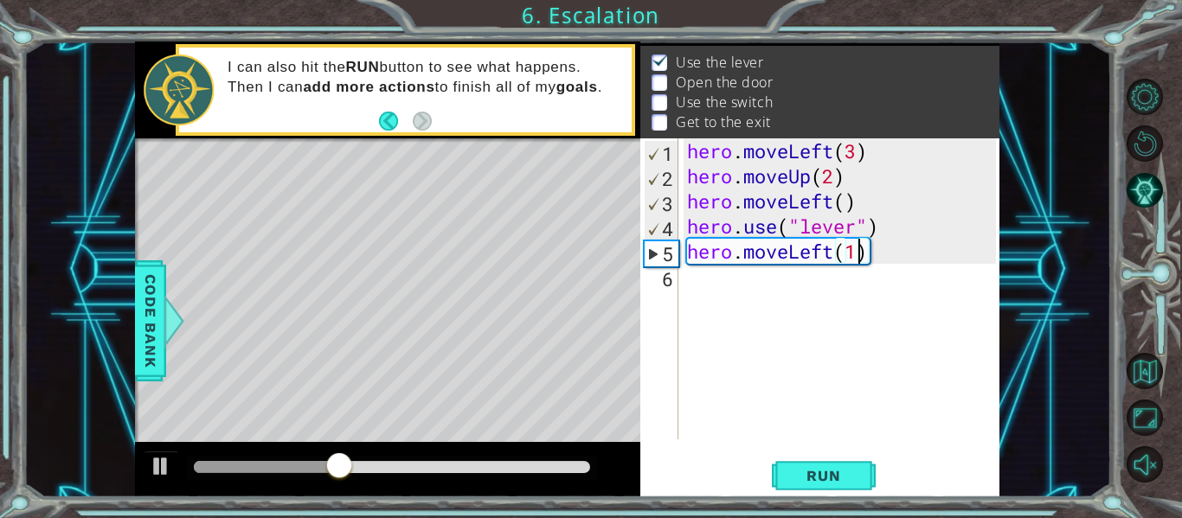
click at [686, 286] on div "hero . moveLeft ( 3 ) hero . moveUp ( 2 ) hero . moveLeft ( ) hero . use ( "lev…" at bounding box center [844, 313] width 321 height 351
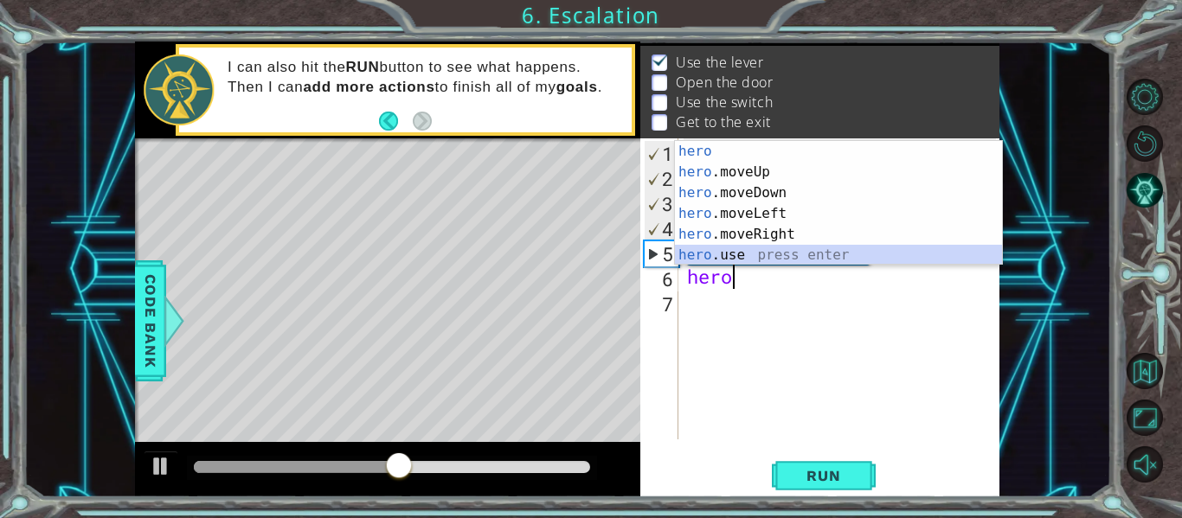
click at [731, 258] on div "hero press enter hero .moveUp press enter hero .moveDown press enter hero .move…" at bounding box center [838, 224] width 327 height 166
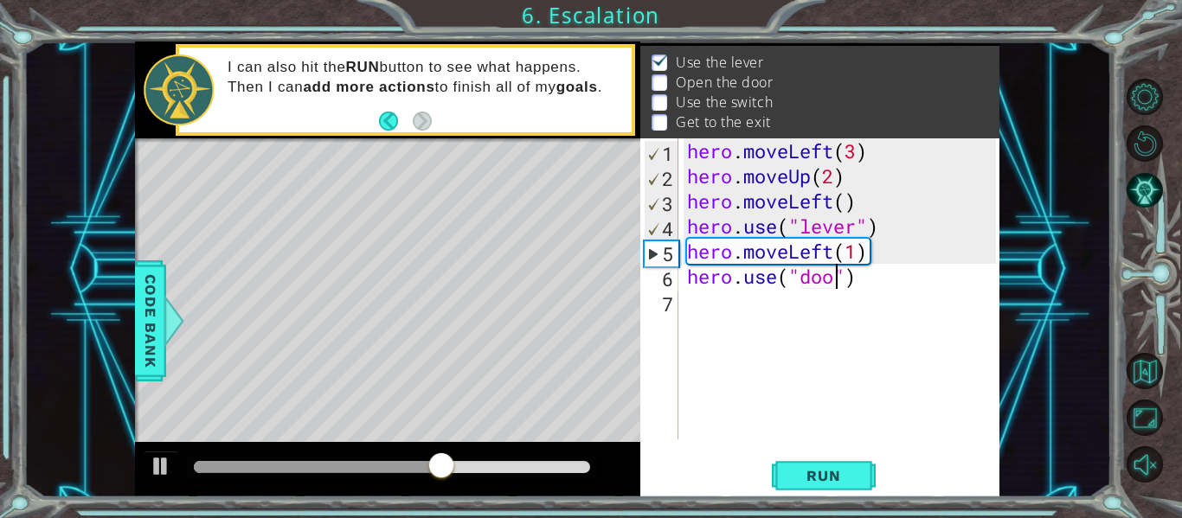
scroll to position [0, 8]
type textarea "hero.use("door")"
click at [836, 469] on span "Run" at bounding box center [823, 475] width 68 height 17
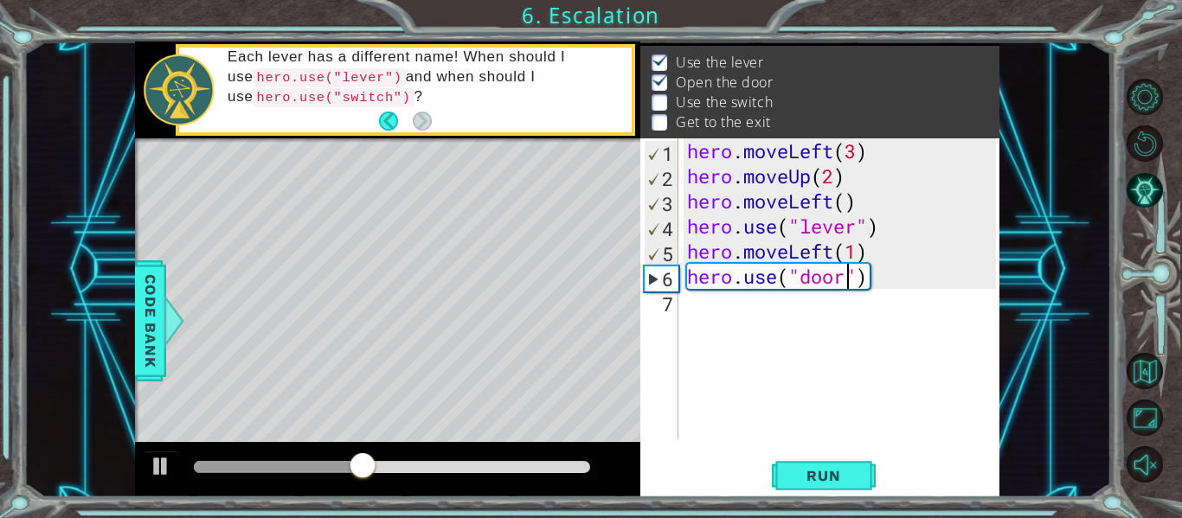
click at [731, 309] on div "hero . moveLeft ( 3 ) hero . moveUp ( 2 ) hero . moveLeft ( ) hero . use ( "lev…" at bounding box center [844, 313] width 321 height 351
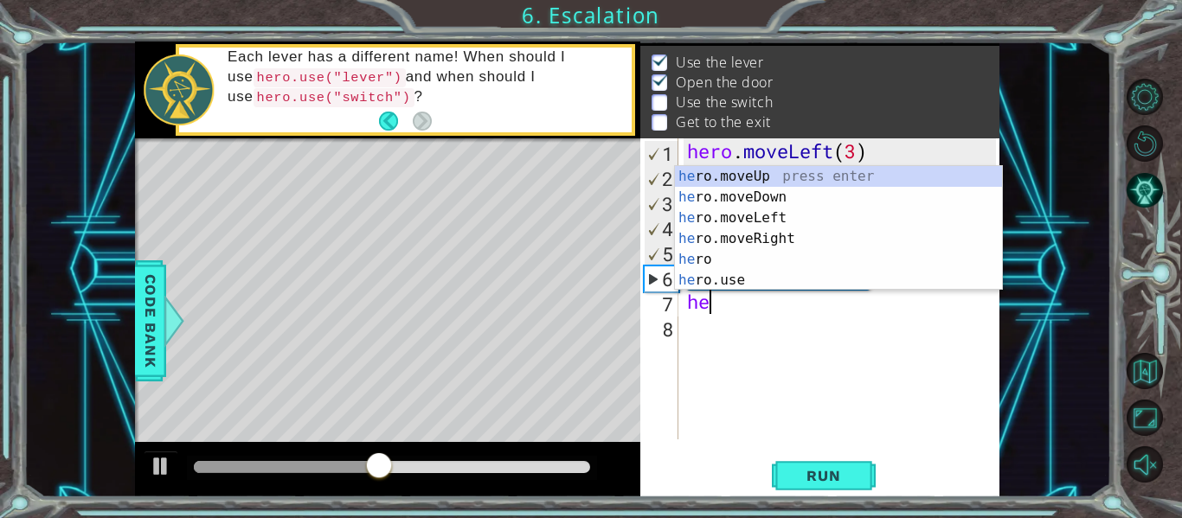
scroll to position [0, 1]
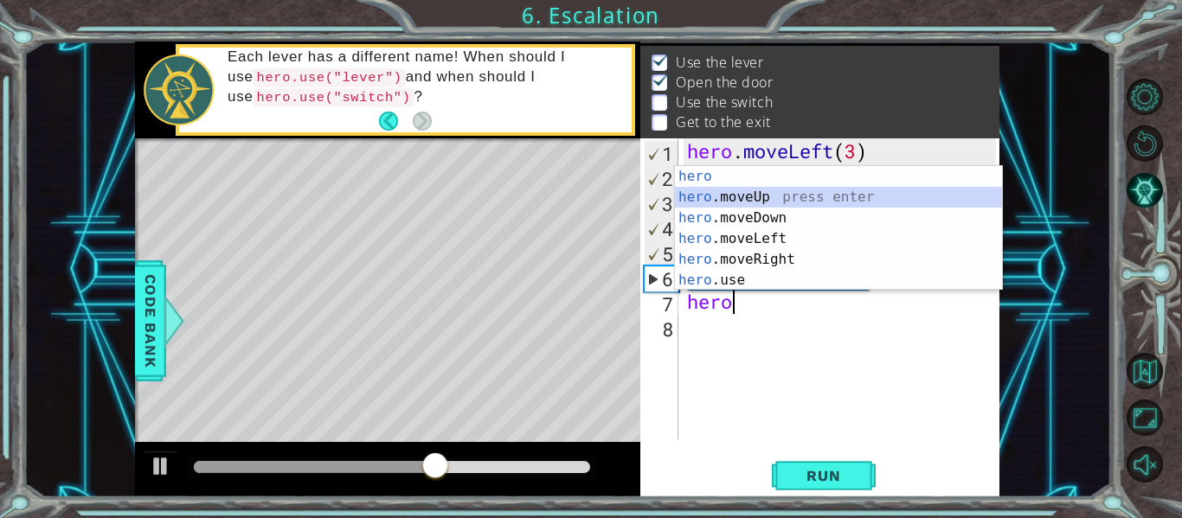
click at [763, 201] on div "hero press enter hero .moveUp press enter hero .moveDown press enter hero .move…" at bounding box center [838, 249] width 327 height 166
type textarea "hero.moveUp(1)"
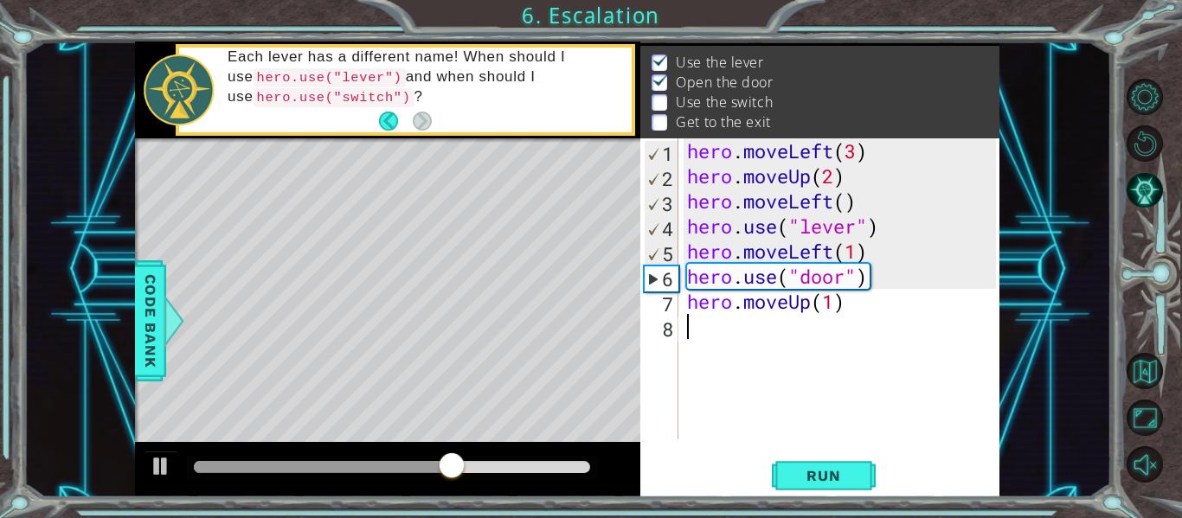
click at [831, 324] on div "hero . moveLeft ( 3 ) hero . moveUp ( 2 ) hero . moveLeft ( ) hero . use ( "lev…" at bounding box center [844, 313] width 321 height 351
click at [832, 302] on div "hero . moveLeft ( 3 ) hero . moveUp ( 2 ) hero . moveLeft ( ) hero . use ( "lev…" at bounding box center [844, 313] width 321 height 351
type textarea "hero.moveUp(3)"
click at [861, 474] on button "Run" at bounding box center [824, 476] width 104 height 35
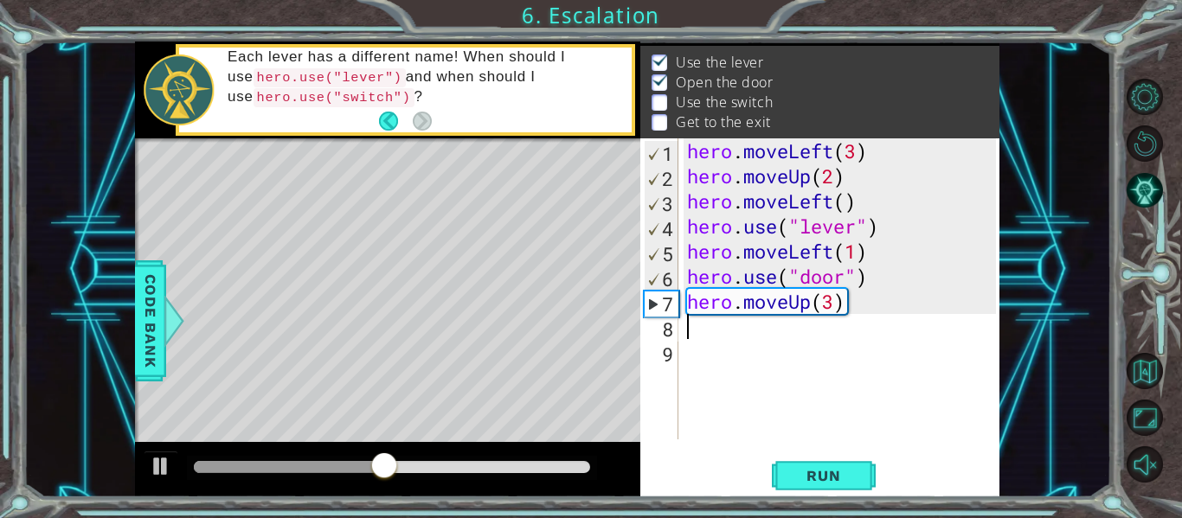
click at [832, 315] on div "hero . moveLeft ( 3 ) hero . moveUp ( 2 ) hero . moveLeft ( ) hero . use ( "lev…" at bounding box center [844, 313] width 321 height 351
click at [830, 305] on div "hero . moveLeft ( 3 ) hero . moveUp ( 2 ) hero . moveLeft ( ) hero . use ( "lev…" at bounding box center [844, 313] width 321 height 351
type textarea "hero.moveUp(2)"
click at [686, 328] on div "hero . moveLeft ( 3 ) hero . moveUp ( 2 ) hero . moveLeft ( ) hero . use ( "lev…" at bounding box center [844, 313] width 321 height 351
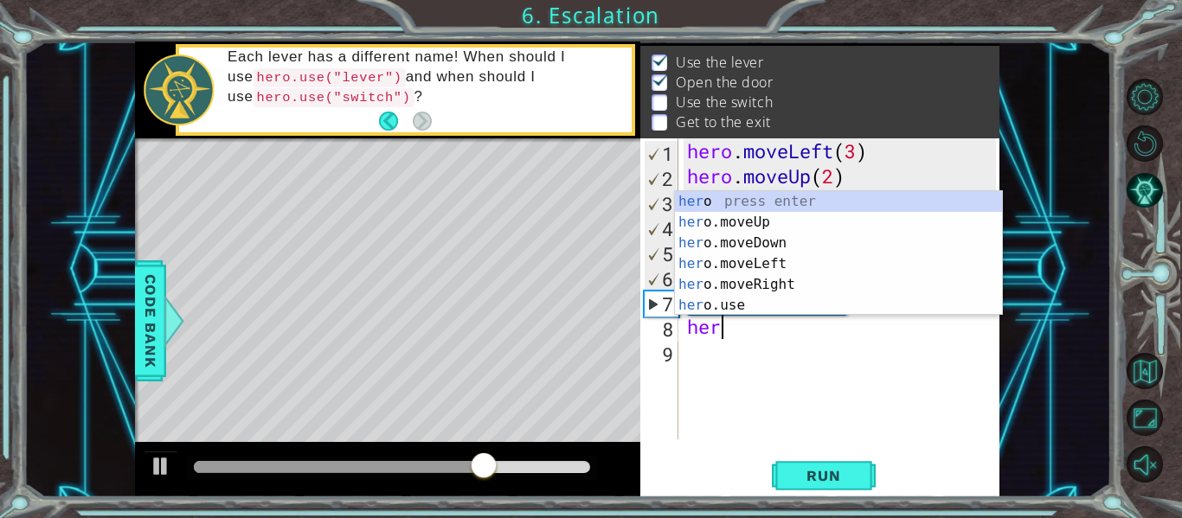
scroll to position [0, 1]
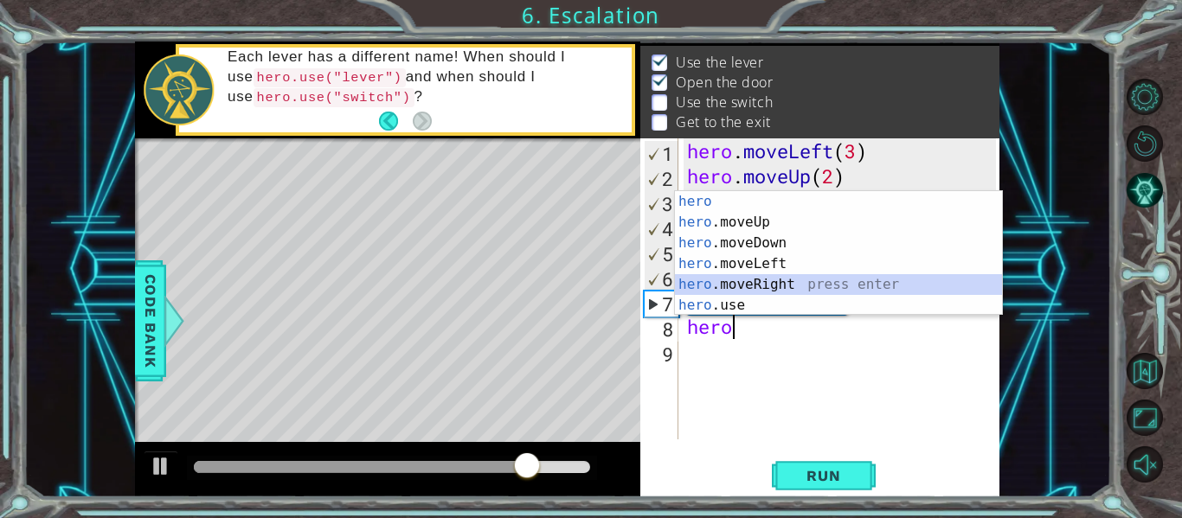
click at [724, 286] on div "hero press enter hero .moveUp press enter hero .moveDown press enter hero .move…" at bounding box center [838, 274] width 327 height 166
type textarea "hero.moveRight(1)"
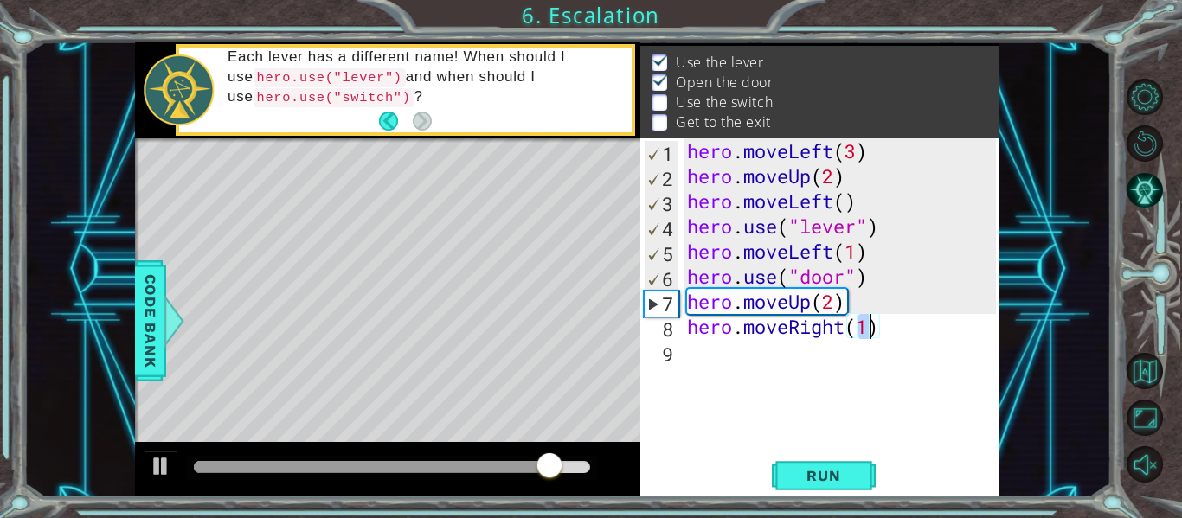
click at [694, 346] on div "hero . moveLeft ( 3 ) hero . moveUp ( 2 ) hero . moveLeft ( ) hero . use ( "lev…" at bounding box center [844, 313] width 321 height 351
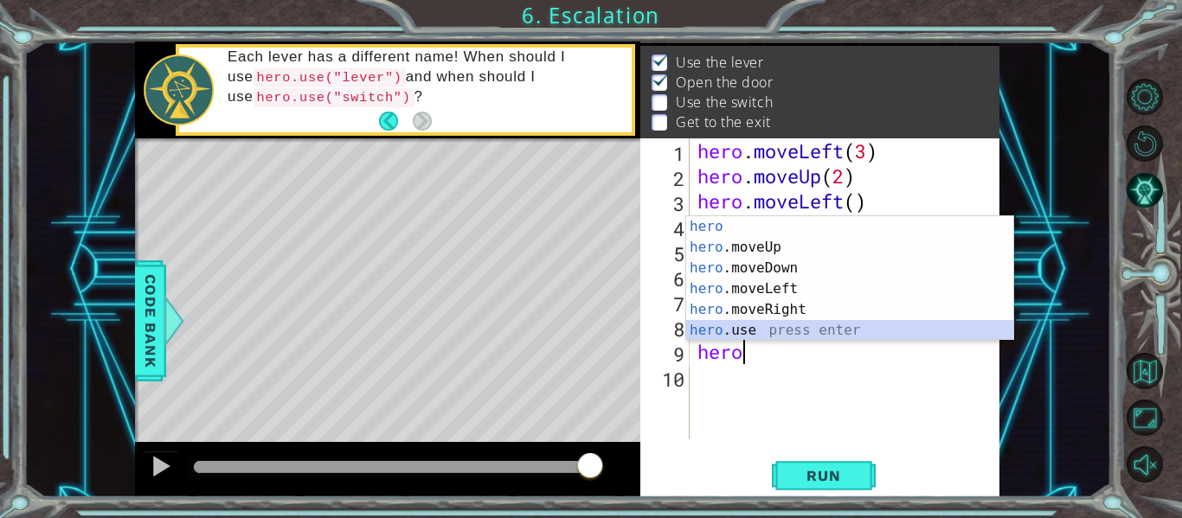
click at [729, 337] on div "hero press enter hero .moveUp press enter hero .moveDown press enter hero .move…" at bounding box center [849, 299] width 327 height 166
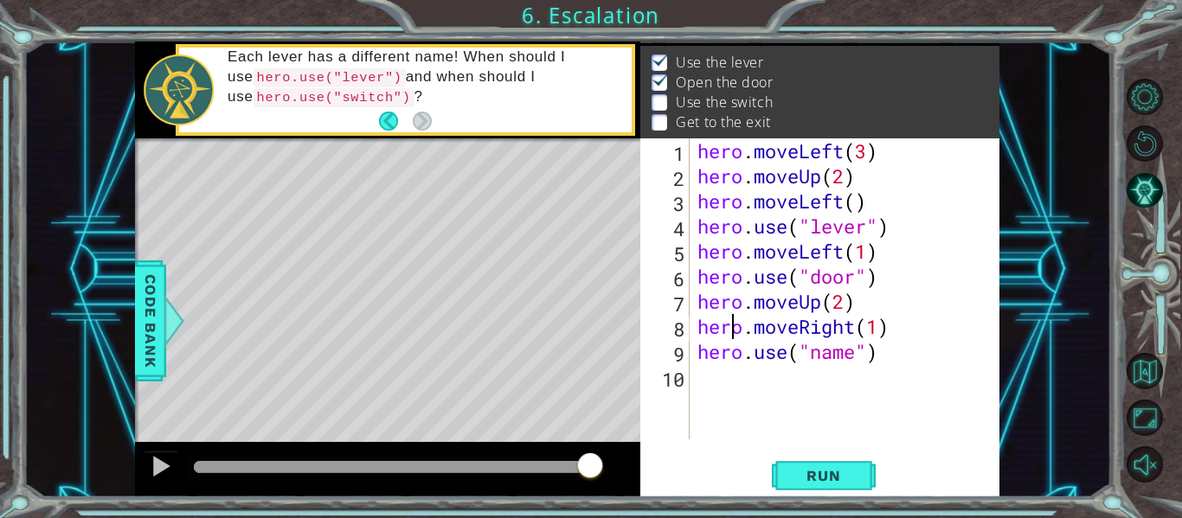
click at [729, 337] on div "hero . moveLeft ( 3 ) hero . moveUp ( 2 ) hero . moveLeft ( ) hero . use ( "lev…" at bounding box center [849, 313] width 311 height 351
click at [853, 350] on div "hero . moveLeft ( 3 ) hero . moveUp ( 2 ) hero . moveLeft ( ) hero . use ( "lev…" at bounding box center [849, 313] width 311 height 351
type textarea "hero.use("switch")"
click at [717, 386] on div "hero . moveLeft ( 3 ) hero . moveUp ( 2 ) hero . moveLeft ( ) hero . use ( "lev…" at bounding box center [849, 313] width 311 height 351
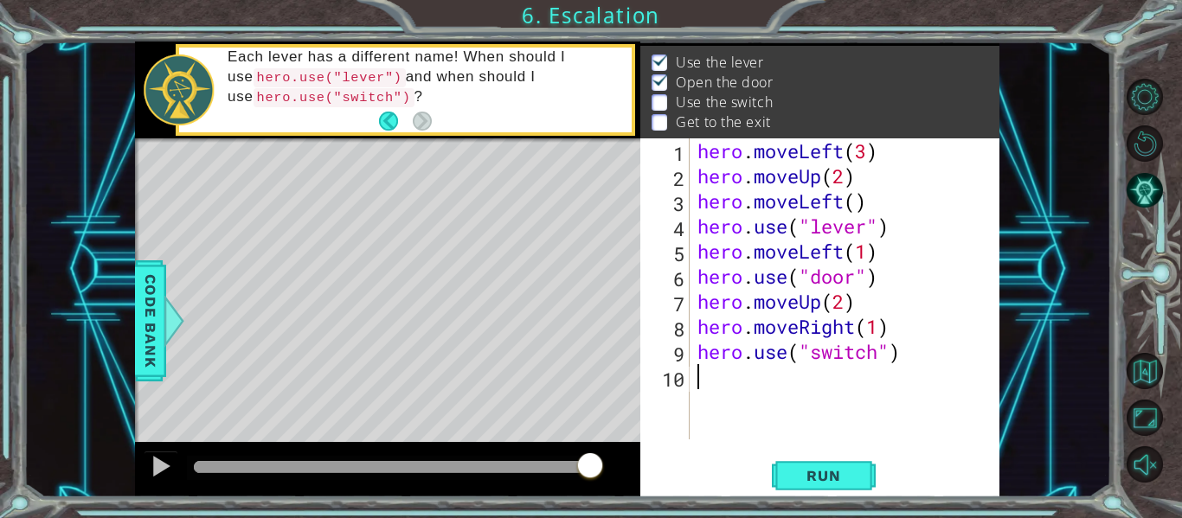
scroll to position [0, 0]
type textarea "h"
click at [806, 465] on button "Run" at bounding box center [824, 476] width 104 height 35
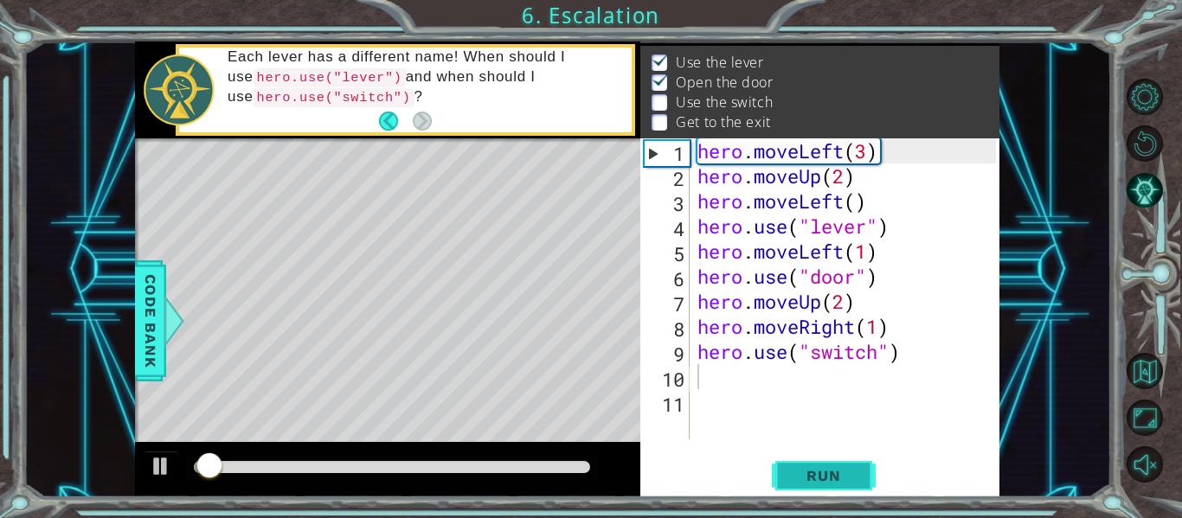
click at [806, 465] on button "Run" at bounding box center [824, 476] width 104 height 35
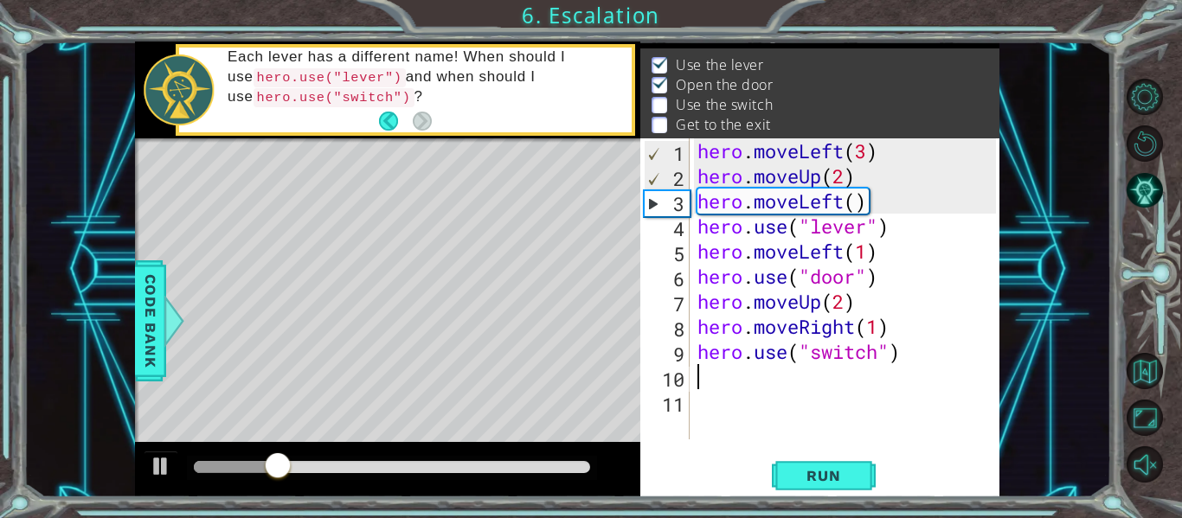
scroll to position [25, 0]
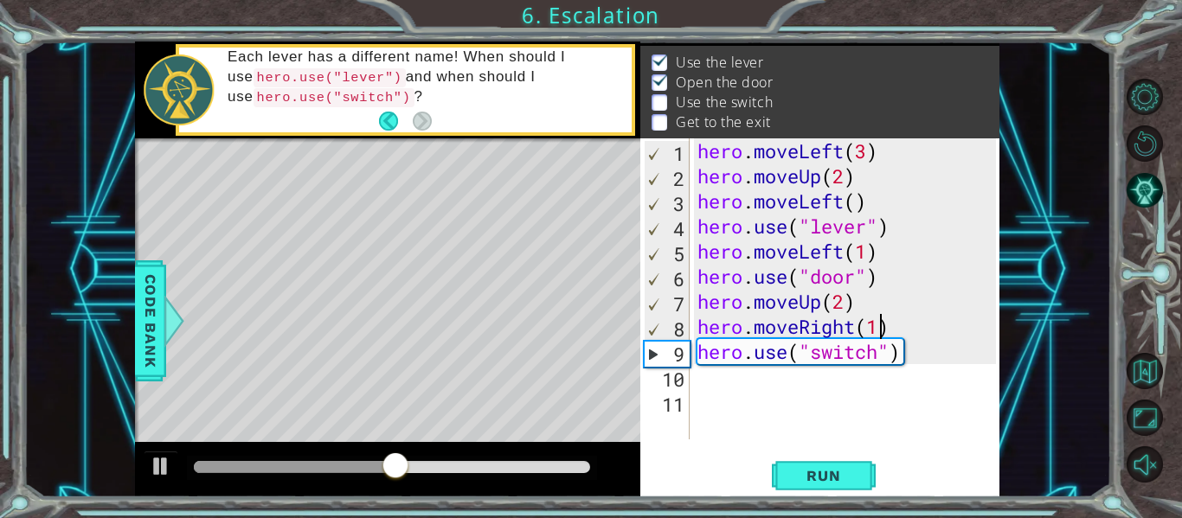
click at [883, 331] on div "hero . moveLeft ( 3 ) hero . moveUp ( 2 ) hero . moveLeft ( ) hero . use ( "lev…" at bounding box center [849, 313] width 311 height 351
type textarea "hero.moveRight(2)"
click at [854, 462] on button "Run" at bounding box center [824, 476] width 104 height 35
click at [705, 380] on div "hero . moveLeft ( 3 ) hero . moveUp ( 2 ) hero . moveLeft ( ) hero . use ( "lev…" at bounding box center [849, 313] width 311 height 351
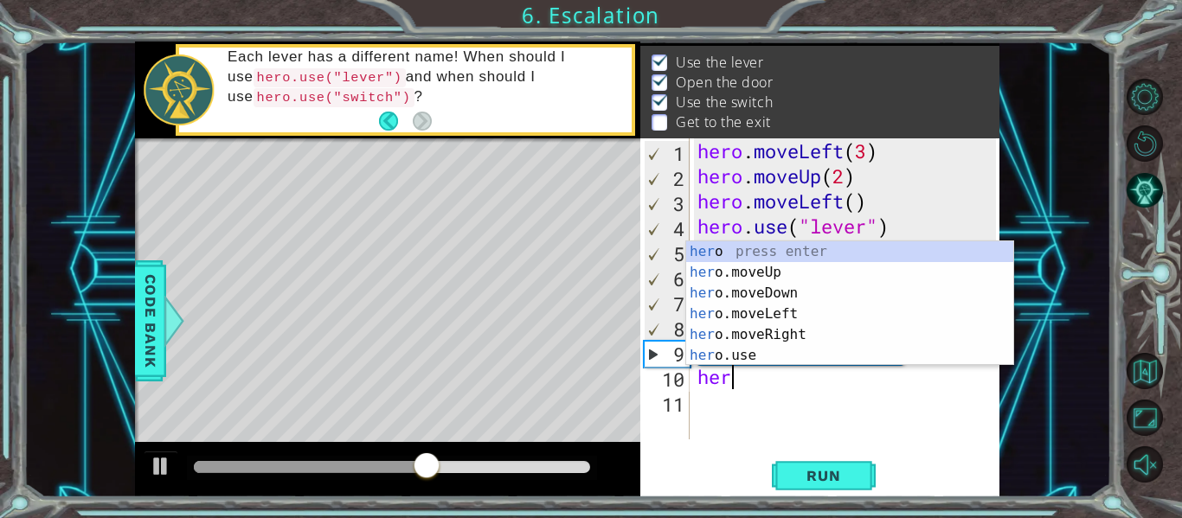
scroll to position [0, 1]
type textarea "hero"
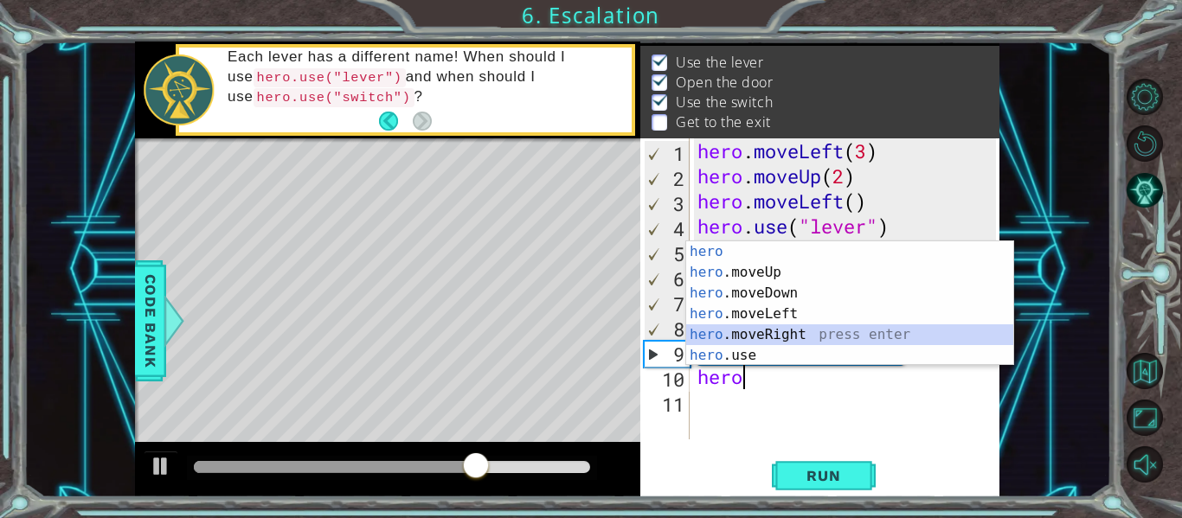
drag, startPoint x: 785, startPoint y: 328, endPoint x: 783, endPoint y: 340, distance: 12.2
click at [783, 340] on div "hero press enter hero .moveUp press enter hero .moveDown press enter hero .move…" at bounding box center [849, 324] width 327 height 166
type textarea "hero.moveRight(1)"
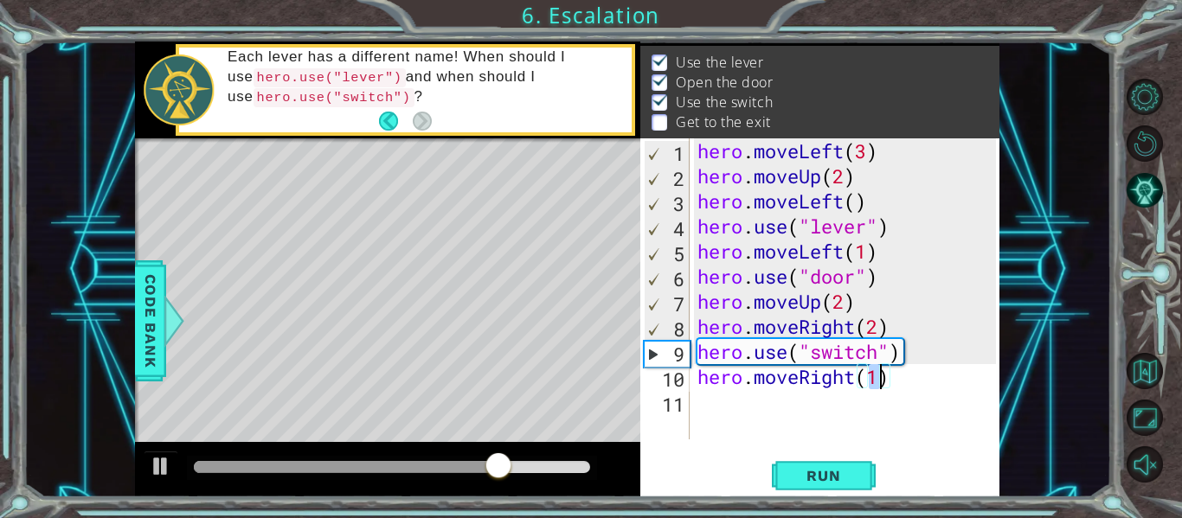
click at [817, 434] on div "hero . moveLeft ( 3 ) hero . moveUp ( 2 ) hero . moveLeft ( ) hero . use ( "lev…" at bounding box center [849, 313] width 311 height 351
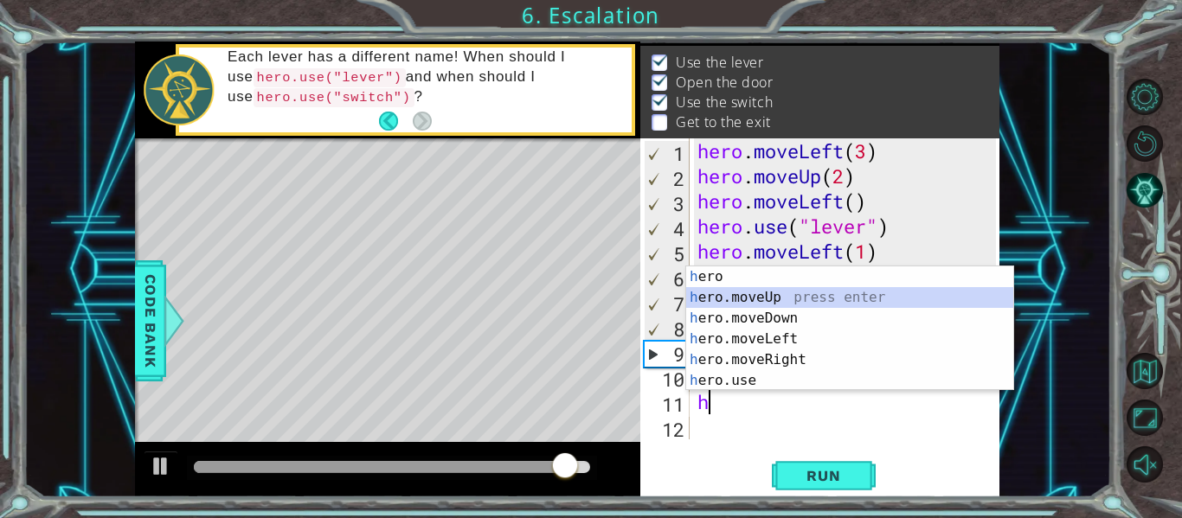
click at [719, 299] on div "h ero press enter h ero.moveUp press enter h ero.moveDown press enter h ero.mov…" at bounding box center [849, 350] width 327 height 166
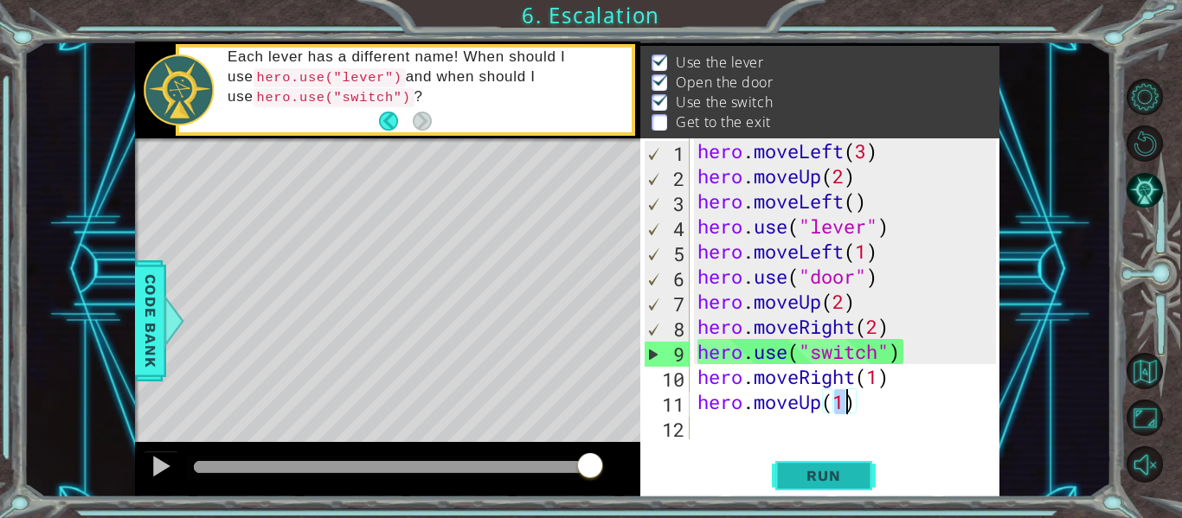
type textarea "hero.moveUp(1)"
click at [832, 468] on span "Run" at bounding box center [823, 475] width 68 height 17
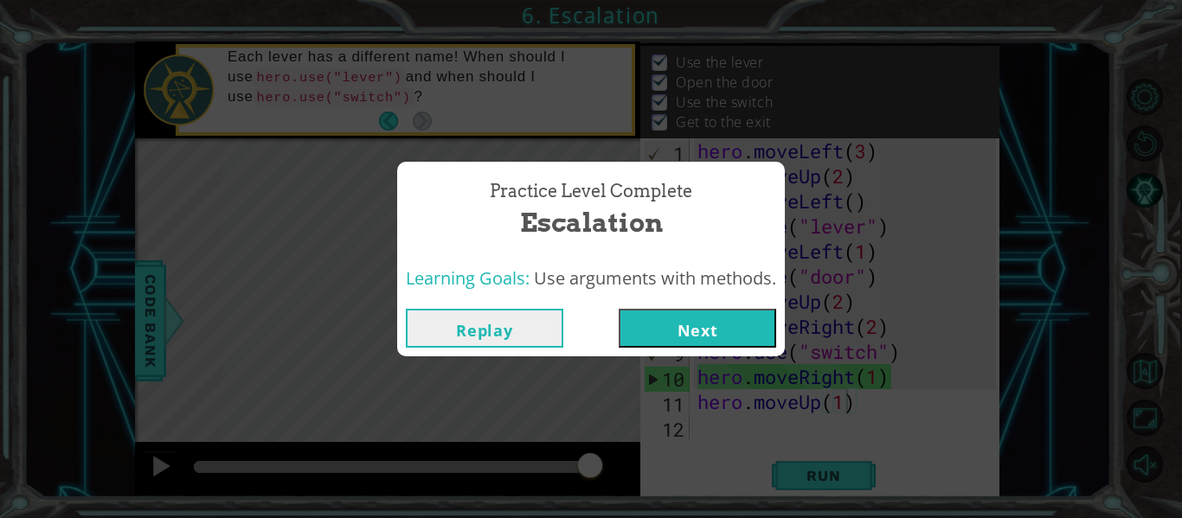
click at [723, 316] on button "Next" at bounding box center [697, 328] width 157 height 39
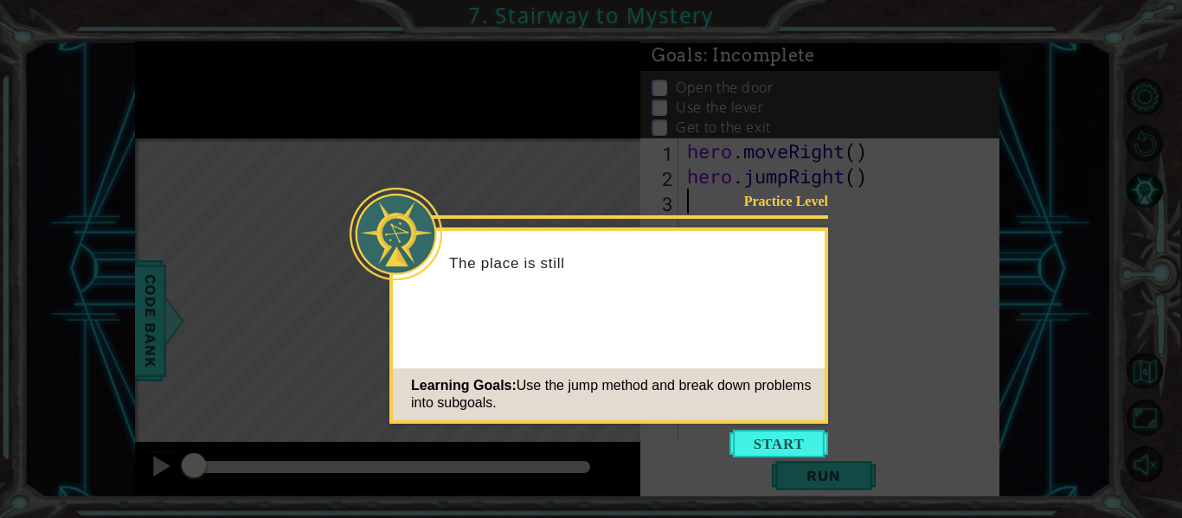
click at [756, 459] on icon at bounding box center [591, 259] width 1182 height 518
click at [758, 440] on button "Start" at bounding box center [778, 444] width 99 height 28
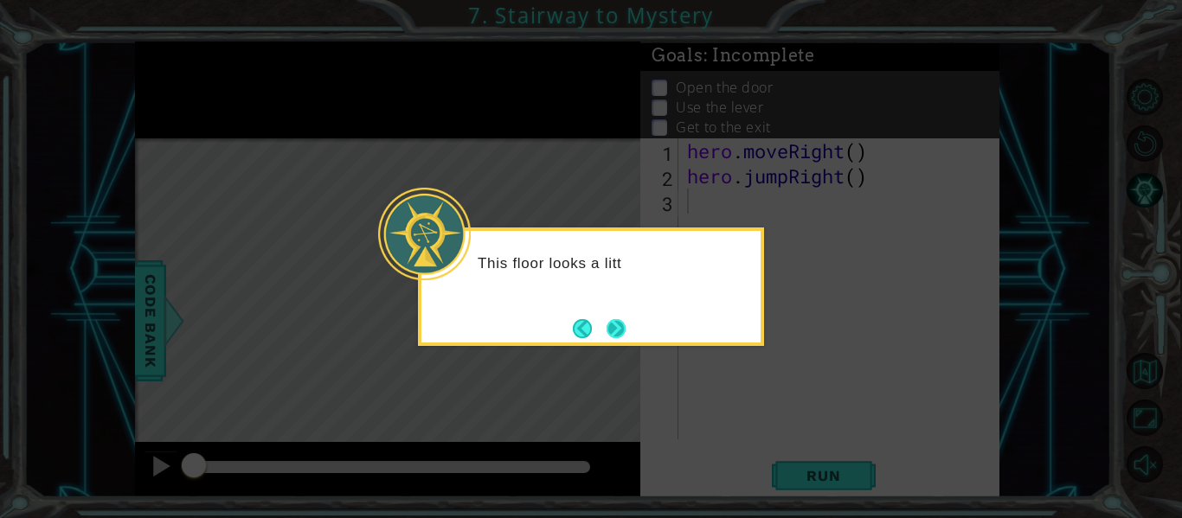
click at [621, 319] on button "Next" at bounding box center [616, 328] width 19 height 19
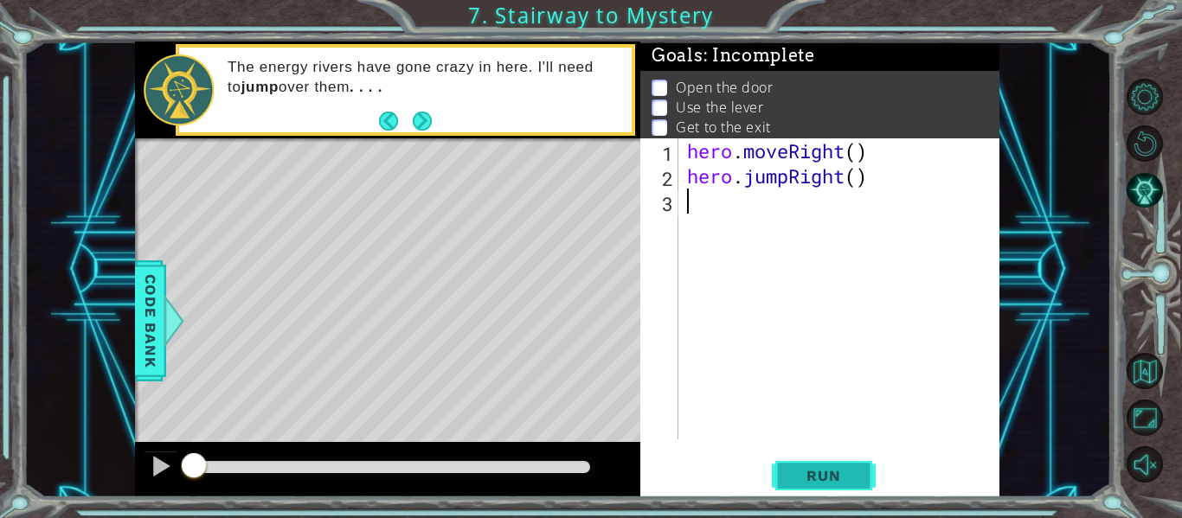
click at [811, 473] on span "Run" at bounding box center [823, 475] width 68 height 17
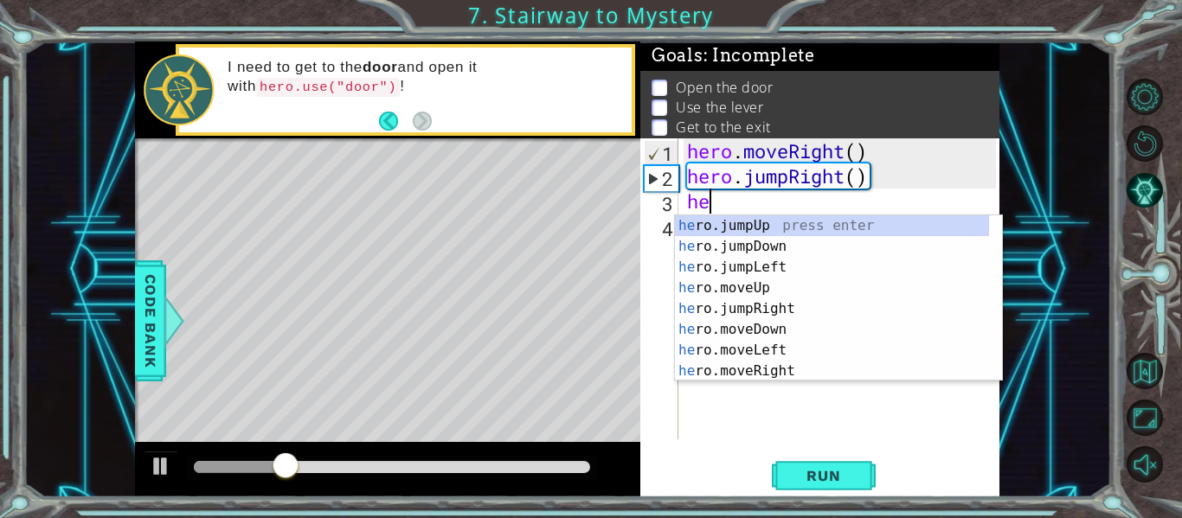
scroll to position [0, 1]
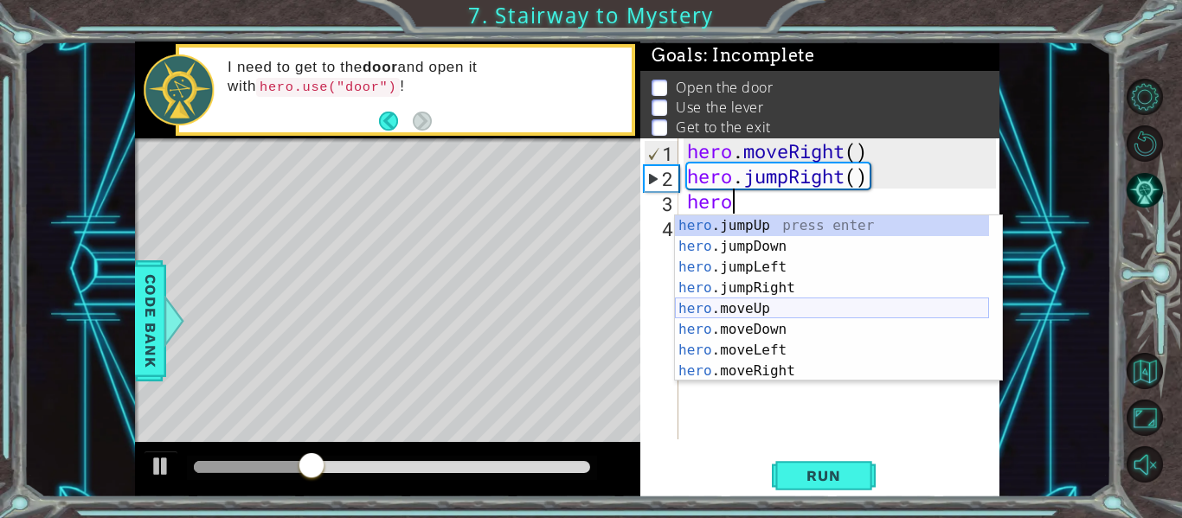
click at [756, 310] on div "hero .jumpUp press enter hero .jumpDown press enter hero .jumpLeft press enter …" at bounding box center [832, 319] width 314 height 208
type textarea "hero.moveUp(1)"
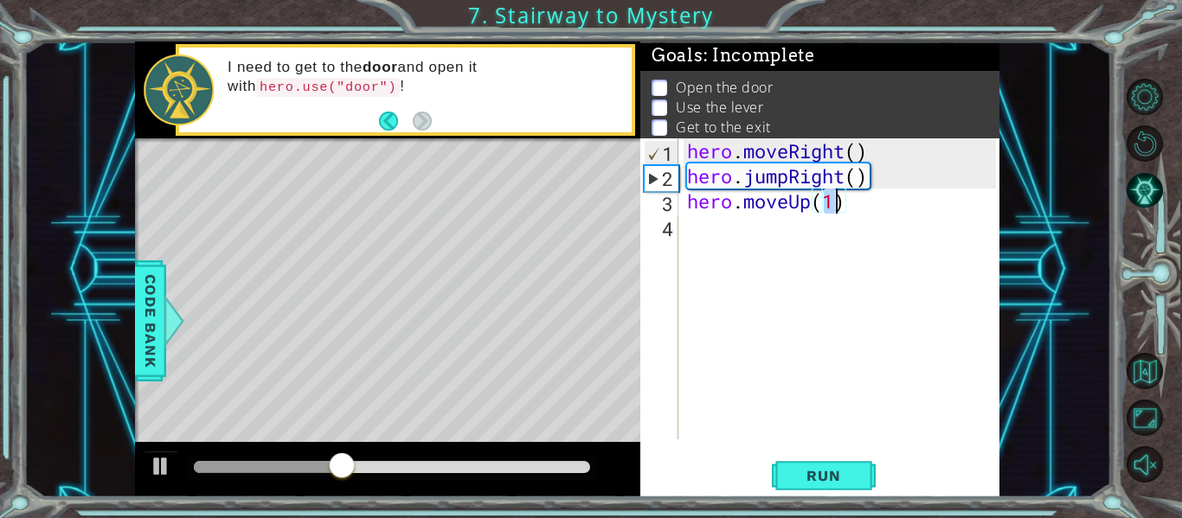
drag, startPoint x: 718, startPoint y: 228, endPoint x: 696, endPoint y: 201, distance: 35.0
click at [698, 219] on div "hero . moveRight ( ) hero . jumpRight ( ) hero . moveUp ( 1 )" at bounding box center [844, 313] width 321 height 351
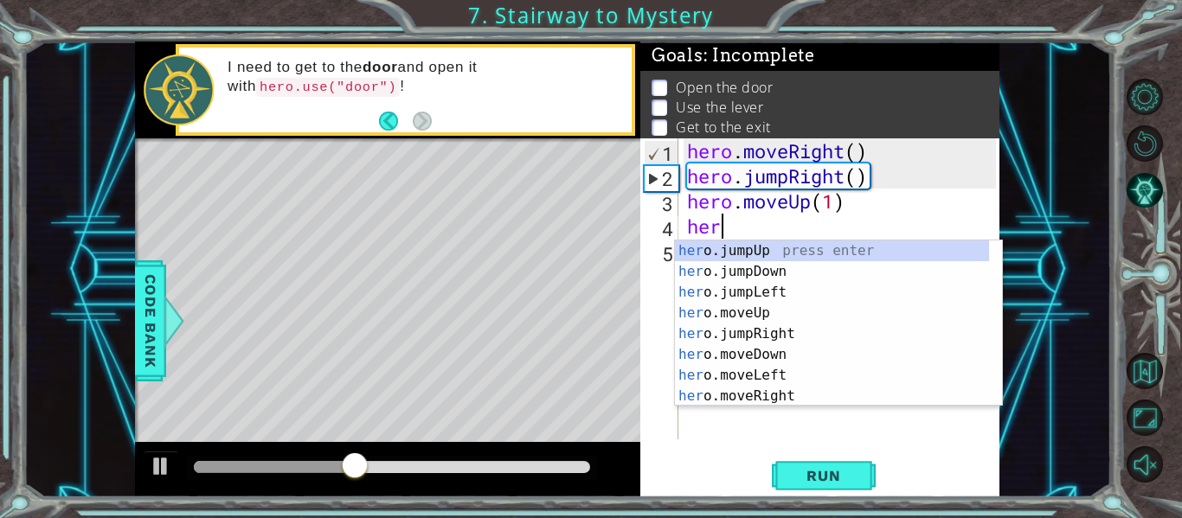
type textarea "hero"
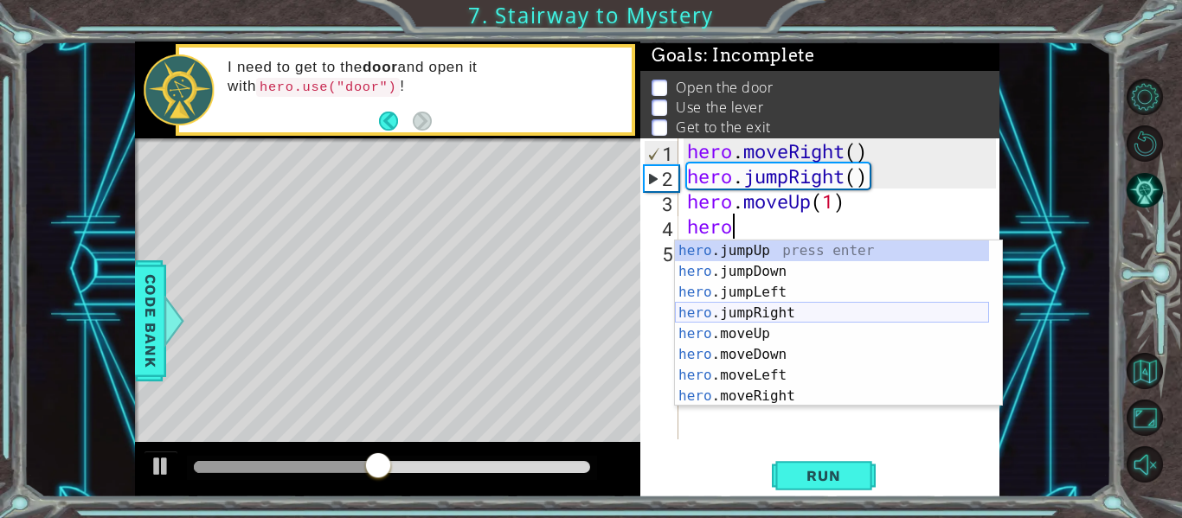
click at [761, 320] on div "hero .jumpUp press enter hero .jumpDown press enter hero .jumpLeft press enter …" at bounding box center [832, 345] width 314 height 208
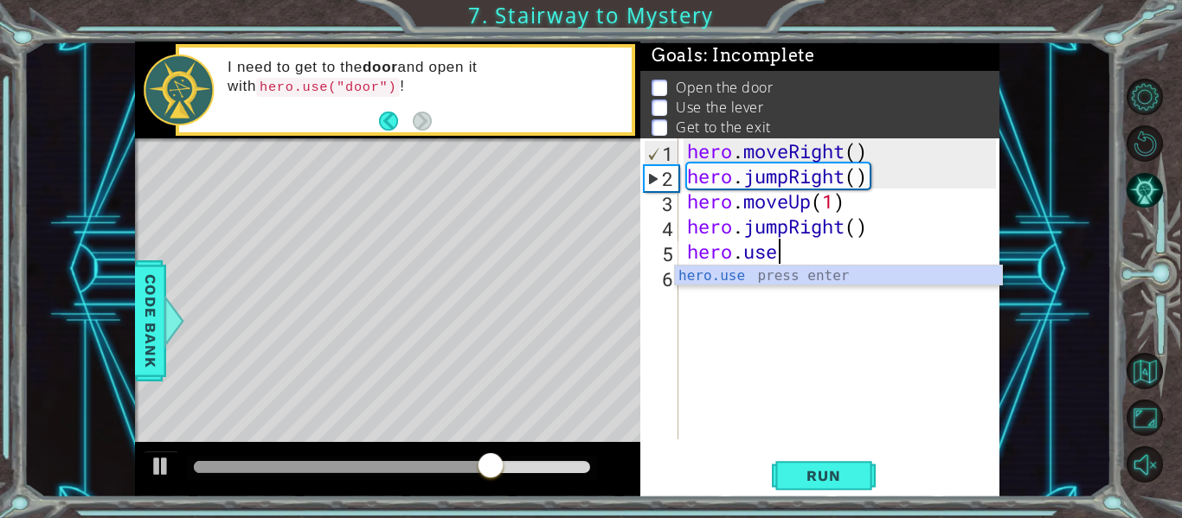
scroll to position [0, 3]
click at [759, 284] on div "hero.use press enter" at bounding box center [838, 297] width 327 height 62
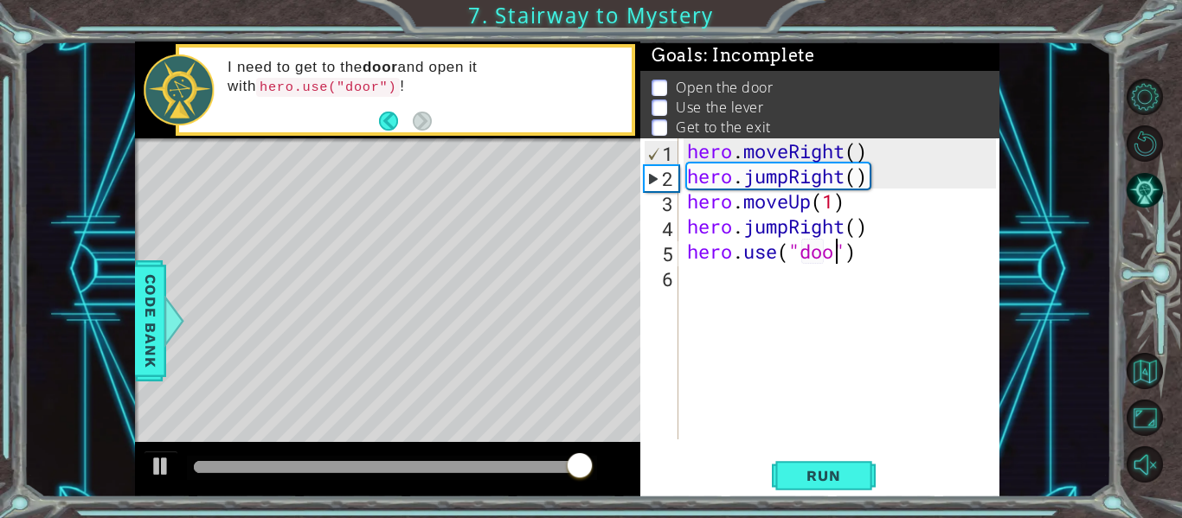
scroll to position [0, 8]
type textarea "hero.use("door")"
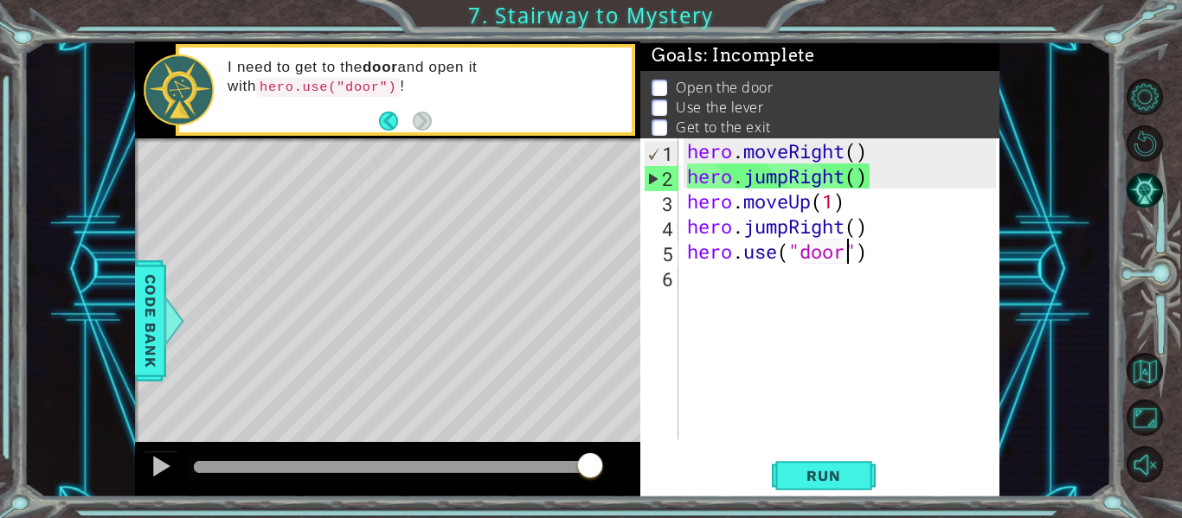
click at [693, 279] on div "hero . moveRight ( ) hero . jumpRight ( ) hero . moveUp ( 1 ) hero . jumpRight …" at bounding box center [844, 313] width 321 height 351
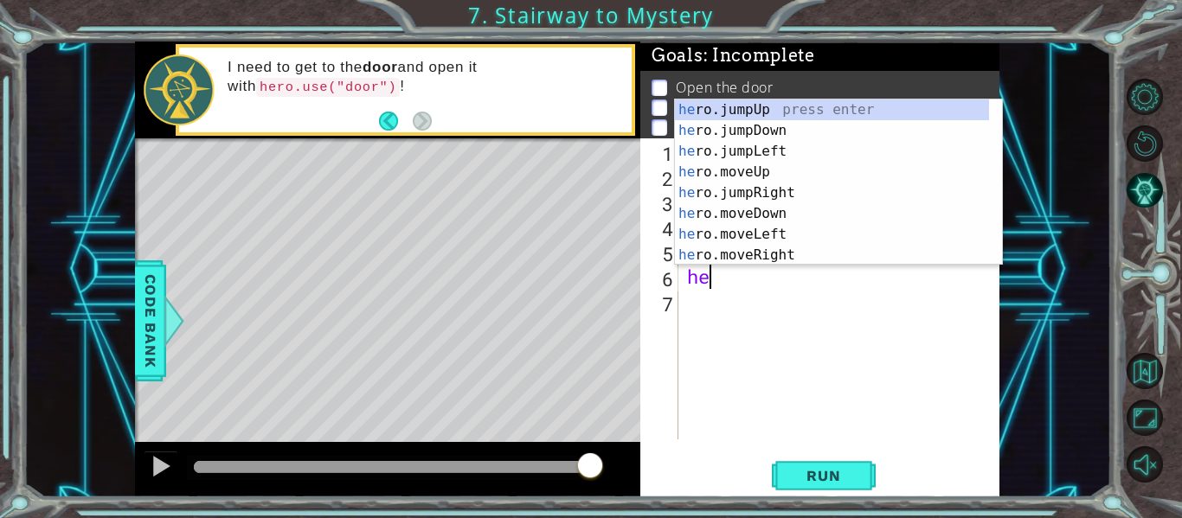
scroll to position [0, 1]
type textarea "heo"
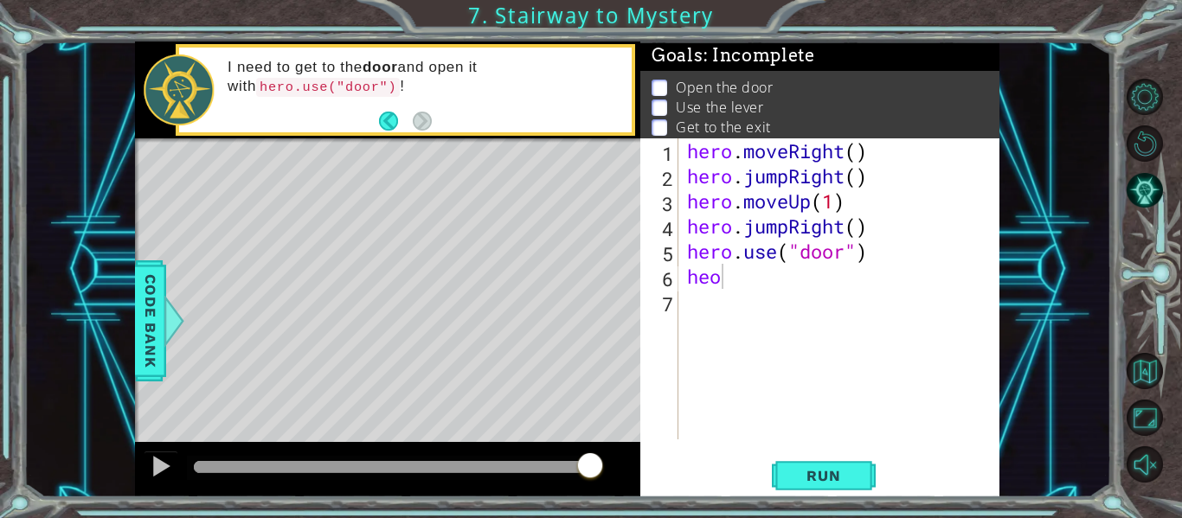
click at [772, 60] on span ": Incomplete" at bounding box center [759, 55] width 112 height 21
click at [725, 294] on div "hero . moveRight ( ) hero . jumpRight ( ) hero . moveUp ( 1 ) hero . jumpRight …" at bounding box center [844, 313] width 321 height 351
click at [740, 283] on div "hero . moveRight ( ) hero . jumpRight ( ) hero . moveUp ( 1 ) hero . jumpRight …" at bounding box center [844, 313] width 321 height 351
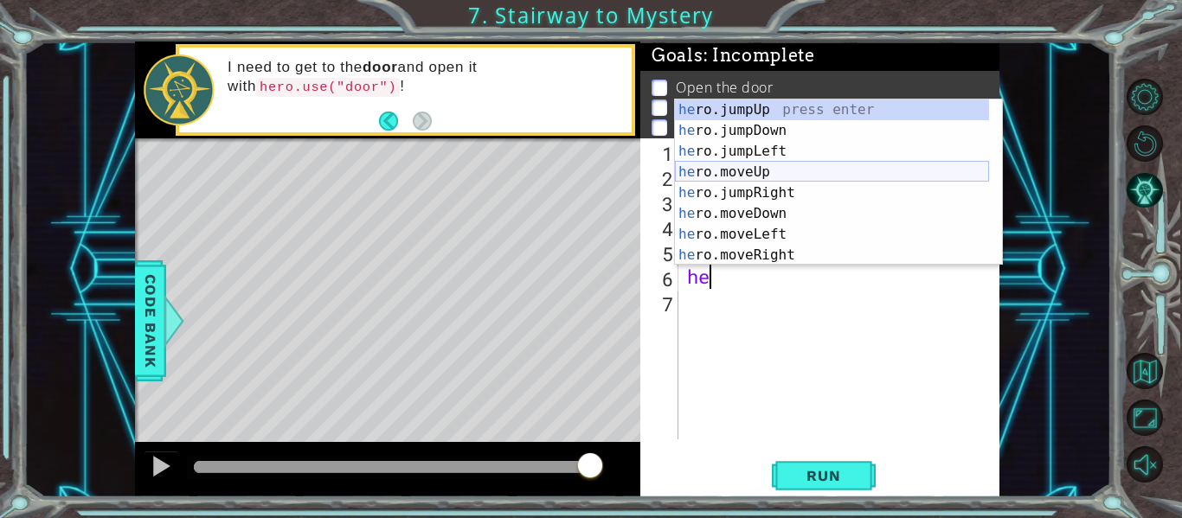
click at [746, 170] on div "he ro.jumpUp press enter he ro.jumpDown press enter he ro.jumpLeft press enter …" at bounding box center [832, 204] width 314 height 208
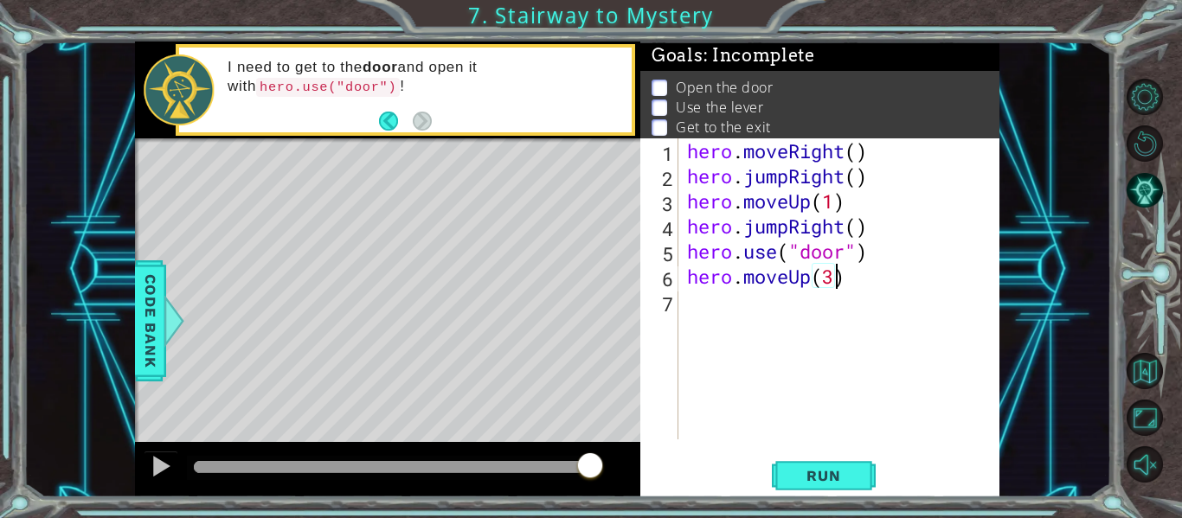
scroll to position [0, 6]
click at [850, 469] on span "Run" at bounding box center [823, 475] width 68 height 17
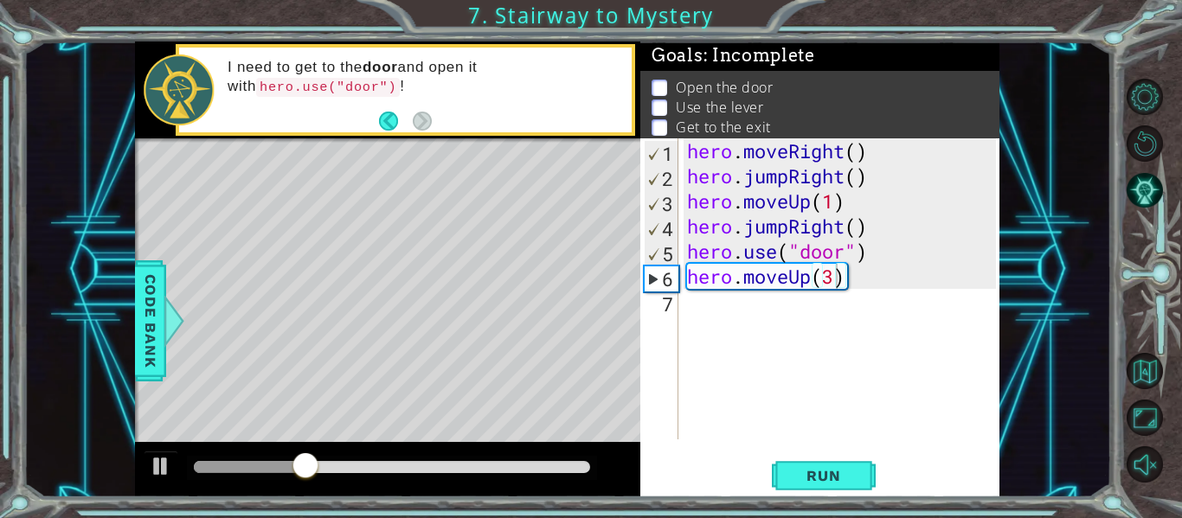
drag, startPoint x: 850, startPoint y: 469, endPoint x: 805, endPoint y: 301, distance: 173.8
click at [805, 301] on div "hero.moveUp(3) 1 2 3 4 5 6 7 hero . moveRight ( ) hero . jumpRight ( ) hero . m…" at bounding box center [819, 317] width 359 height 359
click at [873, 226] on div "hero . moveRight ( ) hero . jumpRight ( ) hero . moveUp ( 1 ) hero . jumpRight …" at bounding box center [844, 313] width 321 height 351
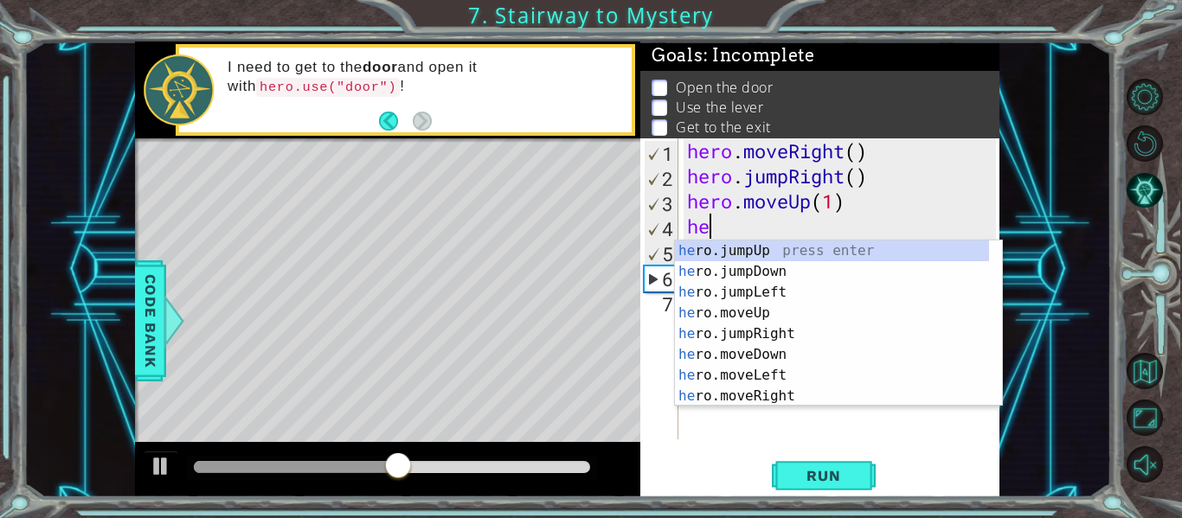
scroll to position [0, 0]
type textarea "h"
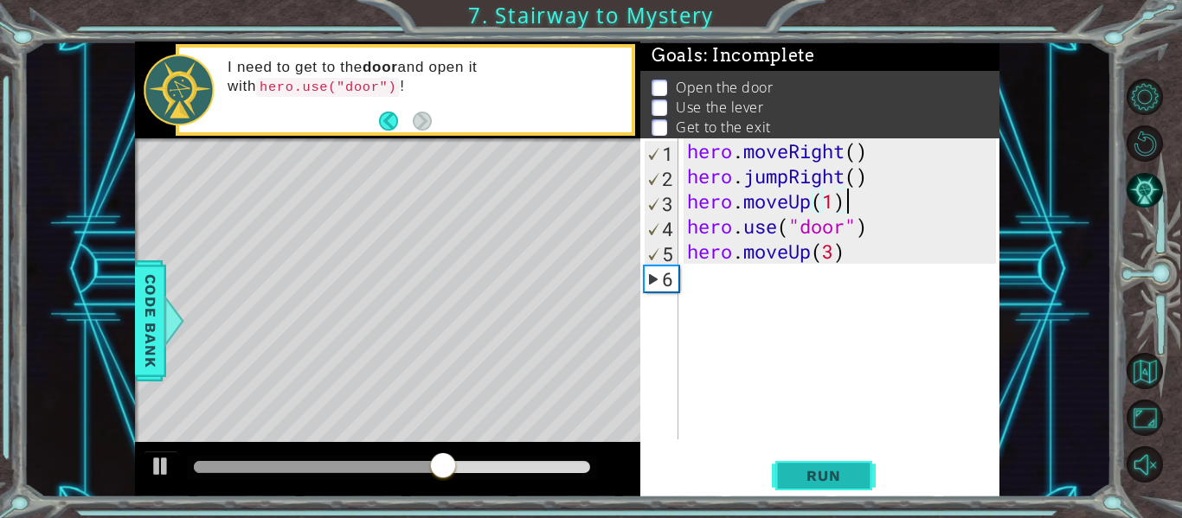
click at [825, 486] on button "Run" at bounding box center [824, 476] width 104 height 35
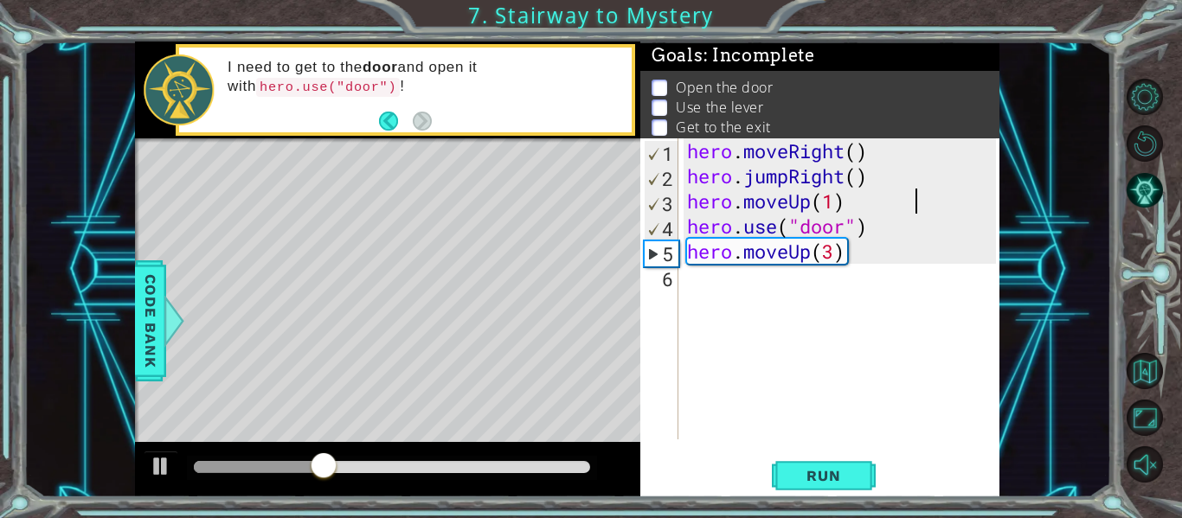
type textarea "hero.moveUp(1)"
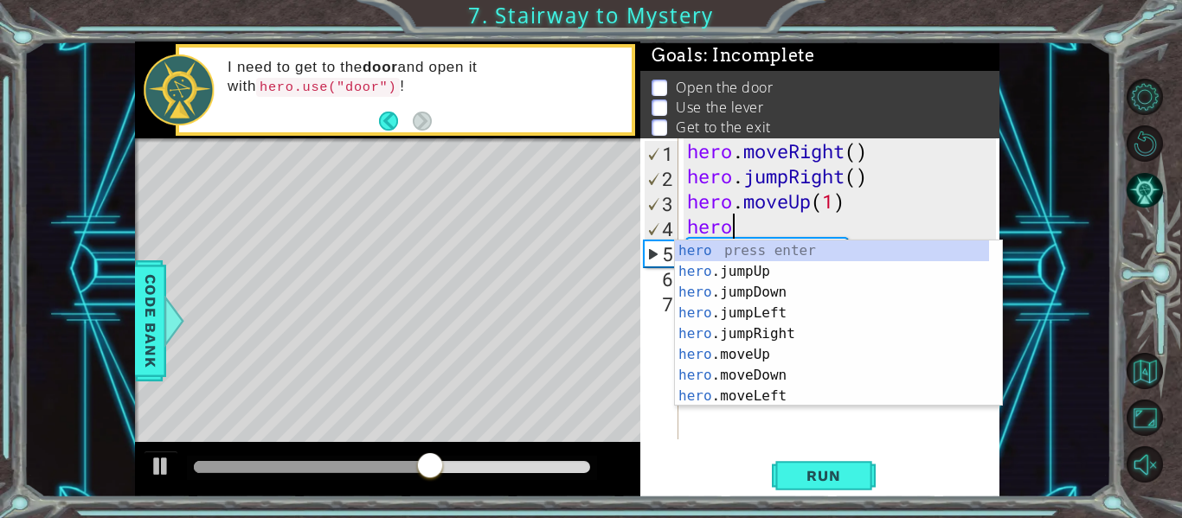
type textarea "hero."
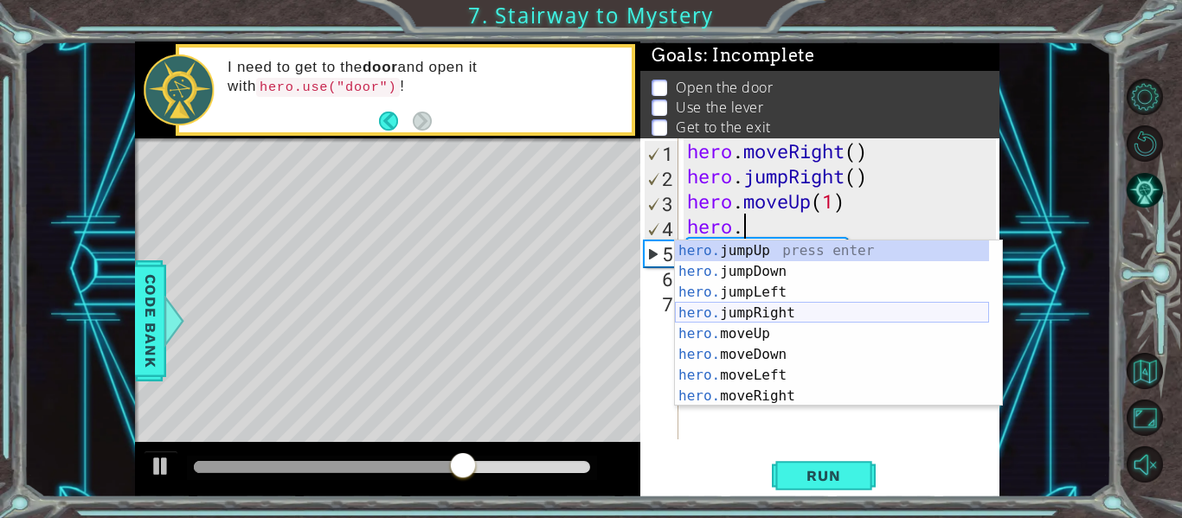
click at [760, 316] on div "hero. jumpUp press enter hero. jumpDown press enter hero. jumpLeft press enter …" at bounding box center [832, 345] width 314 height 208
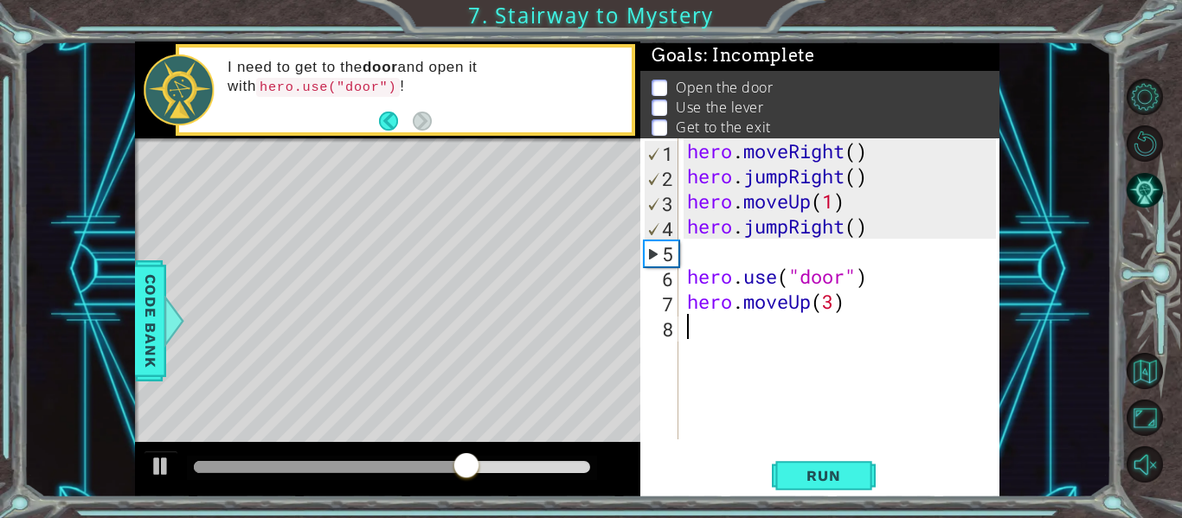
click at [760, 316] on div "hero . moveRight ( ) hero . jumpRight ( ) hero . moveUp ( 1 ) hero . jumpRight …" at bounding box center [844, 313] width 321 height 351
click at [800, 223] on div "hero . moveRight ( ) hero . jumpRight ( ) hero . moveUp ( 1 ) hero . jumpRight …" at bounding box center [844, 313] width 321 height 351
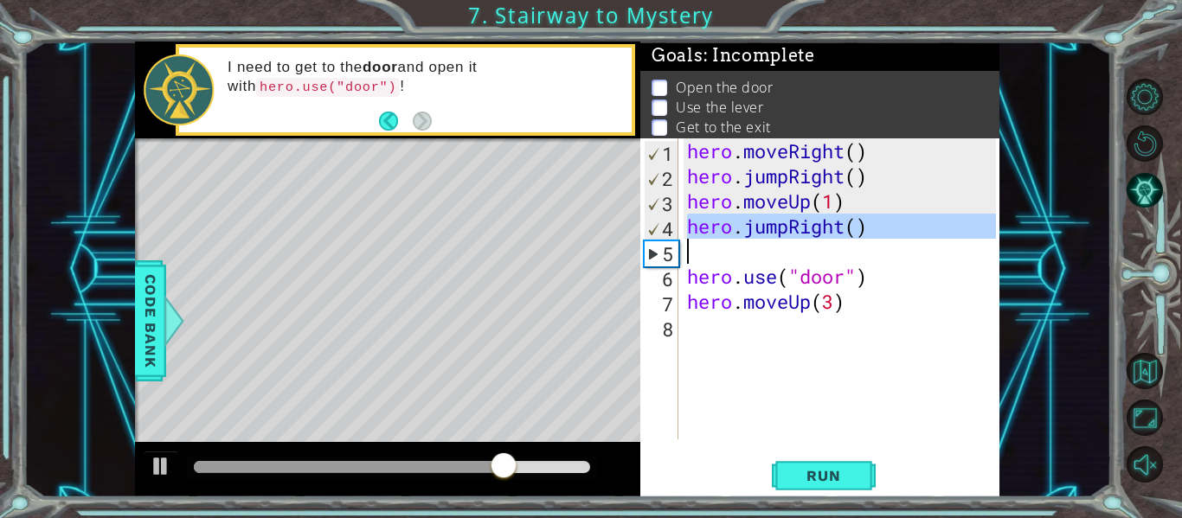
click at [800, 223] on div "hero . moveRight ( ) hero . jumpRight ( ) hero . moveUp ( 1 ) hero . jumpRight …" at bounding box center [844, 313] width 321 height 351
click at [800, 223] on div "hero . moveRight ( ) hero . jumpRight ( ) hero . moveUp ( 1 ) hero . jumpRight …" at bounding box center [840, 288] width 312 height 301
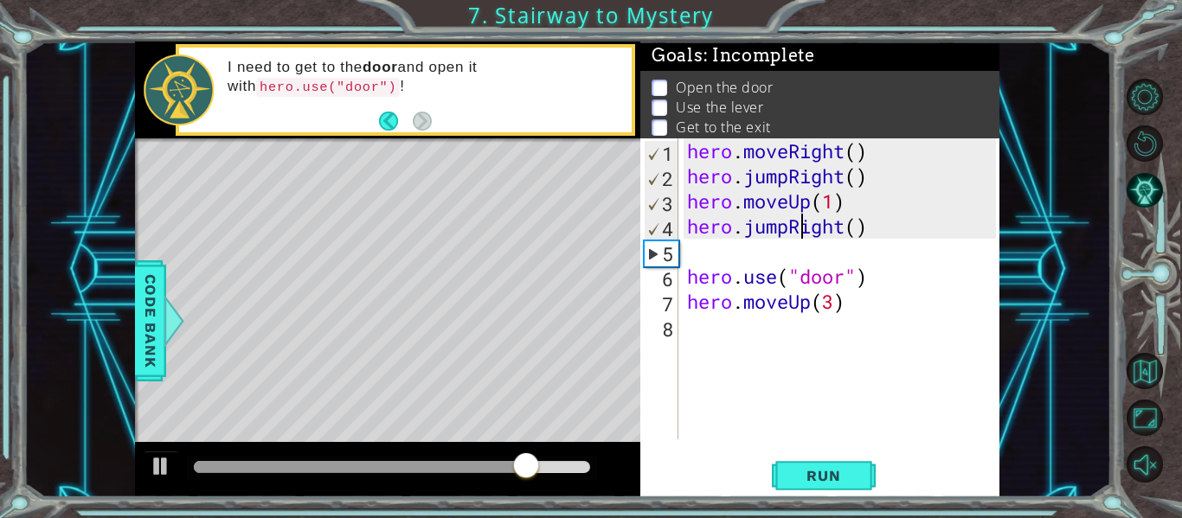
click at [787, 234] on div "hero . moveRight ( ) hero . jumpRight ( ) hero . moveUp ( 1 ) hero . jumpRight …" at bounding box center [844, 313] width 321 height 351
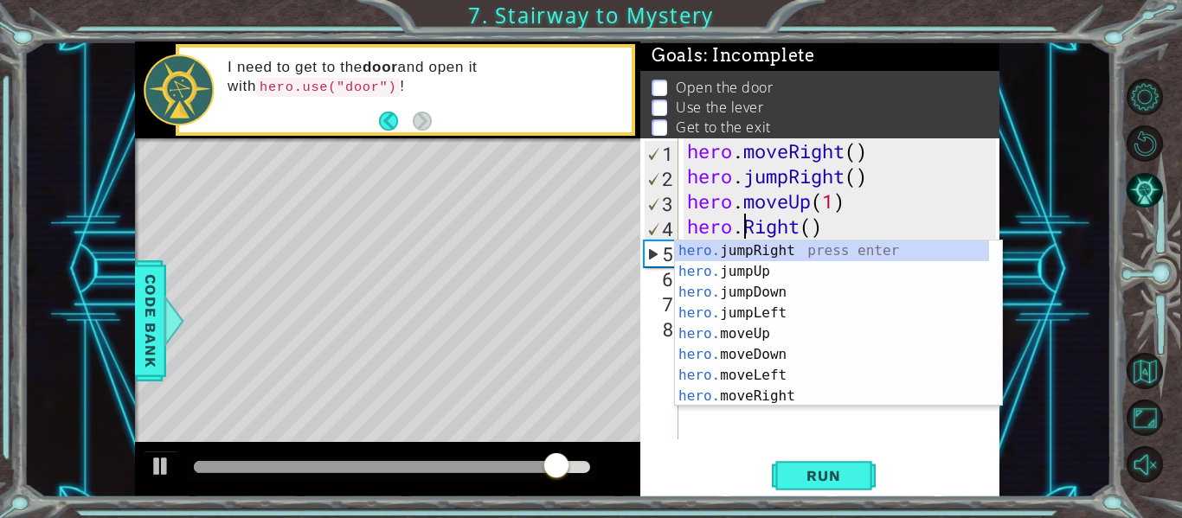
click at [790, 241] on div "hero. jumpRight press enter hero. jumpUp press enter hero. jumpDown press enter…" at bounding box center [832, 345] width 314 height 208
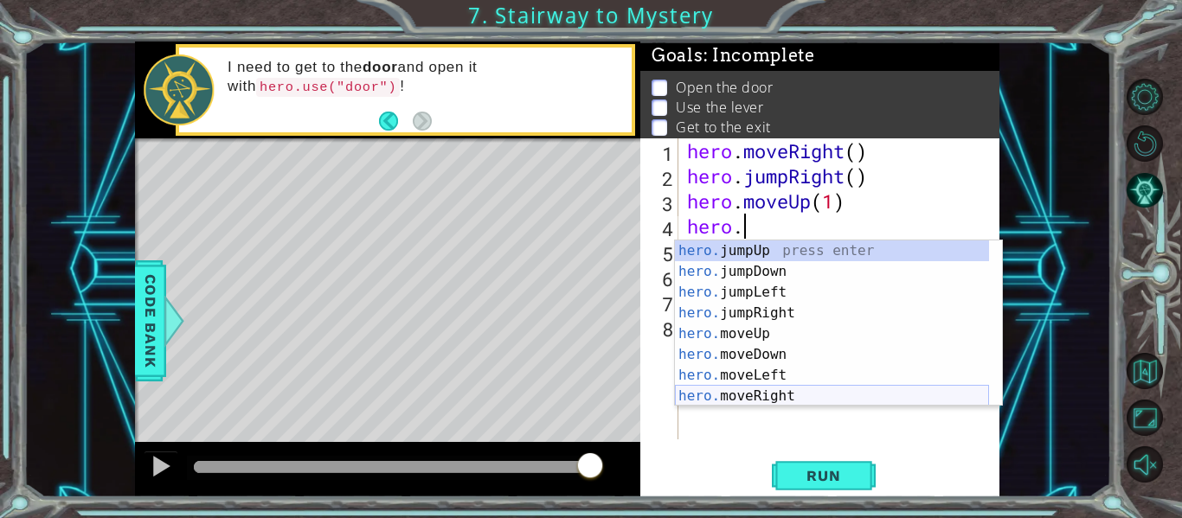
click at [759, 402] on div "hero. jumpUp press enter hero. jumpDown press enter hero. jumpLeft press enter …" at bounding box center [832, 345] width 314 height 208
type textarea "hero.moveRight(1)"
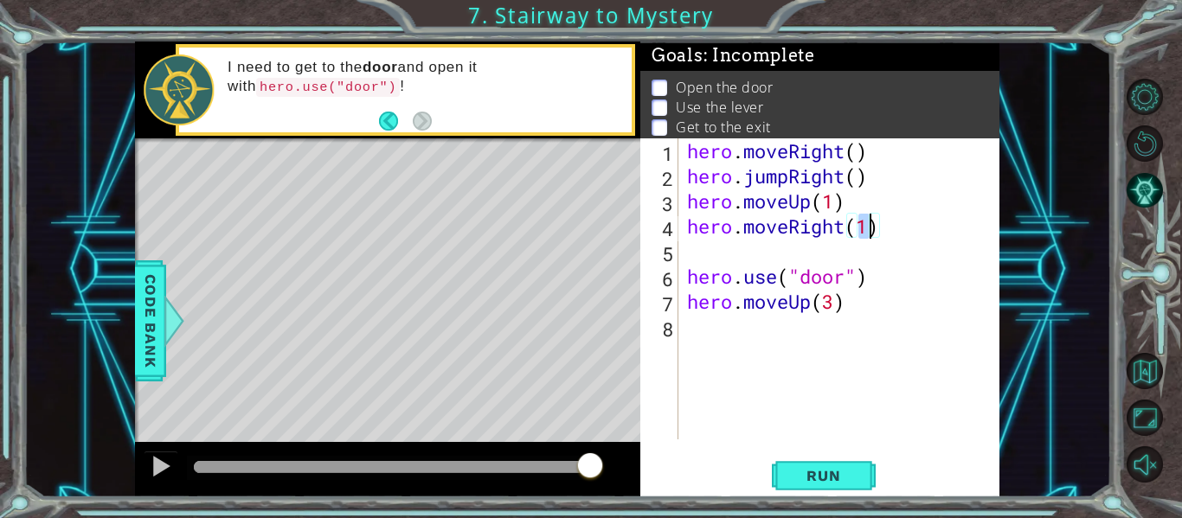
click at [684, 259] on div "hero . moveRight ( ) hero . jumpRight ( ) hero . moveUp ( 1 ) hero . moveRight …" at bounding box center [844, 313] width 321 height 351
click at [870, 252] on div "hero . moveRight ( ) hero . jumpRight ( ) hero . moveUp ( 1 ) hero . moveRight …" at bounding box center [844, 313] width 321 height 351
type textarea "hero.moveRight(1)"
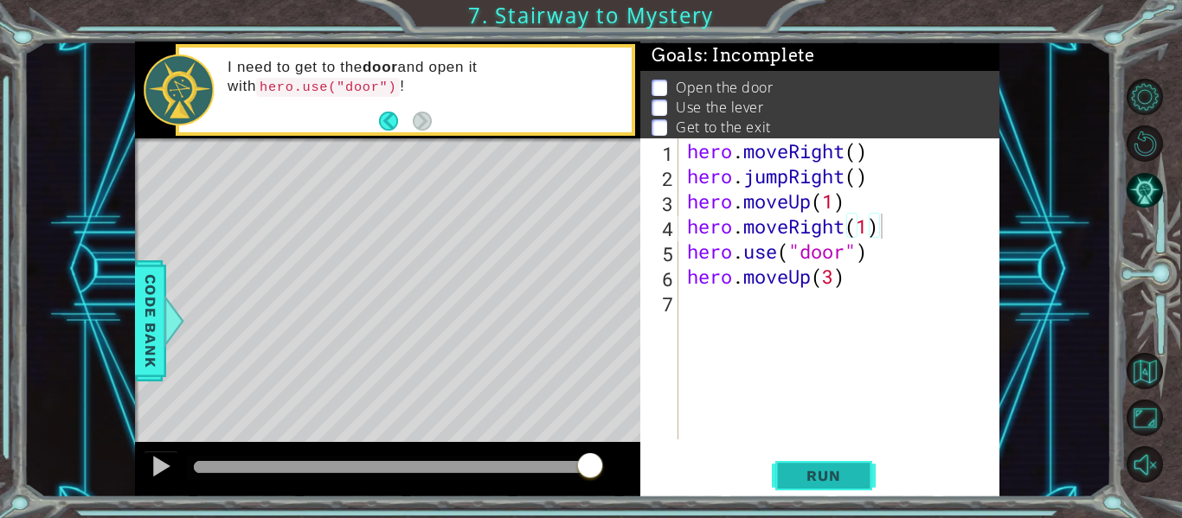
click at [824, 472] on span "Run" at bounding box center [823, 475] width 68 height 17
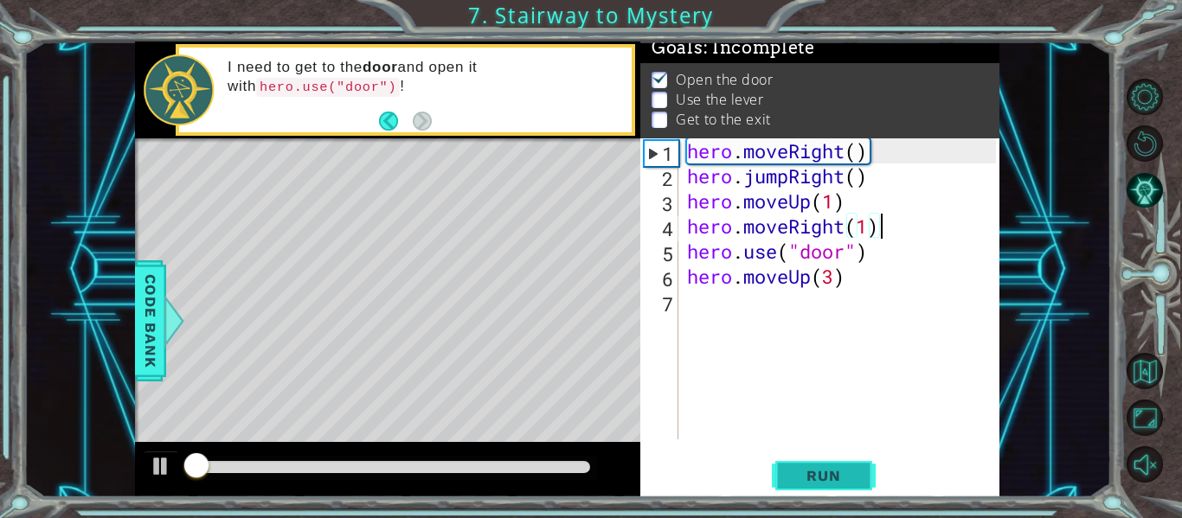
scroll to position [15, 0]
